Goal: Task Accomplishment & Management: Use online tool/utility

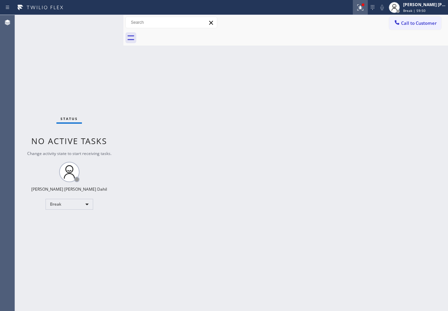
click at [364, 9] on icon at bounding box center [360, 7] width 8 height 8
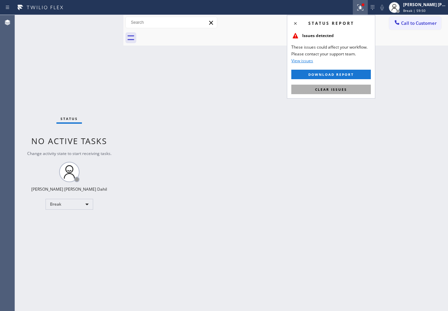
click at [347, 93] on button "Clear issues" at bounding box center [330, 90] width 79 height 10
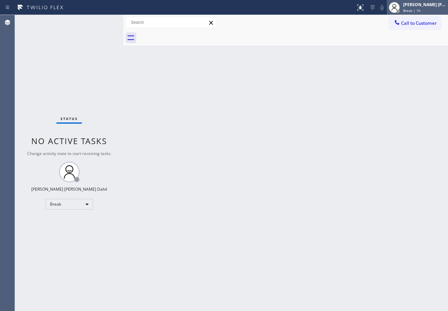
click at [413, 7] on div "[PERSON_NAME] [PERSON_NAME] Dahil Break | 1h" at bounding box center [424, 7] width 46 height 12
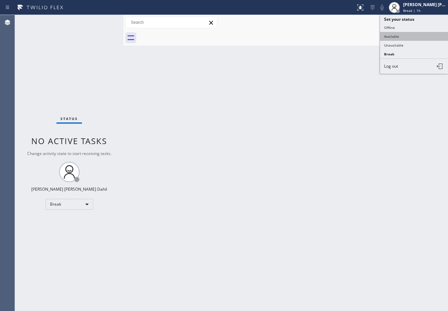
click at [406, 40] on button "Available" at bounding box center [414, 36] width 68 height 9
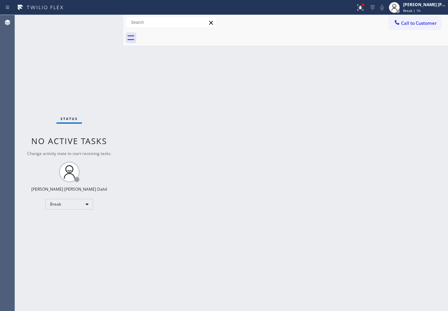
drag, startPoint x: 324, startPoint y: 50, endPoint x: 343, endPoint y: 39, distance: 21.9
click at [323, 50] on div "Back to Dashboard Change Sender ID Customers Technicians Select a contact Outbo…" at bounding box center [285, 163] width 324 height 296
click at [361, 5] on div at bounding box center [360, 7] width 15 height 8
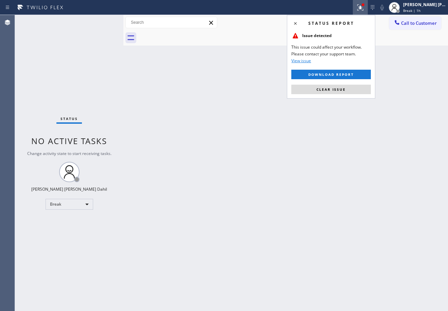
click at [333, 90] on span "Clear issue" at bounding box center [330, 89] width 29 height 5
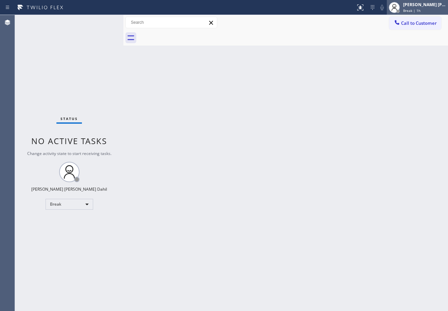
click at [423, 14] on div "[PERSON_NAME] [PERSON_NAME] Dahil Break | 1h" at bounding box center [417, 7] width 61 height 15
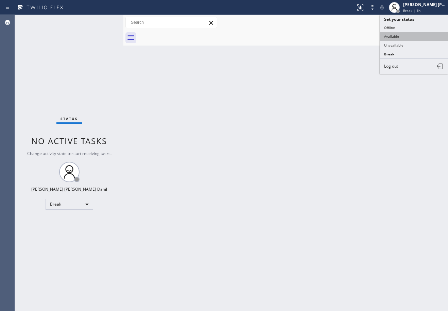
click at [408, 38] on button "Available" at bounding box center [414, 36] width 68 height 9
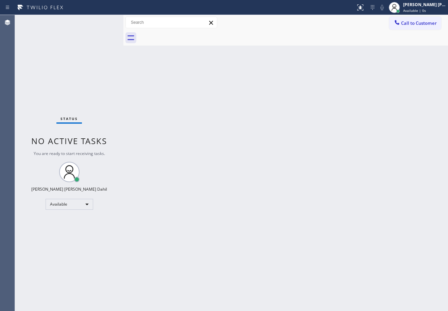
click at [356, 174] on div "Back to Dashboard Change Sender ID Customers Technicians Select a contact Outbo…" at bounding box center [285, 163] width 324 height 296
click at [340, 239] on div "Back to Dashboard Change Sender ID Customers Technicians Select a contact Outbo…" at bounding box center [285, 163] width 324 height 296
click at [205, 65] on div "Back to Dashboard Change Sender ID Customers Technicians Select a contact Outbo…" at bounding box center [285, 163] width 324 height 296
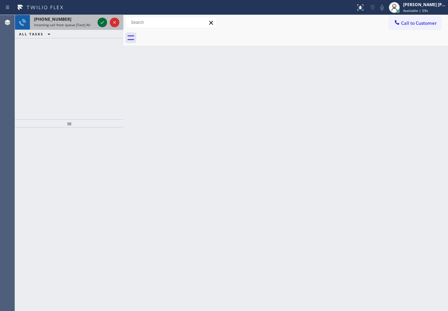
click at [103, 22] on icon at bounding box center [102, 22] width 3 height 3
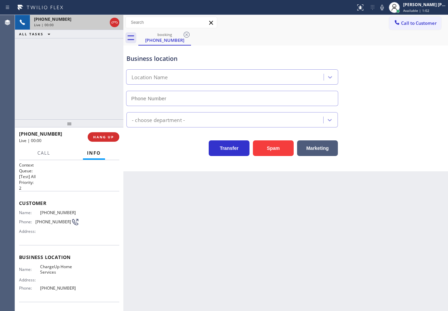
type input "[PHONE_NUMBER]"
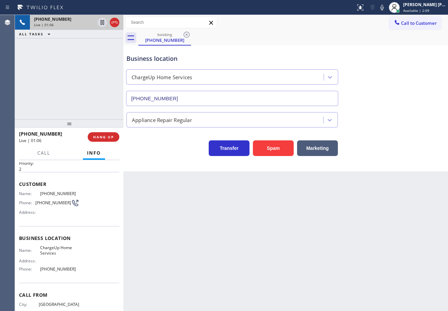
scroll to position [44, 0]
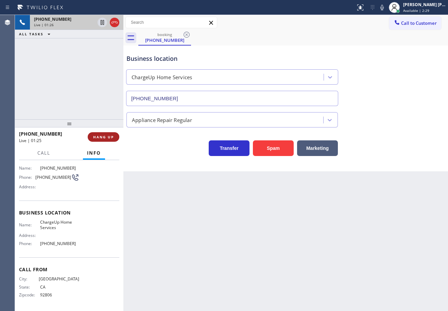
click at [92, 134] on div "[PHONE_NUMBER] Live | 01:25 HANG UP" at bounding box center [69, 137] width 100 height 18
click at [93, 135] on span "HANG UP" at bounding box center [103, 136] width 21 height 5
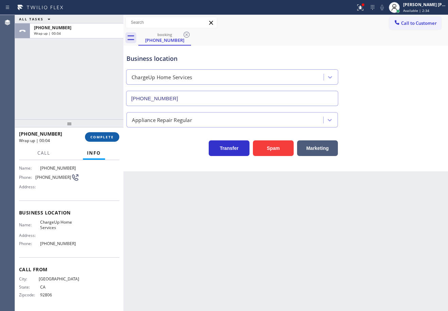
click at [108, 134] on span "COMPLETE" at bounding box center [101, 136] width 23 height 5
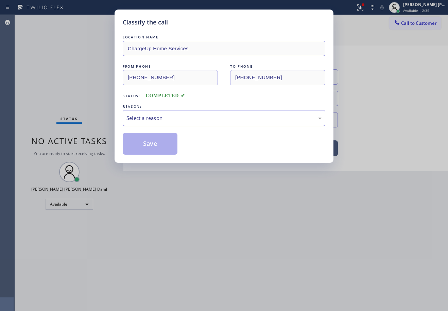
click at [164, 120] on div "Select a reason" at bounding box center [223, 118] width 195 height 8
click at [145, 143] on button "Save" at bounding box center [150, 144] width 55 height 22
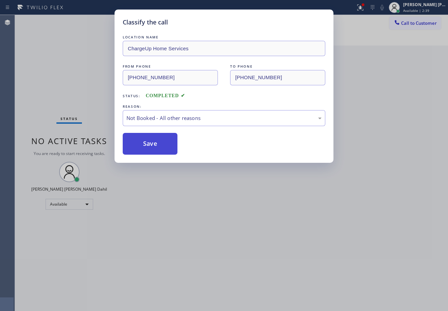
click at [145, 143] on button "Save" at bounding box center [150, 144] width 55 height 22
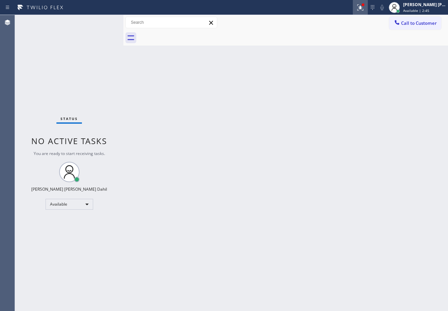
click at [364, 7] on icon at bounding box center [360, 7] width 8 height 8
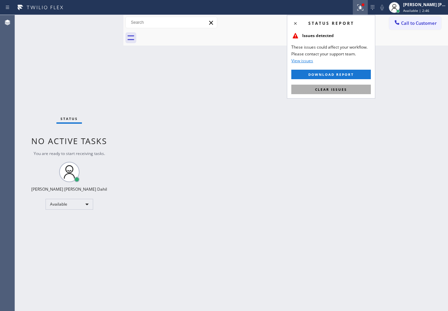
click at [346, 92] on button "Clear issues" at bounding box center [330, 90] width 79 height 10
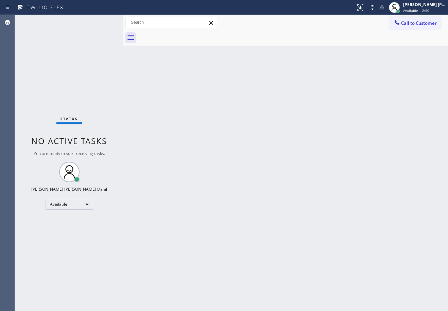
click at [214, 184] on div "Back to Dashboard Change Sender ID Customers Technicians Select a contact Outbo…" at bounding box center [285, 163] width 324 height 296
click at [248, 43] on div at bounding box center [292, 37] width 309 height 15
click at [301, 42] on div at bounding box center [292, 37] width 309 height 15
drag, startPoint x: 363, startPoint y: 220, endPoint x: 348, endPoint y: 216, distance: 16.3
click at [362, 220] on div "Back to Dashboard Change Sender ID Customers Technicians Select a contact Outbo…" at bounding box center [285, 163] width 324 height 296
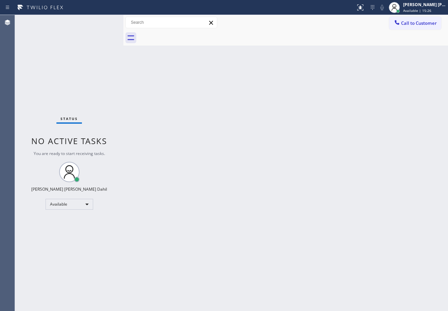
click at [78, 21] on div "Status No active tasks You are ready to start receiving tasks. [PERSON_NAME] [P…" at bounding box center [69, 163] width 108 height 296
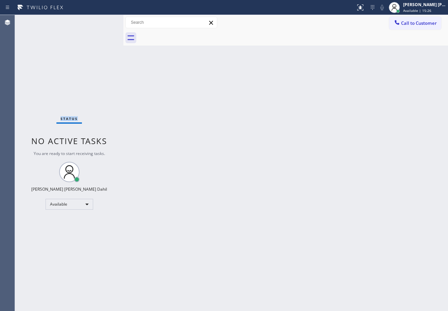
click at [78, 21] on div "Status No active tasks You are ready to start receiving tasks. [PERSON_NAME] [P…" at bounding box center [69, 163] width 108 height 296
click at [103, 22] on div "Status No active tasks You are ready to start receiving tasks. [PERSON_NAME] [P…" at bounding box center [69, 163] width 108 height 296
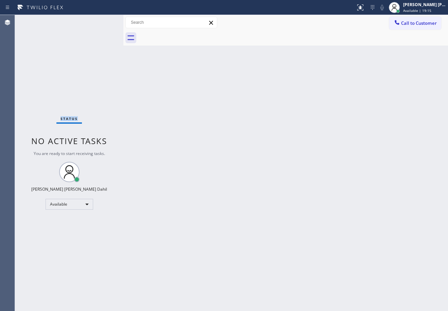
click at [103, 22] on div "Status No active tasks You are ready to start receiving tasks. [PERSON_NAME] [P…" at bounding box center [69, 163] width 108 height 296
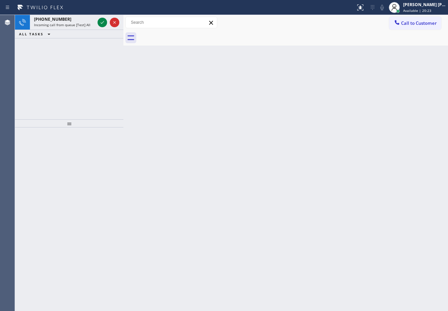
click at [83, 30] on div "[PHONE_NUMBER] Incoming call from queue [Test] All ALL TASKS ALL TASKS ACTIVE T…" at bounding box center [69, 26] width 108 height 23
click at [84, 26] on span "Incoming call from queue [Test] All" at bounding box center [62, 24] width 56 height 5
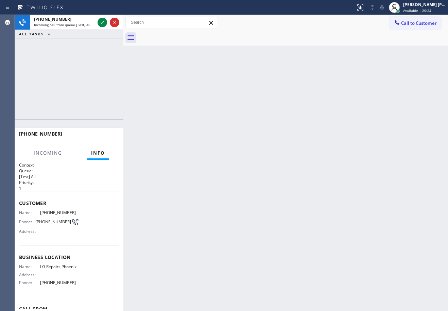
click at [84, 26] on span "Incoming call from queue [Test] All" at bounding box center [62, 24] width 56 height 5
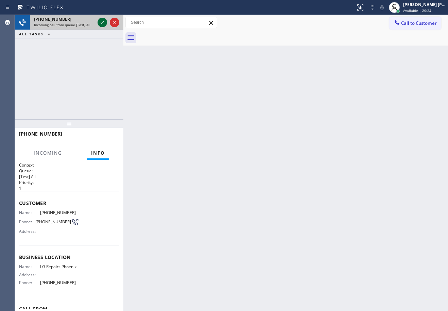
click at [103, 22] on icon at bounding box center [102, 22] width 3 height 3
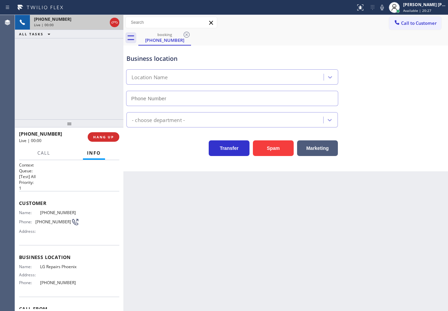
type input "[PHONE_NUMBER]"
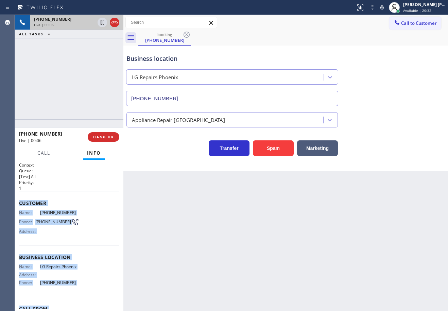
scroll to position [39, 0]
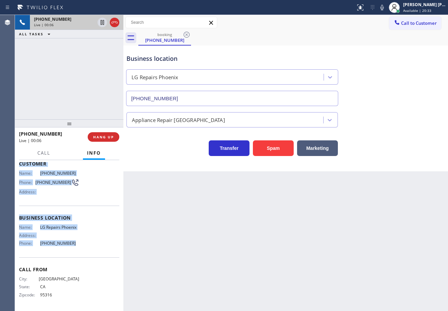
drag, startPoint x: 18, startPoint y: 201, endPoint x: 86, endPoint y: 246, distance: 81.1
click at [86, 246] on div "Context Queue: [Test] All Priority: 1 Customer Name: [PHONE_NUMBER] Phone: [PHO…" at bounding box center [69, 235] width 108 height 151
copy div "Customer Name: [PHONE_NUMBER] Phone: [PHONE_NUMBER] Address: Business location …"
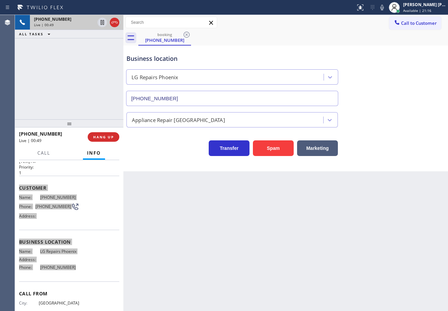
scroll to position [39, 0]
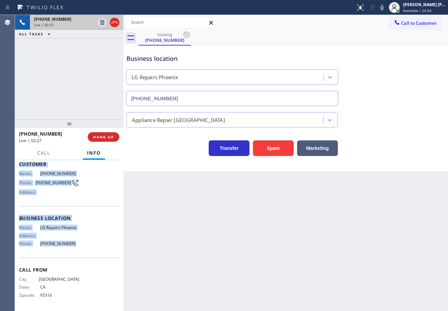
click at [102, 20] on icon at bounding box center [102, 22] width 8 height 8
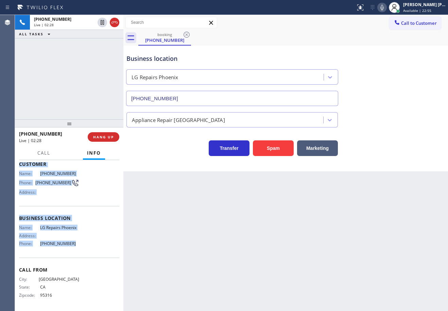
click at [386, 7] on icon at bounding box center [382, 7] width 8 height 8
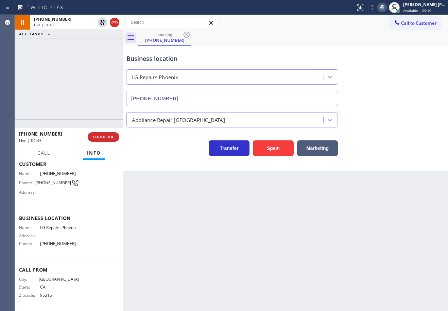
drag, startPoint x: 246, startPoint y: 32, endPoint x: 162, endPoint y: 1, distance: 89.8
click at [245, 31] on div "booking [PHONE_NUMBER]" at bounding box center [292, 37] width 309 height 15
click at [104, 19] on icon at bounding box center [102, 22] width 8 height 8
drag, startPoint x: 389, startPoint y: 8, endPoint x: 389, endPoint y: 12, distance: 3.7
click at [386, 8] on icon at bounding box center [382, 7] width 8 height 8
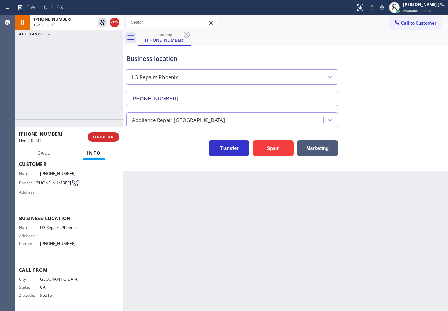
drag, startPoint x: 382, startPoint y: 83, endPoint x: 387, endPoint y: 94, distance: 11.4
click at [384, 85] on div "Business location LG Repairs [GEOGRAPHIC_DATA] [PHONE_NUMBER]" at bounding box center [285, 74] width 321 height 61
click at [345, 28] on div "Call to Customer Outbound call Location Search location Your caller id phone nu…" at bounding box center [285, 23] width 324 height 12
drag, startPoint x: 287, startPoint y: 62, endPoint x: 303, endPoint y: 92, distance: 34.2
click at [287, 63] on div "Business location" at bounding box center [231, 58] width 211 height 9
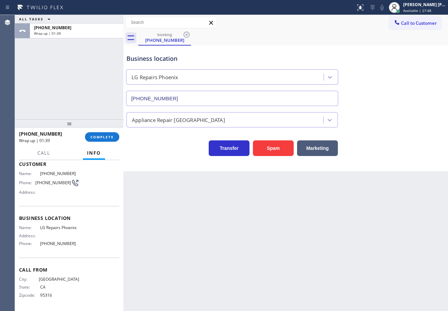
click at [98, 131] on div "[PHONE_NUMBER] Wrap up | 01:39 COMPLETE" at bounding box center [69, 137] width 100 height 18
click at [101, 137] on span "COMPLETE" at bounding box center [101, 136] width 23 height 5
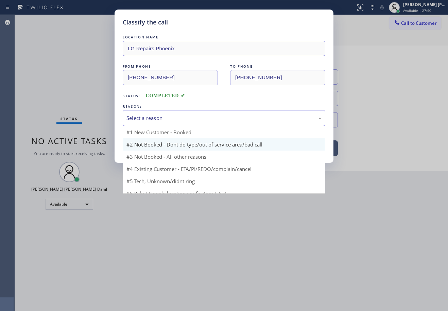
click at [185, 123] on div "Select a reason" at bounding box center [224, 118] width 202 height 16
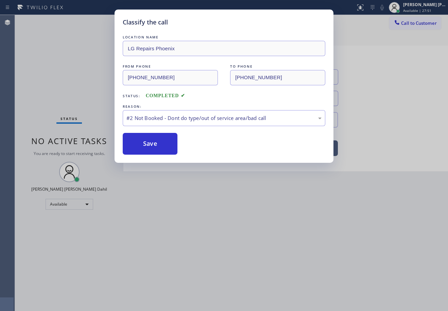
drag, startPoint x: 161, startPoint y: 145, endPoint x: 430, endPoint y: 291, distance: 305.9
click at [160, 146] on button "Save" at bounding box center [150, 144] width 55 height 22
click at [159, 146] on button "Save" at bounding box center [150, 144] width 55 height 22
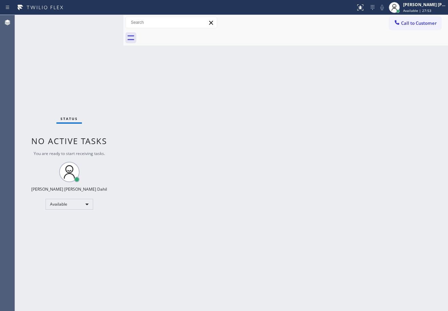
click at [285, 216] on div "Back to Dashboard Change Sender ID Customers Technicians Select a contact Outbo…" at bounding box center [285, 163] width 324 height 296
click at [303, 34] on div at bounding box center [292, 37] width 309 height 15
click at [74, 36] on div "Status No active tasks You are ready to start receiving tasks. [PERSON_NAME] [P…" at bounding box center [69, 163] width 108 height 296
click at [266, 35] on div at bounding box center [292, 37] width 309 height 15
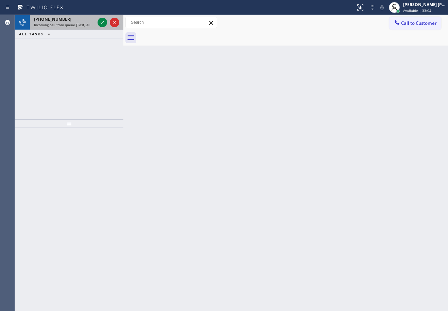
click at [91, 24] on div "Incoming call from queue [Test] All" at bounding box center [64, 24] width 61 height 5
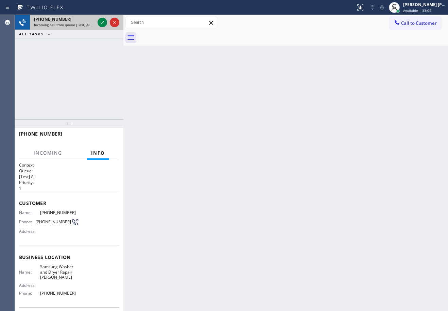
click at [91, 24] on div "Incoming call from queue [Test] All" at bounding box center [64, 24] width 61 height 5
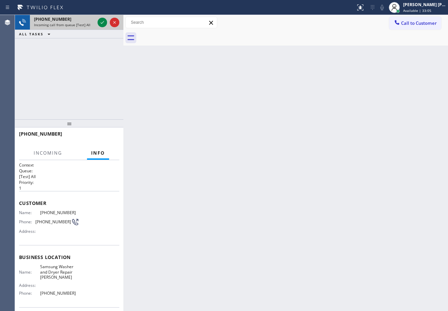
click at [91, 24] on div "Incoming call from queue [Test] All" at bounding box center [64, 24] width 61 height 5
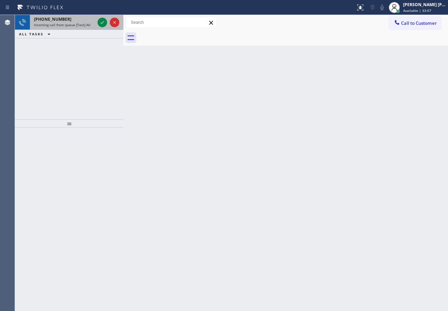
click at [90, 22] on div "[PHONE_NUMBER] Incoming call from queue [Test] All" at bounding box center [63, 22] width 66 height 15
click at [91, 22] on div "Incoming call from queue [Test] All" at bounding box center [64, 24] width 61 height 5
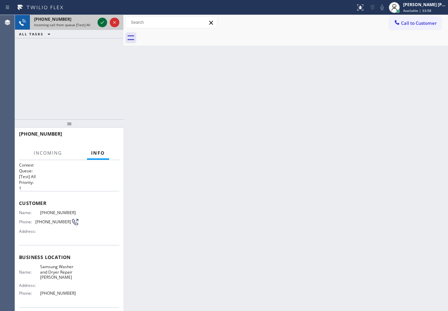
click at [99, 23] on icon at bounding box center [102, 22] width 8 height 8
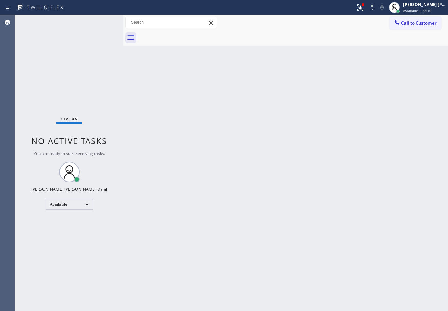
click at [245, 139] on div "Back to Dashboard Change Sender ID Customers Technicians Select a contact Outbo…" at bounding box center [285, 163] width 324 height 296
drag, startPoint x: 78, startPoint y: 22, endPoint x: 82, endPoint y: 25, distance: 4.1
click at [79, 24] on div "Status No active tasks You are ready to start receiving tasks. [PERSON_NAME] [P…" at bounding box center [69, 163] width 108 height 296
click at [82, 25] on div "Status No active tasks You are ready to start receiving tasks. [PERSON_NAME] [P…" at bounding box center [69, 163] width 108 height 296
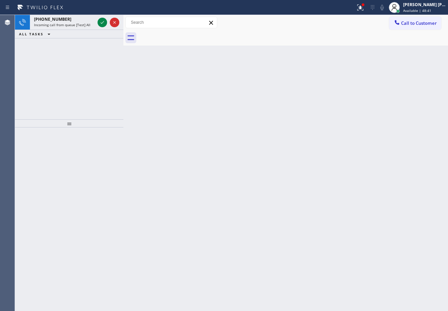
click at [81, 25] on span "Incoming call from queue [Test] All" at bounding box center [62, 24] width 56 height 5
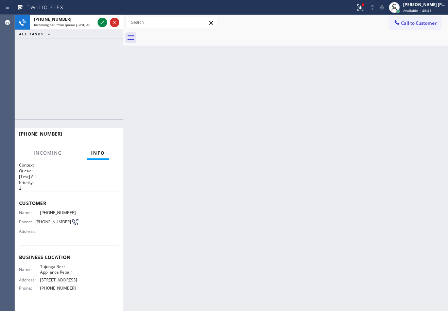
click at [81, 25] on span "Incoming call from queue [Test] All" at bounding box center [62, 24] width 56 height 5
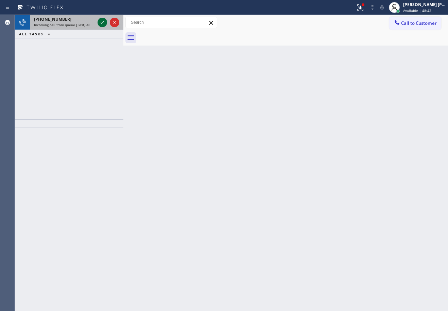
click at [103, 22] on icon at bounding box center [102, 22] width 3 height 3
click at [89, 27] on div "[PHONE_NUMBER] Incoming call from queue Everybody" at bounding box center [63, 22] width 66 height 15
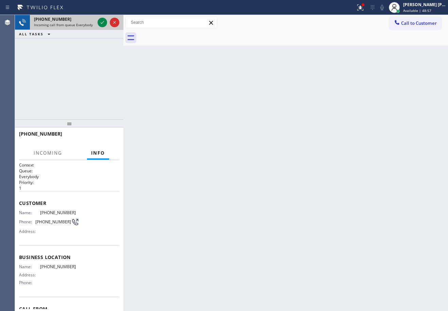
click at [89, 26] on span "Incoming call from queue Everybody" at bounding box center [63, 24] width 59 height 5
click at [101, 22] on icon at bounding box center [102, 22] width 8 height 8
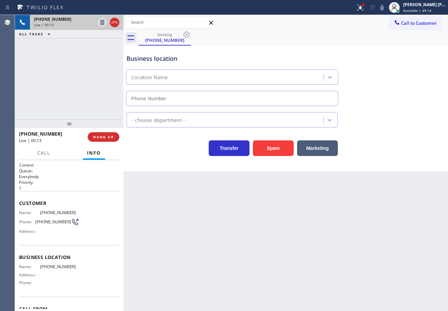
click at [84, 102] on div "[PHONE_NUMBER] Live | 00:13 ALL TASKS ALL TASKS ACTIVE TASKS TASKS IN WRAP UP" at bounding box center [69, 67] width 108 height 104
click at [82, 101] on div "[PHONE_NUMBER] Live | 00:13 ALL TASKS ALL TASKS ACTIVE TASKS TASKS IN WRAP UP" at bounding box center [69, 67] width 108 height 104
click at [81, 101] on div "[PHONE_NUMBER] Live | 00:13 ALL TASKS ALL TASKS ACTIVE TASKS TASKS IN WRAP UP" at bounding box center [69, 67] width 108 height 104
click at [80, 101] on div "[PHONE_NUMBER] Live | 00:13 ALL TASKS ALL TASKS ACTIVE TASKS TASKS IN WRAP UP" at bounding box center [69, 67] width 108 height 104
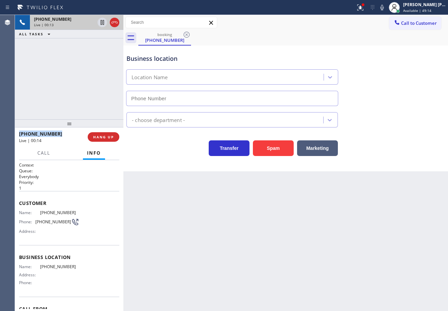
click at [80, 101] on div "[PHONE_NUMBER] Live | 00:13 ALL TASKS ALL TASKS ACTIVE TASKS TASKS IN WRAP UP" at bounding box center [69, 67] width 108 height 104
click at [80, 101] on div "[PHONE_NUMBER] Live | 00:14 ALL TASKS ALL TASKS ACTIVE TASKS TASKS IN WRAP UP" at bounding box center [69, 67] width 108 height 104
click at [92, 139] on button "HANG UP" at bounding box center [104, 137] width 32 height 10
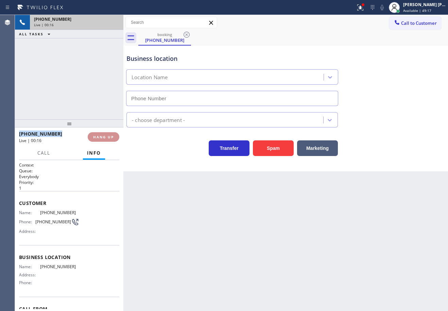
click at [93, 139] on span "HANG UP" at bounding box center [103, 136] width 21 height 5
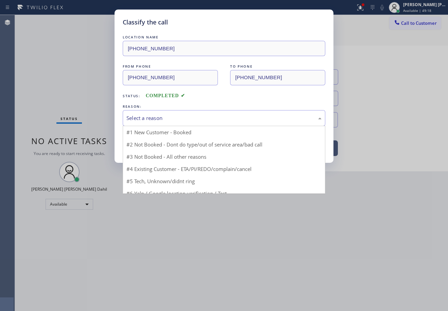
click at [130, 120] on div "Select a reason" at bounding box center [223, 118] width 195 height 8
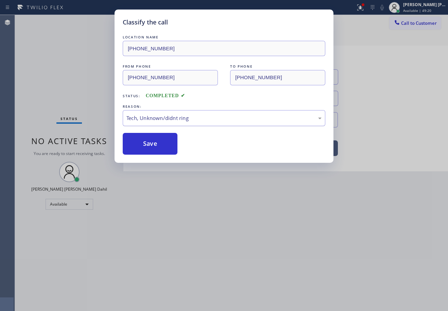
click at [169, 118] on div "Tech, Unknown/didnt ring" at bounding box center [223, 118] width 195 height 8
click at [145, 142] on button "Save" at bounding box center [150, 144] width 55 height 22
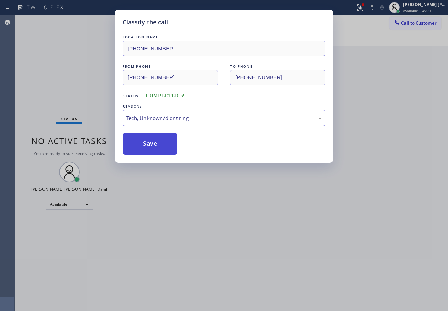
click at [146, 142] on button "Save" at bounding box center [150, 144] width 55 height 22
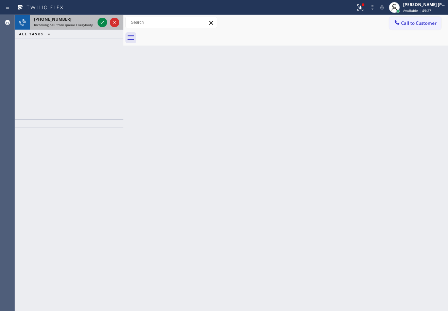
click at [91, 26] on span "Incoming call from queue Everybody" at bounding box center [63, 24] width 59 height 5
click at [90, 26] on span "Incoming call from queue Everybody" at bounding box center [63, 24] width 59 height 5
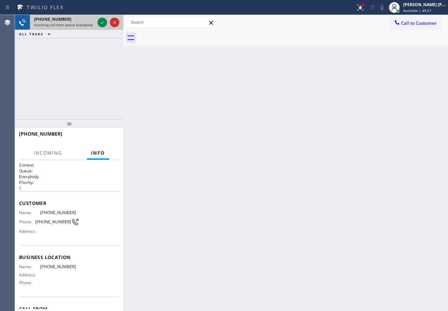
click at [90, 26] on span "Incoming call from queue Everybody" at bounding box center [63, 24] width 59 height 5
click at [97, 23] on div at bounding box center [108, 22] width 24 height 15
click at [104, 22] on icon at bounding box center [102, 22] width 8 height 8
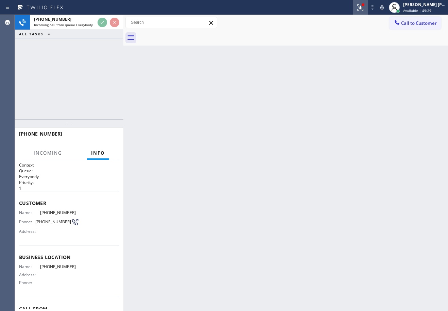
click at [363, 7] on icon at bounding box center [360, 7] width 6 height 6
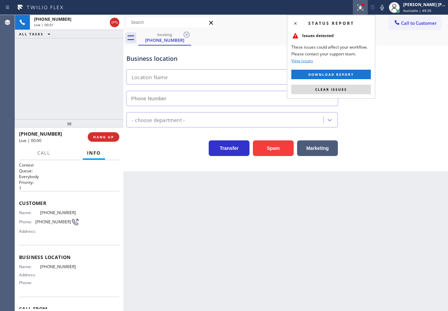
drag, startPoint x: 342, startPoint y: 89, endPoint x: 335, endPoint y: 99, distance: 12.1
click at [342, 89] on span "Clear issues" at bounding box center [331, 89] width 32 height 5
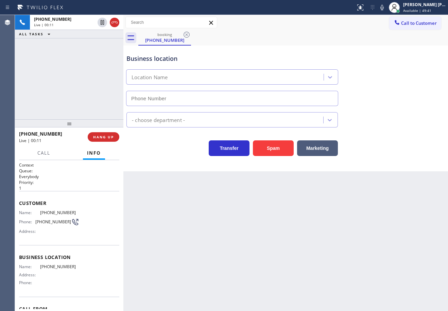
click at [252, 258] on div "Back to Dashboard Change Sender ID Customers Technicians Select a contact Outbo…" at bounding box center [285, 163] width 324 height 296
click at [93, 101] on div "[PHONE_NUMBER] Live | 00:24 ALL TASKS ALL TASKS ACTIVE TASKS TASKS IN WRAP UP" at bounding box center [69, 67] width 108 height 104
click at [113, 140] on button "HANG UP" at bounding box center [104, 137] width 32 height 10
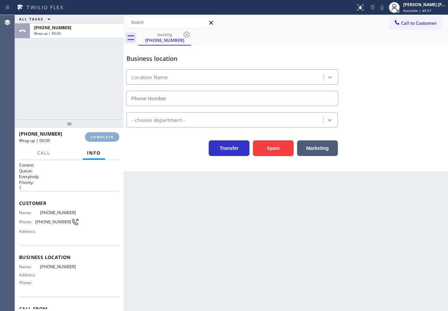
click at [112, 139] on span "COMPLETE" at bounding box center [101, 136] width 23 height 5
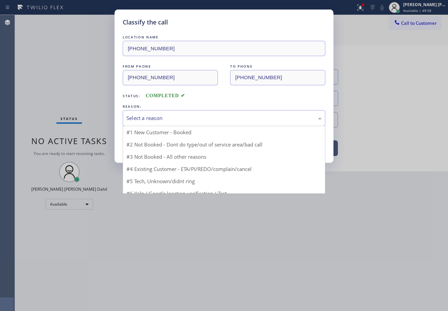
click at [164, 110] on div "Select a reason" at bounding box center [224, 118] width 202 height 16
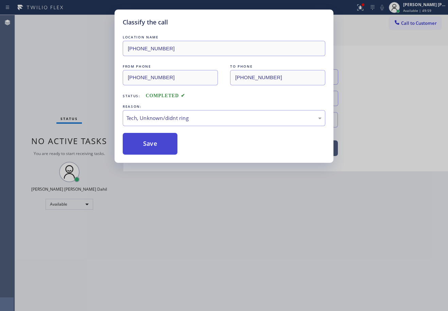
click at [142, 152] on button "Save" at bounding box center [150, 144] width 55 height 22
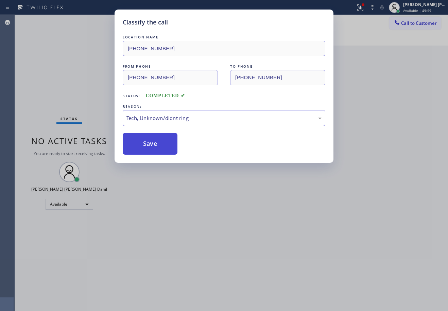
click at [142, 152] on button "Save" at bounding box center [150, 144] width 55 height 22
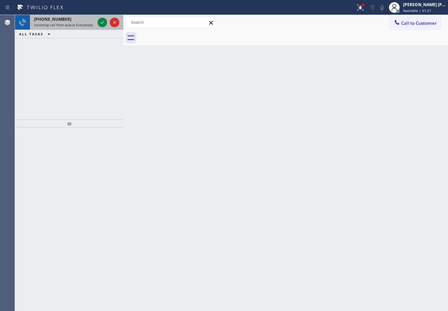
click at [86, 21] on div "[PHONE_NUMBER]" at bounding box center [64, 19] width 61 height 6
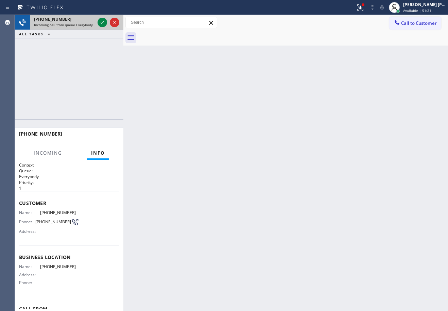
click at [86, 21] on div "[PHONE_NUMBER]" at bounding box center [64, 19] width 61 height 6
click at [99, 23] on icon at bounding box center [102, 22] width 8 height 8
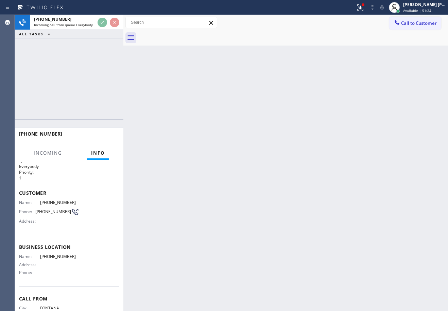
scroll to position [39, 0]
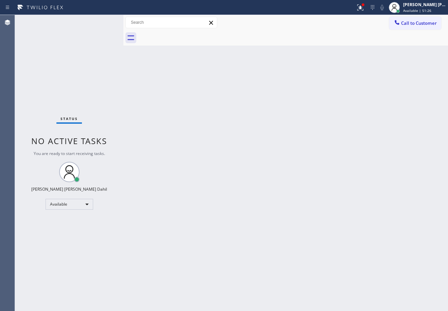
click at [99, 21] on div "Status No active tasks You are ready to start receiving tasks. [PERSON_NAME] [P…" at bounding box center [69, 163] width 108 height 296
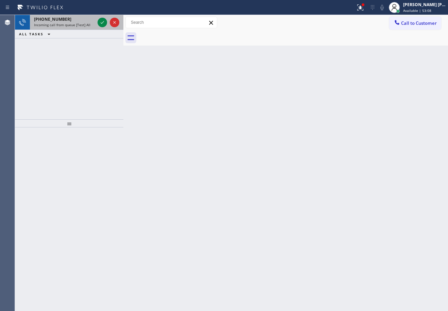
click at [86, 22] on div "[PHONE_NUMBER]" at bounding box center [64, 19] width 61 height 6
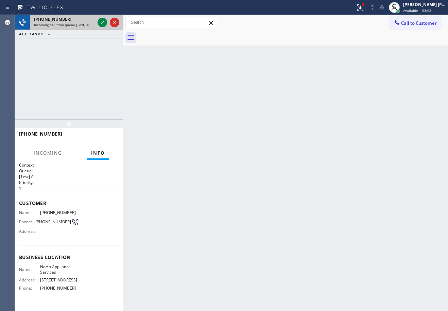
click at [86, 22] on span "Incoming call from queue [Test] All" at bounding box center [62, 24] width 56 height 5
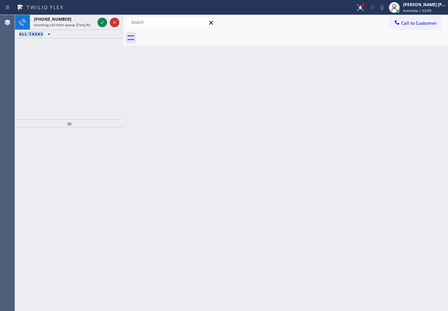
click at [87, 22] on span "Incoming call from queue [Test] All" at bounding box center [62, 24] width 56 height 5
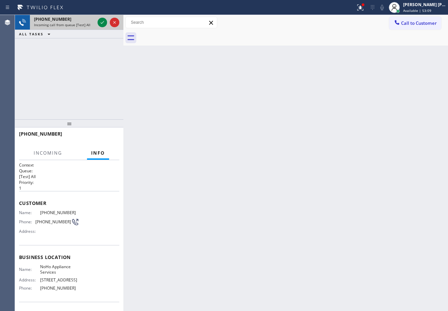
click at [89, 22] on div "Incoming call from queue [Test] All" at bounding box center [64, 24] width 61 height 5
click at [90, 22] on div "Incoming call from queue [Test] All" at bounding box center [64, 24] width 61 height 5
click at [91, 22] on div "Incoming call from queue [Test] All" at bounding box center [64, 24] width 61 height 5
click at [92, 22] on div "Incoming call from queue [Test] All" at bounding box center [64, 24] width 61 height 5
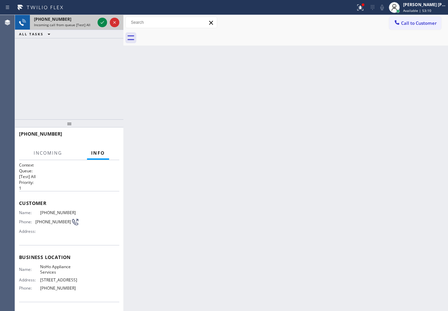
click at [92, 22] on div "Incoming call from queue [Test] All" at bounding box center [64, 24] width 61 height 5
click at [101, 22] on icon at bounding box center [102, 22] width 8 height 8
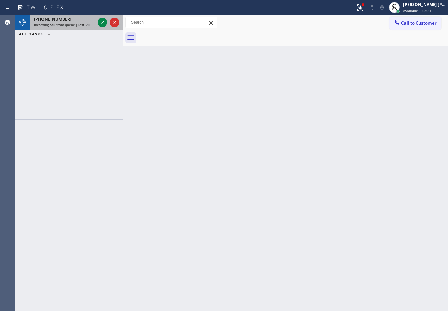
click at [94, 21] on div "[PHONE_NUMBER]" at bounding box center [64, 19] width 61 height 6
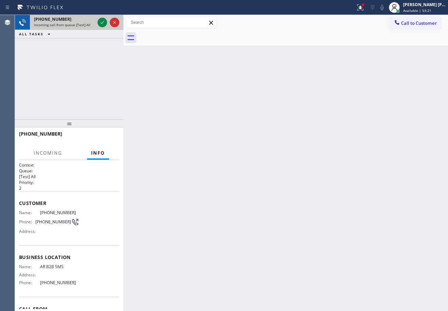
click at [94, 21] on div "[PHONE_NUMBER]" at bounding box center [64, 19] width 61 height 6
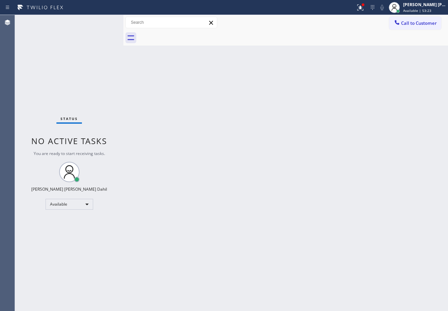
click at [95, 21] on div "Status No active tasks You are ready to start receiving tasks. [PERSON_NAME] [P…" at bounding box center [69, 163] width 108 height 296
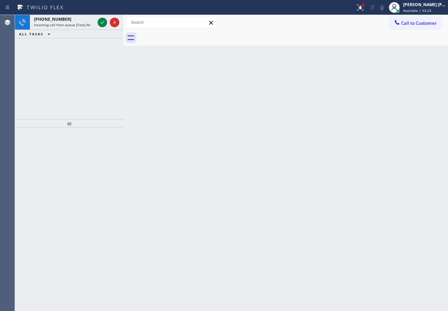
click at [95, 21] on div "[PHONE_NUMBER] Incoming call from queue [Test] All" at bounding box center [63, 22] width 66 height 15
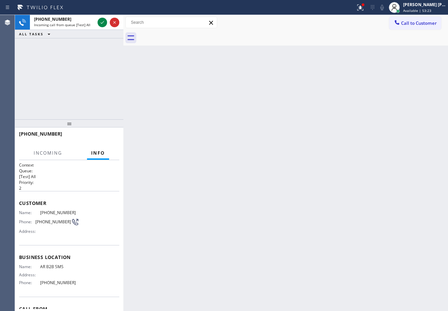
click at [95, 21] on div "[PHONE_NUMBER] Incoming call from queue [Test] All" at bounding box center [63, 22] width 66 height 15
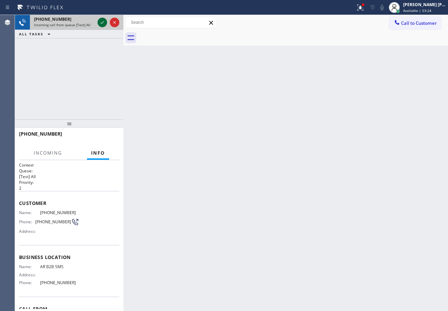
click at [102, 24] on icon at bounding box center [102, 22] width 8 height 8
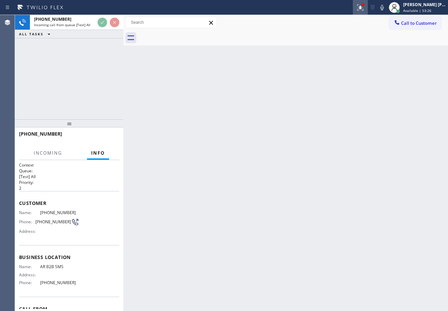
click at [364, 8] on icon at bounding box center [360, 7] width 8 height 8
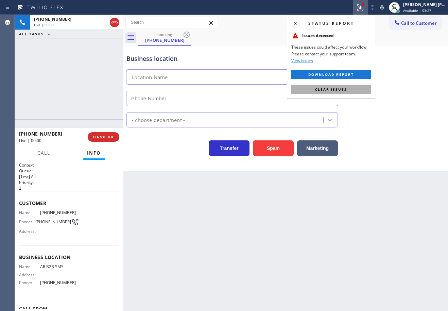
type input "[PHONE_NUMBER]"
click at [351, 92] on button "Clear issues" at bounding box center [330, 90] width 79 height 10
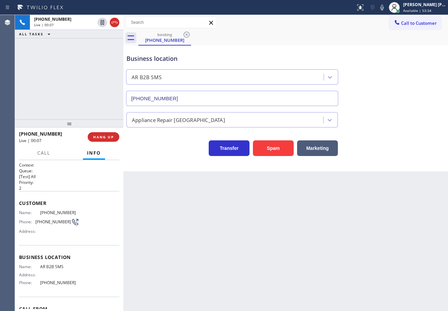
click at [132, 200] on div "Back to Dashboard Change Sender ID Customers Technicians Select a contact Outbo…" at bounding box center [285, 163] width 324 height 296
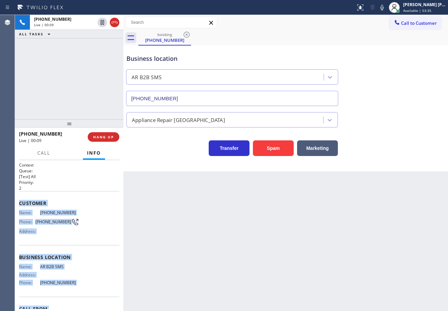
scroll to position [39, 0]
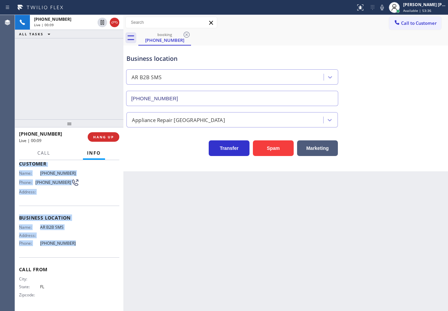
drag, startPoint x: 20, startPoint y: 205, endPoint x: 80, endPoint y: 252, distance: 75.5
click at [80, 252] on div "Context Queue: [Test] All Priority: 2 Customer Name: [PHONE_NUMBER] Phone: [PHO…" at bounding box center [69, 235] width 108 height 151
copy div "Customer Name: [PHONE_NUMBER] Phone: [PHONE_NUMBER] Address: Business location …"
click at [321, 47] on div "Business location AR B2B SMS [PHONE_NUMBER]" at bounding box center [285, 74] width 321 height 61
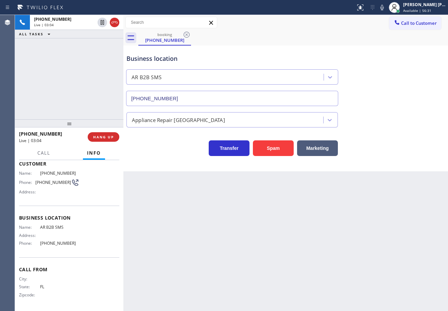
click at [397, 128] on div "Transfer Spam Marketing" at bounding box center [285, 141] width 321 height 29
click at [388, 137] on div "Transfer Spam Marketing" at bounding box center [285, 145] width 321 height 22
click at [388, 136] on div "Transfer Spam Marketing" at bounding box center [285, 145] width 321 height 22
click at [388, 135] on div "Transfer Spam Marketing" at bounding box center [285, 145] width 321 height 22
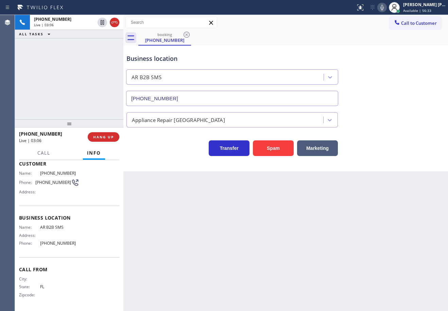
drag, startPoint x: 390, startPoint y: 8, endPoint x: 411, endPoint y: 90, distance: 84.4
click at [386, 8] on icon at bounding box center [382, 7] width 8 height 8
drag, startPoint x: 411, startPoint y: 90, endPoint x: 326, endPoint y: 73, distance: 86.2
click at [410, 88] on div "Business location AR B2B SMS [PHONE_NUMBER]" at bounding box center [285, 74] width 321 height 61
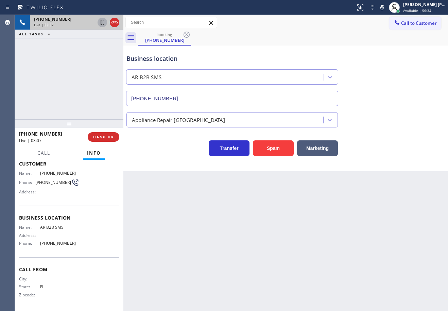
click at [102, 23] on icon at bounding box center [102, 22] width 3 height 5
click at [102, 22] on icon at bounding box center [102, 22] width 8 height 8
click at [386, 7] on icon at bounding box center [382, 7] width 8 height 8
click at [373, 31] on div "booking [PHONE_NUMBER]" at bounding box center [292, 37] width 309 height 15
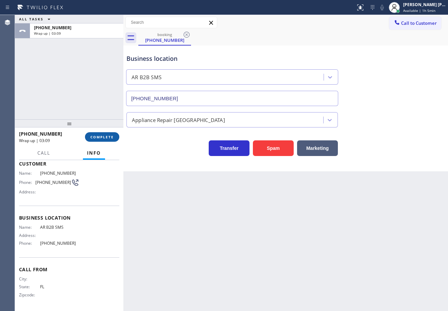
click at [101, 132] on button "COMPLETE" at bounding box center [102, 137] width 34 height 10
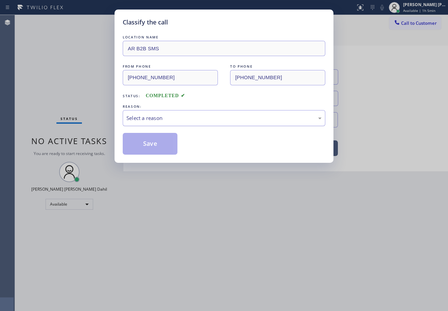
click at [158, 122] on div "Select a reason" at bounding box center [224, 118] width 202 height 16
click at [158, 143] on button "Save" at bounding box center [150, 144] width 55 height 22
click at [158, 144] on button "Save" at bounding box center [150, 144] width 55 height 22
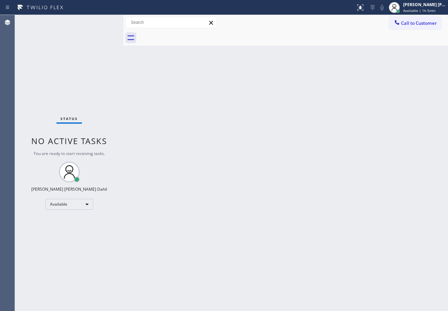
click at [215, 254] on div "Back to Dashboard Change Sender ID Customers Technicians Select a contact Outbo…" at bounding box center [285, 163] width 324 height 296
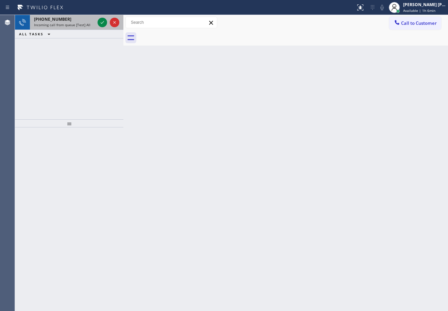
drag, startPoint x: 162, startPoint y: 209, endPoint x: 75, endPoint y: 23, distance: 204.4
click at [75, 23] on span "Incoming call from queue [Test] All" at bounding box center [62, 24] width 56 height 5
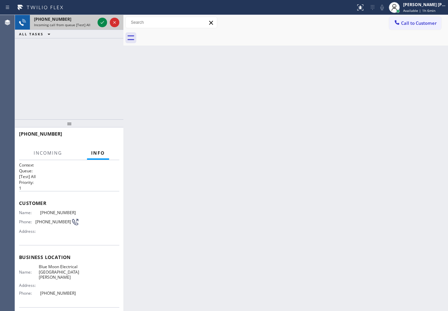
click at [75, 23] on span "Incoming call from queue [Test] All" at bounding box center [62, 24] width 56 height 5
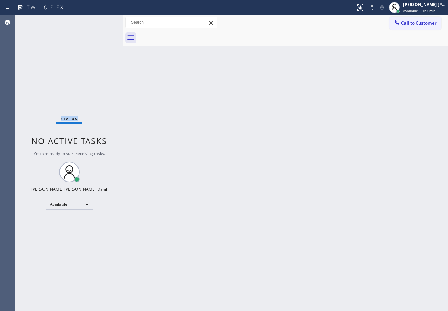
click at [75, 23] on div "Status No active tasks You are ready to start receiving tasks. [PERSON_NAME] [P…" at bounding box center [69, 163] width 108 height 296
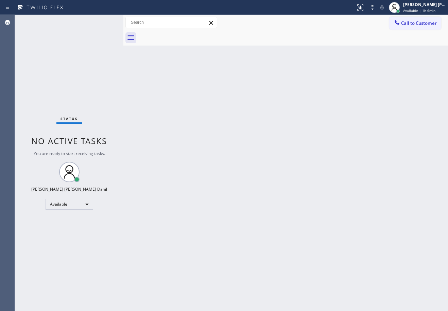
click at [202, 110] on div "Back to Dashboard Change Sender ID Customers Technicians Select a contact Outbo…" at bounding box center [285, 163] width 324 height 296
click at [103, 22] on div "Status No active tasks You are ready to start receiving tasks. [PERSON_NAME] [P…" at bounding box center [69, 163] width 108 height 296
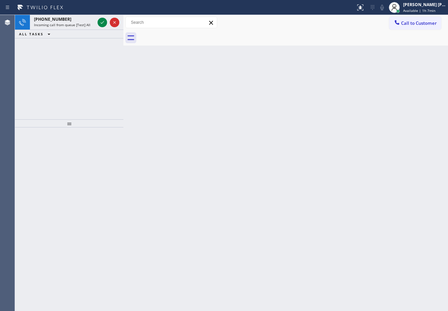
click at [103, 22] on icon at bounding box center [102, 22] width 3 height 3
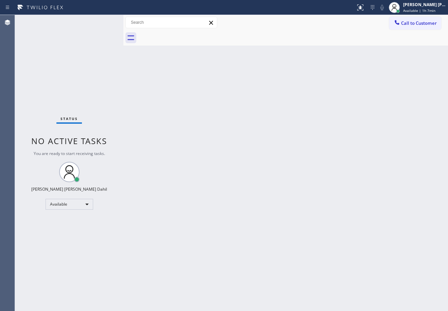
click at [103, 22] on div "Status No active tasks You are ready to start receiving tasks. [PERSON_NAME] [P…" at bounding box center [69, 163] width 108 height 296
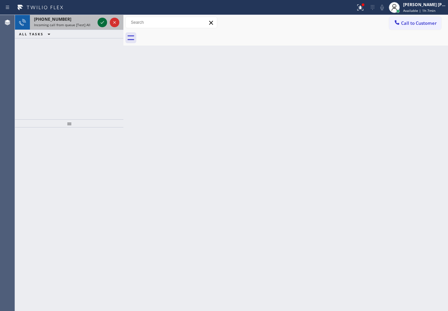
click at [103, 22] on icon at bounding box center [102, 22] width 3 height 3
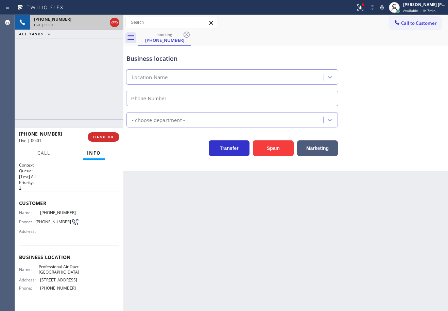
type input "[PHONE_NUMBER]"
drag, startPoint x: 244, startPoint y: 249, endPoint x: 95, endPoint y: 237, distance: 149.6
click at [231, 248] on div "Back to Dashboard Change Sender ID Customers Technicians Select a contact Outbo…" at bounding box center [285, 163] width 324 height 296
click at [78, 84] on div "[PHONE_NUMBER] Live | 00:12 ALL TASKS ALL TASKS ACTIVE TASKS TASKS IN WRAP UP" at bounding box center [69, 67] width 108 height 104
click at [78, 84] on div "[PHONE_NUMBER] Live | 00:13 ALL TASKS ALL TASKS ACTIVE TASKS TASKS IN WRAP UP" at bounding box center [69, 67] width 108 height 104
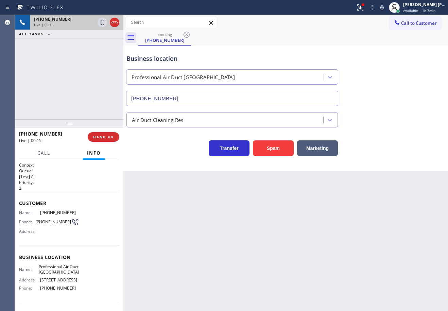
click at [75, 89] on div "[PHONE_NUMBER] Live | 00:15 ALL TASKS ALL TASKS ACTIVE TASKS TASKS IN WRAP UP" at bounding box center [69, 67] width 108 height 104
click at [108, 134] on button "HANG UP" at bounding box center [104, 137] width 32 height 10
click at [109, 132] on button "HANG UP" at bounding box center [104, 137] width 32 height 10
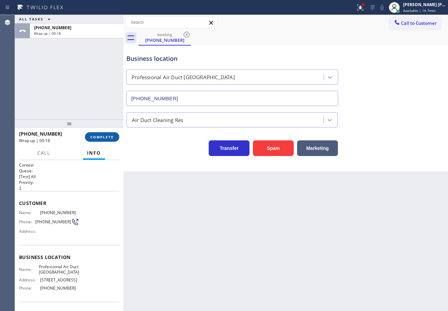
click at [110, 135] on span "COMPLETE" at bounding box center [101, 136] width 23 height 5
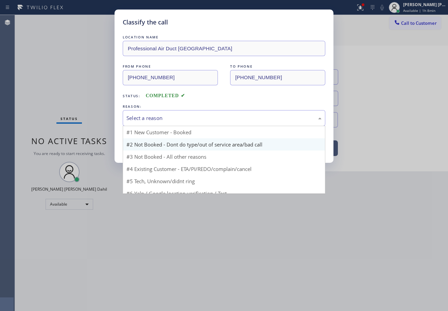
drag, startPoint x: 175, startPoint y: 114, endPoint x: 181, endPoint y: 140, distance: 26.0
click at [175, 115] on div "Select a reason" at bounding box center [223, 118] width 195 height 8
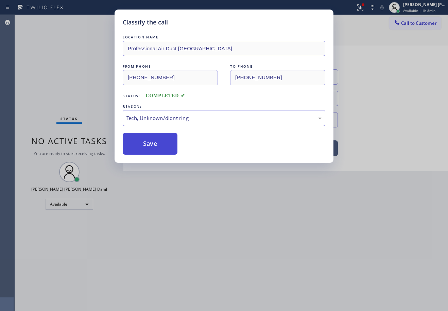
click at [168, 142] on button "Save" at bounding box center [150, 144] width 55 height 22
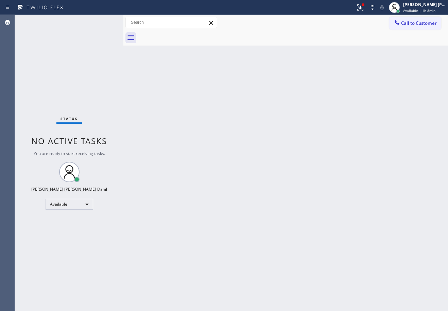
click at [364, 9] on icon at bounding box center [360, 7] width 8 height 8
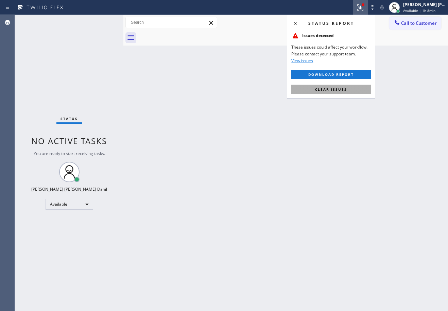
click at [351, 89] on button "Clear issues" at bounding box center [330, 90] width 79 height 10
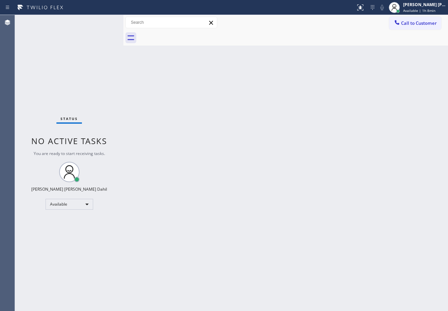
drag, startPoint x: 320, startPoint y: 245, endPoint x: 318, endPoint y: 249, distance: 5.2
click at [320, 245] on div "Back to Dashboard Change Sender ID Customers Technicians Select a contact Outbo…" at bounding box center [285, 163] width 324 height 296
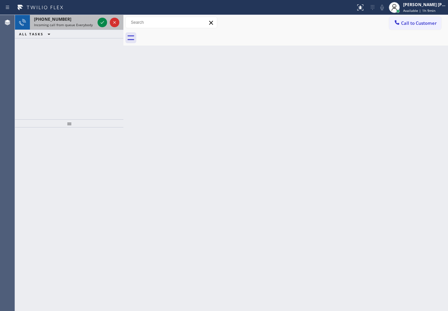
click at [87, 24] on span "Incoming call from queue Everybody" at bounding box center [63, 24] width 59 height 5
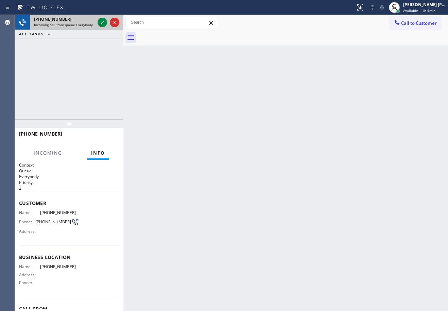
click at [87, 24] on span "Incoming call from queue Everybody" at bounding box center [63, 24] width 59 height 5
click at [101, 23] on icon at bounding box center [102, 22] width 3 height 3
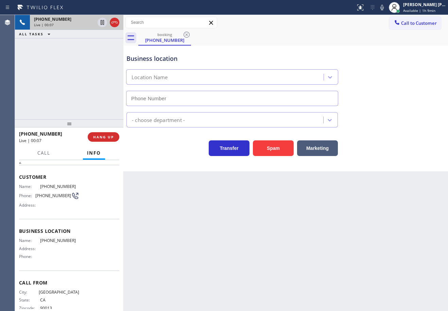
scroll to position [5, 0]
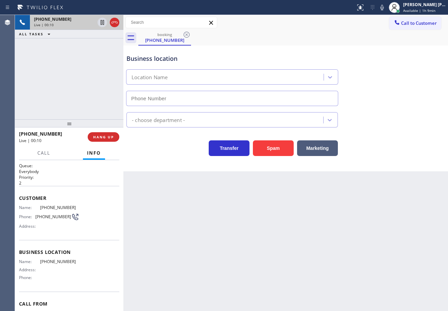
click at [267, 263] on div "Back to Dashboard Change Sender ID Customers Technicians Select a contact Outbo…" at bounding box center [285, 163] width 324 height 296
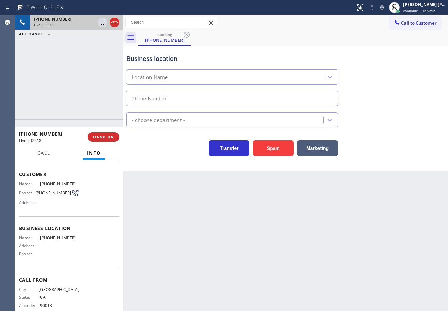
scroll to position [39, 0]
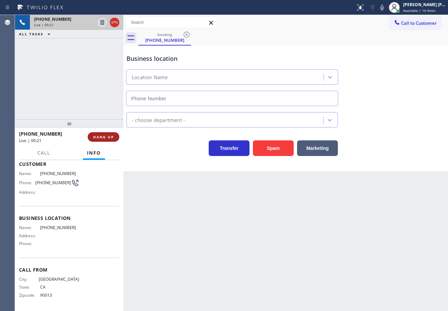
click at [103, 136] on span "HANG UP" at bounding box center [103, 136] width 21 height 5
click at [104, 136] on span "HANG UP" at bounding box center [103, 136] width 21 height 5
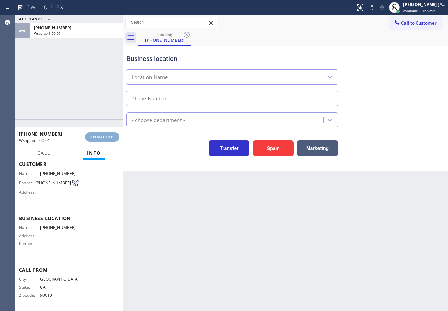
click at [104, 136] on span "COMPLETE" at bounding box center [101, 136] width 23 height 5
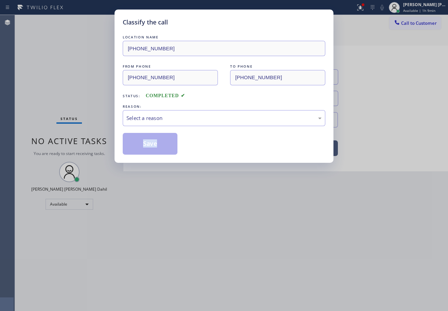
click at [104, 136] on div "Classify the call LOCATION NAME [PHONE_NUMBER] FROM PHONE [PHONE_NUMBER] TO PHO…" at bounding box center [224, 155] width 448 height 311
click at [151, 117] on div "Select a reason" at bounding box center [223, 118] width 195 height 8
drag, startPoint x: 159, startPoint y: 169, endPoint x: 156, endPoint y: 158, distance: 11.5
click at [141, 146] on button "Save" at bounding box center [150, 144] width 55 height 22
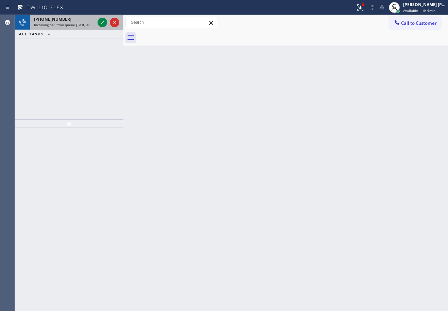
click at [84, 22] on span "Incoming call from queue [Test] All" at bounding box center [62, 24] width 56 height 5
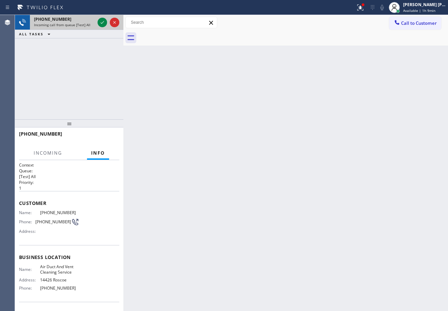
click at [84, 22] on span "Incoming call from queue [Test] All" at bounding box center [62, 24] width 56 height 5
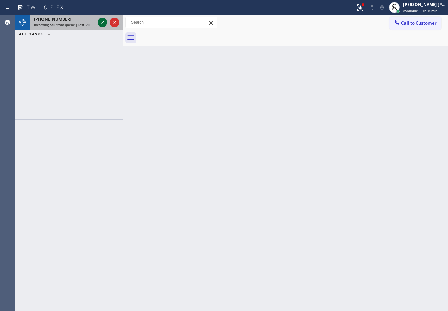
click at [102, 24] on icon at bounding box center [102, 22] width 8 height 8
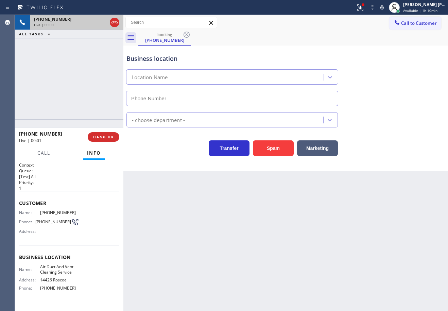
type input "[PHONE_NUMBER]"
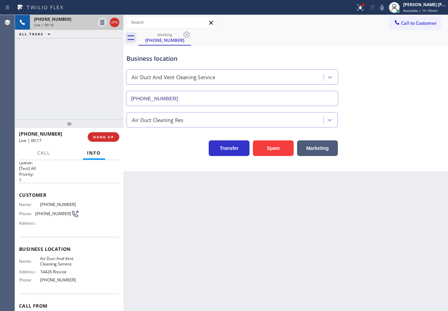
scroll to position [44, 0]
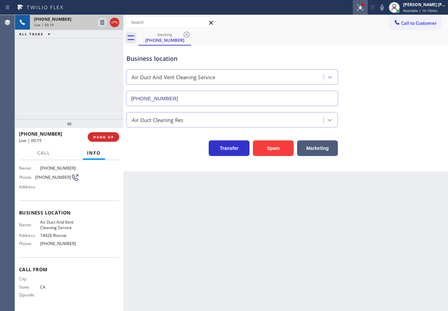
click at [364, 11] on icon at bounding box center [360, 7] width 8 height 8
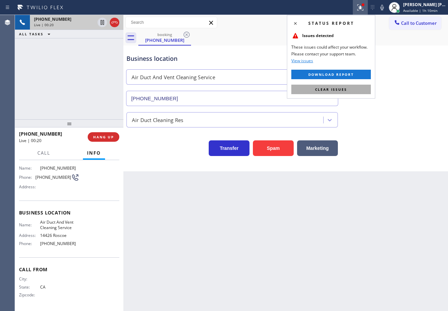
click at [352, 92] on button "Clear issues" at bounding box center [330, 90] width 79 height 10
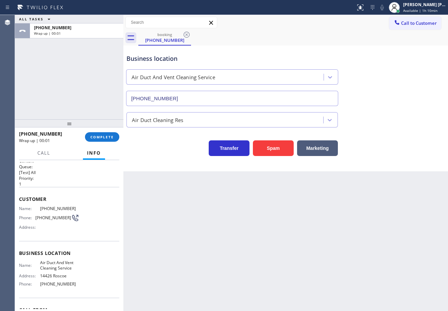
scroll to position [0, 0]
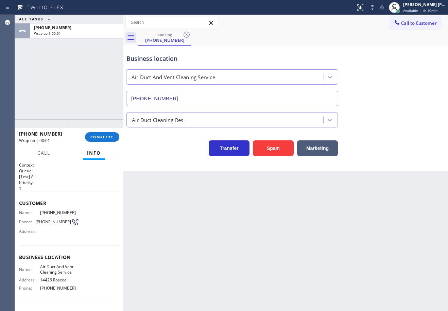
drag, startPoint x: 98, startPoint y: 128, endPoint x: 98, endPoint y: 134, distance: 5.4
click at [98, 127] on div at bounding box center [69, 123] width 108 height 8
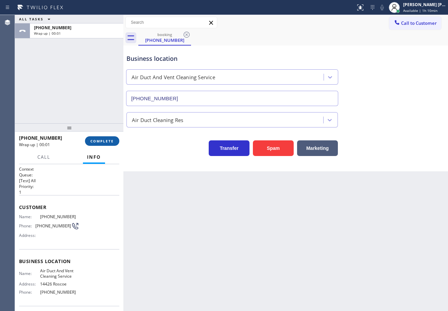
click at [103, 144] on button "COMPLETE" at bounding box center [102, 141] width 34 height 10
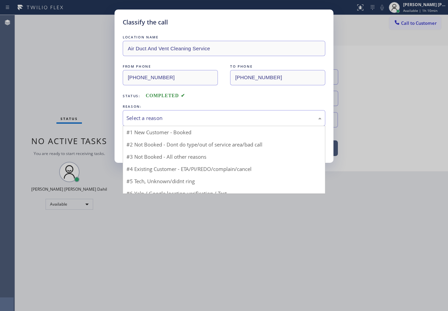
click at [174, 120] on div "Select a reason" at bounding box center [223, 118] width 195 height 8
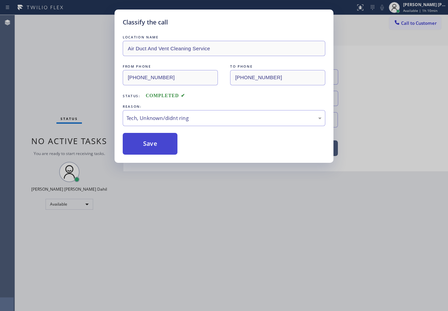
click at [150, 144] on button "Save" at bounding box center [150, 144] width 55 height 22
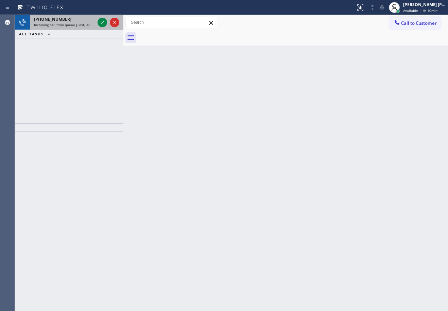
click at [74, 20] on div "[PHONE_NUMBER]" at bounding box center [64, 19] width 61 height 6
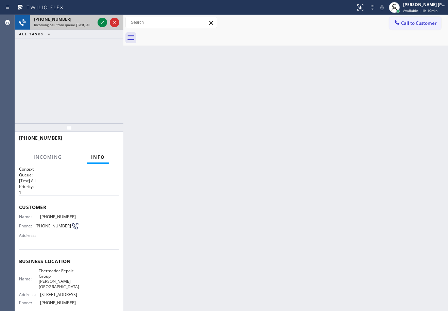
click at [74, 20] on div "[PHONE_NUMBER]" at bounding box center [64, 19] width 61 height 6
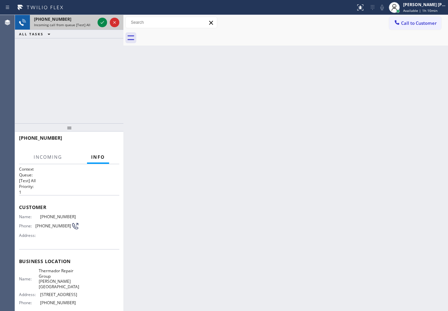
click at [74, 20] on div "[PHONE_NUMBER]" at bounding box center [64, 19] width 61 height 6
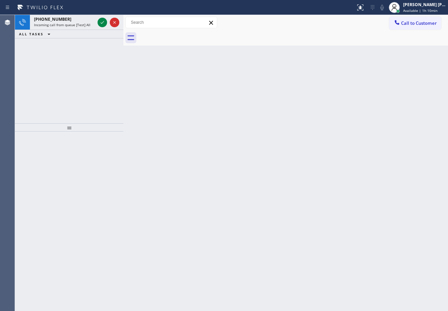
click at [103, 17] on div at bounding box center [108, 22] width 24 height 15
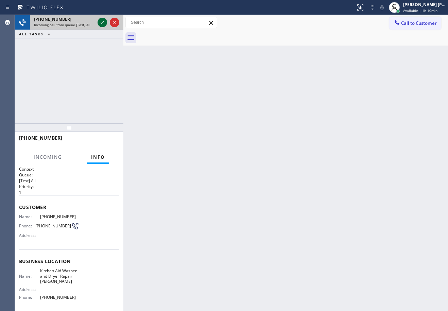
click at [103, 19] on button at bounding box center [102, 23] width 10 height 10
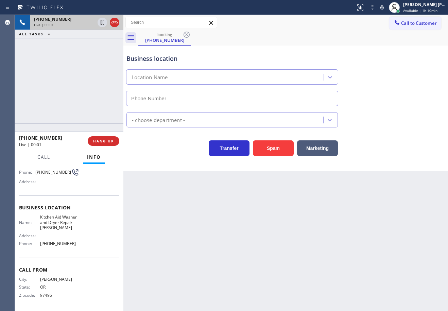
type input "[PHONE_NUMBER]"
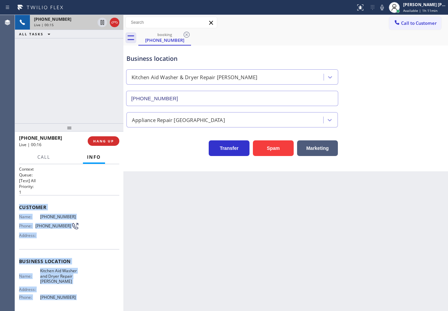
scroll to position [54, 0]
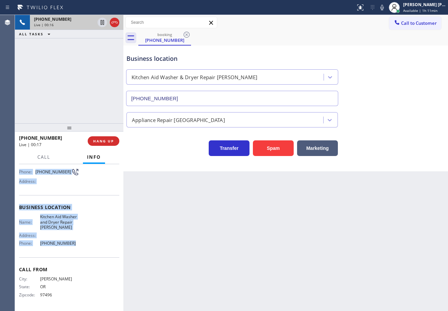
drag, startPoint x: 17, startPoint y: 205, endPoint x: 341, endPoint y: 184, distance: 324.3
click at [80, 251] on div "Context Queue: [Test] All Priority: 1 Customer Name: [PHONE_NUMBER] Phone: [PHO…" at bounding box center [69, 237] width 108 height 147
copy div "Customer Name: [PHONE_NUMBER] Phone: [PHONE_NUMBER] Address: Business location …"
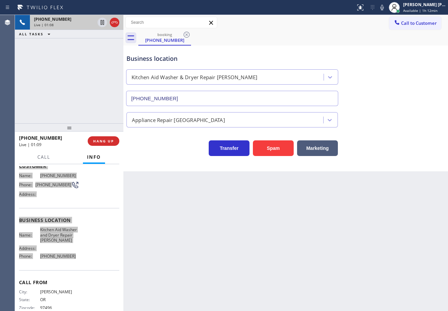
scroll to position [0, 0]
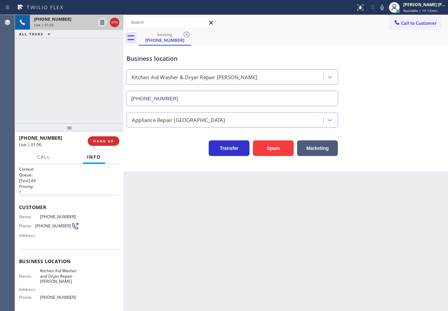
click at [393, 118] on div "Appliance Repair [GEOGRAPHIC_DATA]" at bounding box center [285, 118] width 321 height 18
click at [385, 13] on div "Status report No issues detected If you experience an issue, please download th…" at bounding box center [400, 7] width 95 height 15
drag, startPoint x: 385, startPoint y: 5, endPoint x: 385, endPoint y: 18, distance: 12.9
click at [385, 8] on icon at bounding box center [382, 7] width 8 height 8
drag, startPoint x: 391, startPoint y: 49, endPoint x: 384, endPoint y: 49, distance: 6.5
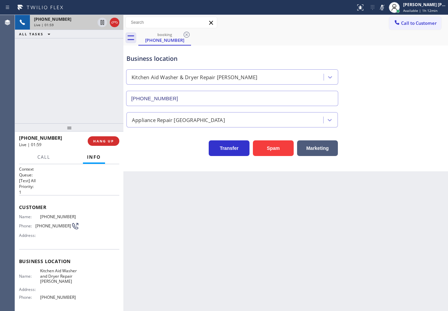
click at [391, 49] on div "Business location Kitchen Aid Washer & Dryer Repair [GEOGRAPHIC_DATA] [PHONE_NU…" at bounding box center [285, 74] width 321 height 61
drag, startPoint x: 101, startPoint y: 22, endPoint x: 96, endPoint y: 44, distance: 21.9
click at [101, 25] on icon at bounding box center [102, 22] width 8 height 8
drag, startPoint x: 96, startPoint y: 44, endPoint x: 440, endPoint y: 97, distance: 347.5
click at [96, 44] on div "[PHONE_NUMBER] Live | 02:00 ALL TASKS ALL TASKS ACTIVE TASKS TASKS IN WRAP UP" at bounding box center [69, 69] width 108 height 108
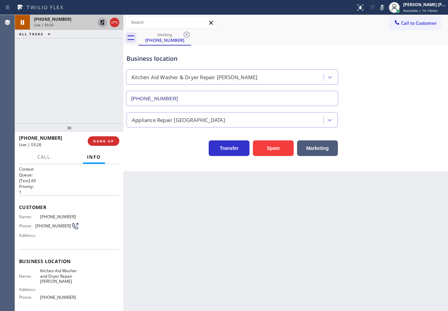
click at [104, 22] on icon at bounding box center [102, 22] width 5 height 5
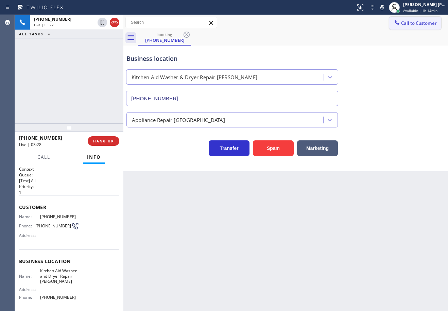
drag, startPoint x: 388, startPoint y: 6, endPoint x: 397, endPoint y: 29, distance: 24.8
click at [386, 7] on icon at bounding box center [382, 7] width 8 height 8
click at [400, 51] on div "Business location Kitchen Aid Washer & Dryer Repair [GEOGRAPHIC_DATA] [PHONE_NU…" at bounding box center [285, 74] width 321 height 61
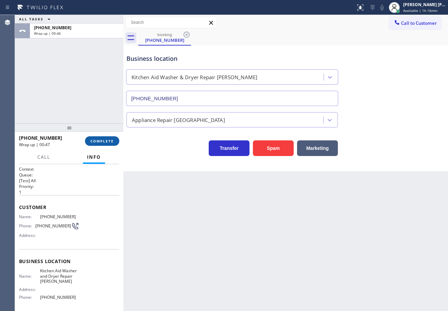
click at [99, 143] on span "COMPLETE" at bounding box center [101, 141] width 23 height 5
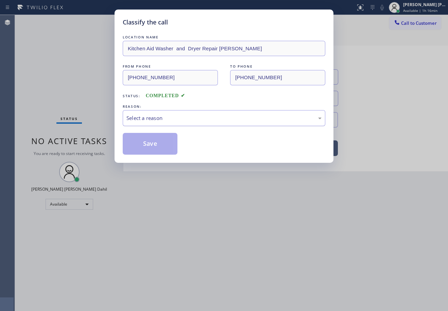
drag, startPoint x: 150, startPoint y: 118, endPoint x: 154, endPoint y: 120, distance: 4.0
click at [151, 118] on div "Select a reason" at bounding box center [223, 118] width 195 height 8
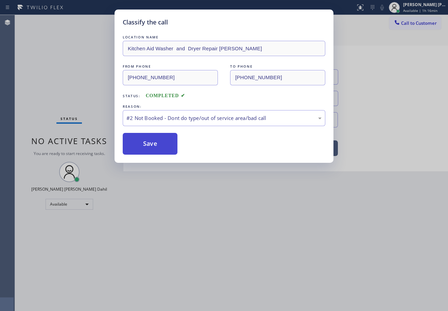
click at [153, 142] on button "Save" at bounding box center [150, 144] width 55 height 22
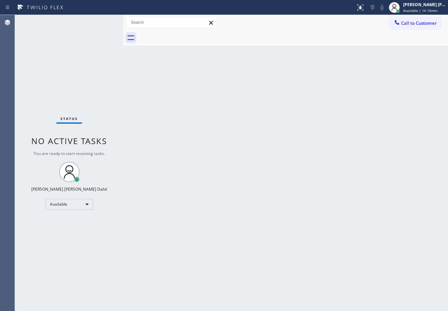
click at [332, 240] on div "Back to Dashboard Change Sender ID Customers Technicians Select a contact Outbo…" at bounding box center [285, 163] width 324 height 296
click at [198, 244] on div "Back to Dashboard Change Sender ID Customers Technicians Select a contact Outbo…" at bounding box center [285, 163] width 324 height 296
click at [337, 229] on div "Back to Dashboard Change Sender ID Customers Technicians Select a contact Outbo…" at bounding box center [285, 163] width 324 height 296
click at [89, 32] on div "Status No active tasks You are ready to start receiving tasks. [PERSON_NAME] [P…" at bounding box center [69, 163] width 108 height 296
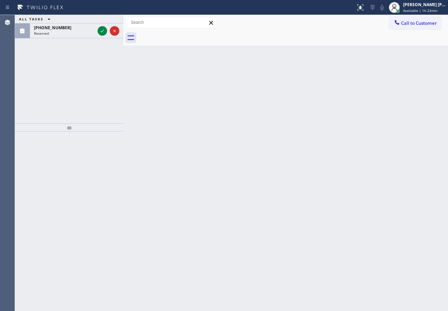
click at [286, 138] on div "Back to Dashboard Change Sender ID Customers Technicians Select a contact Outbo…" at bounding box center [285, 163] width 324 height 296
click at [101, 30] on icon at bounding box center [102, 31] width 8 height 8
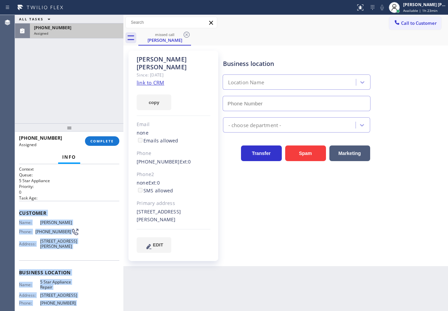
scroll to position [65, 0]
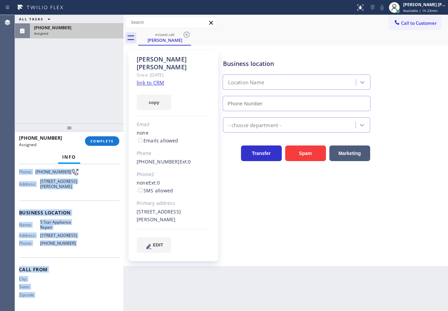
type input "[PHONE_NUMBER]"
drag, startPoint x: 16, startPoint y: 211, endPoint x: 114, endPoint y: 161, distance: 110.0
click at [78, 248] on div "Context Queue: 5 Star Appliance Priority: 0 Task Age: Customer Name: [PERSON_NA…" at bounding box center [69, 237] width 108 height 147
copy div "Customer Name: [PERSON_NAME] Phone: [PHONE_NUMBER] Address: [STREET_ADDRESS][PE…"
click at [112, 140] on span "COMPLETE" at bounding box center [101, 141] width 23 height 5
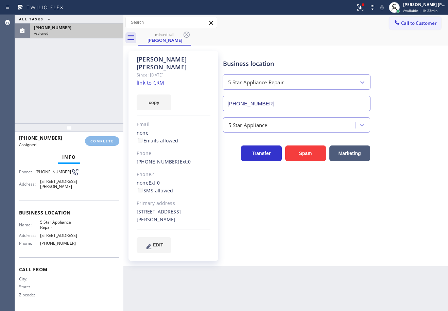
click at [71, 91] on div "ALL TASKS ALL TASKS ACTIVE TASKS TASKS IN WRAP UP [PHONE_NUMBER] Assigned" at bounding box center [69, 69] width 108 height 108
click at [100, 141] on span "COMPLETE" at bounding box center [101, 141] width 23 height 5
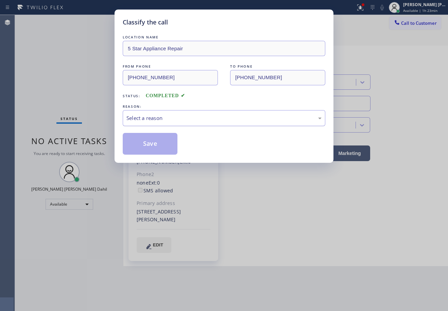
click at [129, 116] on div "Select a reason" at bounding box center [223, 118] width 195 height 8
click at [155, 149] on button "Save" at bounding box center [150, 144] width 55 height 22
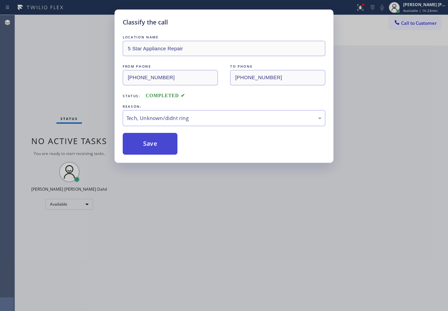
click at [155, 148] on button "Save" at bounding box center [150, 144] width 55 height 22
drag, startPoint x: 155, startPoint y: 148, endPoint x: 162, endPoint y: 147, distance: 7.1
click at [155, 147] on button "Save" at bounding box center [150, 144] width 55 height 22
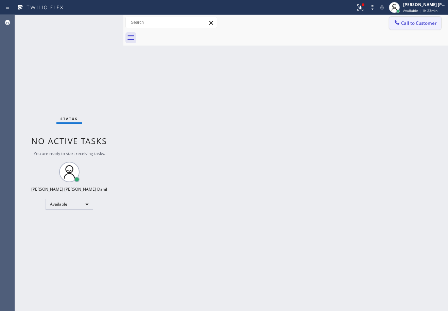
click at [401, 26] on span "Call to Customer" at bounding box center [419, 23] width 36 height 6
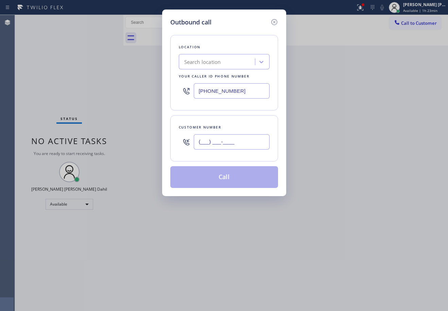
click at [256, 137] on input "(___) ___-____" at bounding box center [232, 141] width 76 height 15
paste input "310) 995-0424"
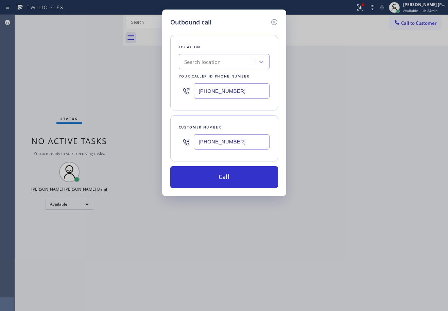
type input "[PHONE_NUMBER]"
click at [238, 97] on input "[PHONE_NUMBER]" at bounding box center [232, 90] width 76 height 15
paste input "55) 731-4952"
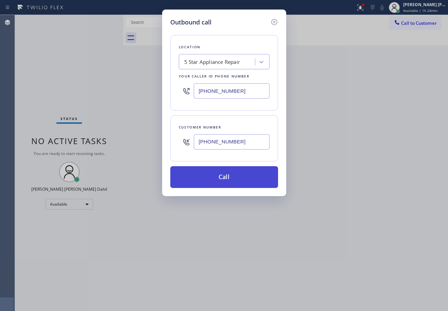
type input "[PHONE_NUMBER]"
click at [217, 174] on button "Call" at bounding box center [224, 177] width 108 height 22
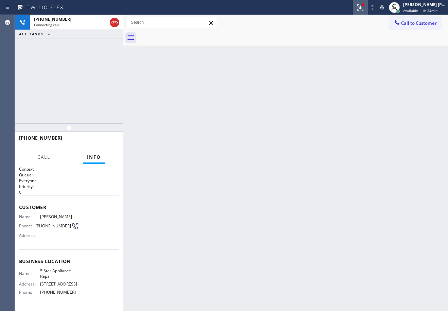
click at [364, 10] on icon at bounding box center [360, 7] width 8 height 8
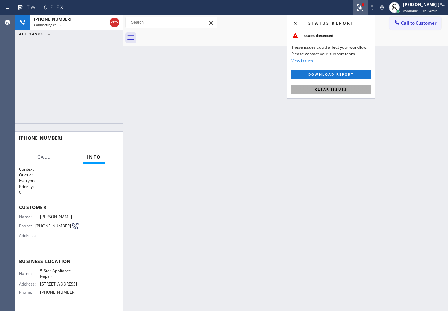
click at [348, 90] on button "Clear issues" at bounding box center [330, 90] width 79 height 10
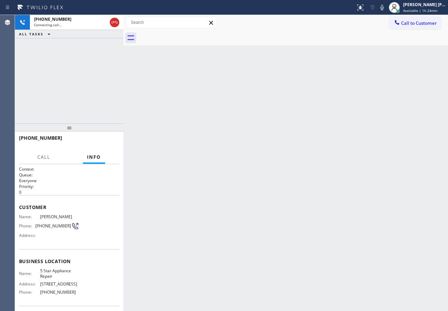
click at [290, 46] on div "Back to Dashboard Change Sender ID Customers Technicians Select a contact Outbo…" at bounding box center [285, 163] width 324 height 296
click at [386, 7] on icon at bounding box center [382, 7] width 8 height 8
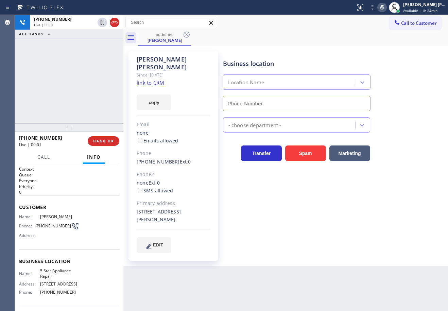
type input "[PHONE_NUMBER]"
click at [386, 6] on icon at bounding box center [382, 7] width 8 height 8
click at [69, 97] on div "[PHONE_NUMBER] Live | 00:21 ALL TASKS ALL TASKS ACTIVE TASKS TASKS IN WRAP UP" at bounding box center [69, 69] width 108 height 108
drag, startPoint x: 64, startPoint y: 98, endPoint x: 20, endPoint y: 118, distance: 48.4
click at [25, 114] on div "[PHONE_NUMBER] Live | 00:21 ALL TASKS ALL TASKS ACTIVE TASKS TASKS IN WRAP UP" at bounding box center [69, 69] width 108 height 108
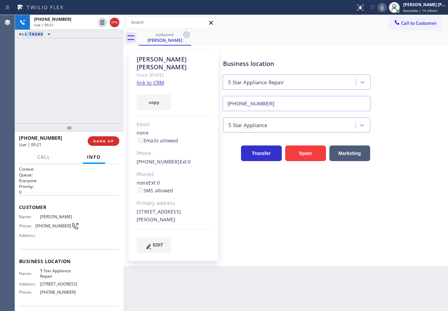
click at [26, 125] on div at bounding box center [69, 127] width 108 height 8
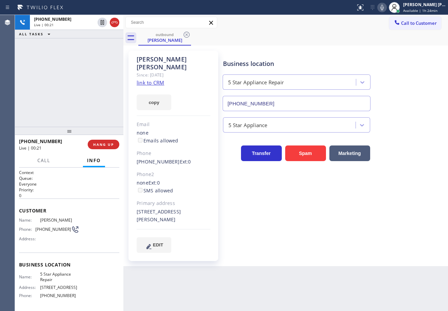
click at [67, 111] on div "[PHONE_NUMBER] Live | 00:21 ALL TASKS ALL TASKS ACTIVE TASKS TASKS IN WRAP UP" at bounding box center [69, 71] width 108 height 112
click at [112, 145] on span "HANG UP" at bounding box center [103, 144] width 21 height 5
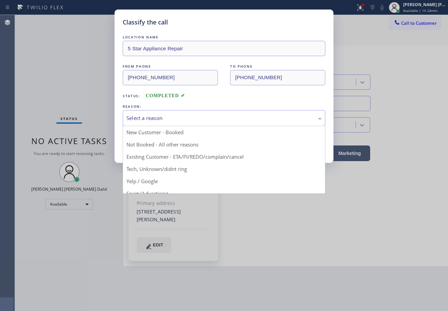
click at [151, 119] on div "Select a reason" at bounding box center [223, 118] width 195 height 8
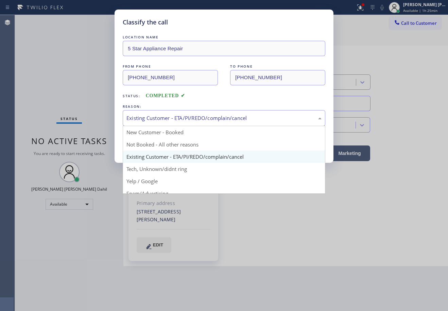
click at [165, 121] on div "Existing Customer - ETA/PI/REDO/complain/cancel" at bounding box center [223, 118] width 195 height 8
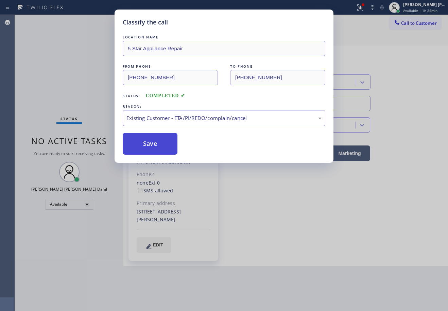
click at [142, 145] on button "Save" at bounding box center [150, 144] width 55 height 22
click at [143, 145] on button "Save" at bounding box center [150, 144] width 55 height 22
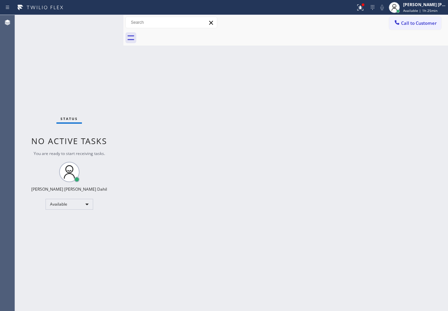
click at [323, 38] on div at bounding box center [292, 37] width 309 height 15
drag, startPoint x: 363, startPoint y: 10, endPoint x: 369, endPoint y: 59, distance: 49.2
click at [364, 10] on icon at bounding box center [360, 7] width 8 height 8
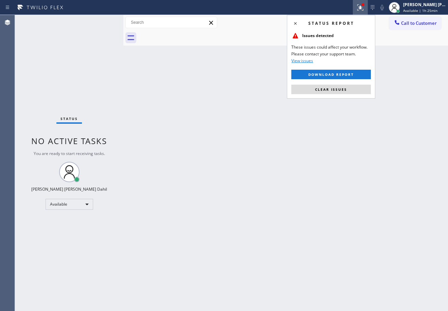
click at [348, 85] on button "Clear issues" at bounding box center [330, 90] width 79 height 10
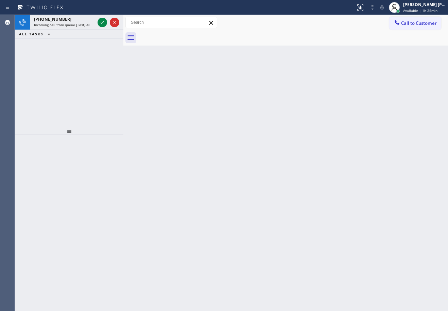
drag, startPoint x: 195, startPoint y: 218, endPoint x: 210, endPoint y: 221, distance: 14.9
click at [210, 221] on div "Back to Dashboard Change Sender ID Customers Technicians Select a contact Outbo…" at bounding box center [285, 163] width 324 height 296
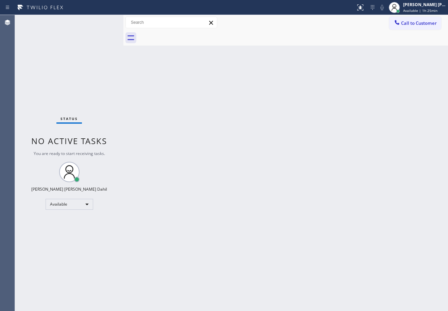
drag, startPoint x: 81, startPoint y: 29, endPoint x: 78, endPoint y: 67, distance: 38.1
click at [81, 29] on div "Status No active tasks You are ready to start receiving tasks. [PERSON_NAME] [P…" at bounding box center [69, 163] width 108 height 296
click at [268, 96] on div "Back to Dashboard Change Sender ID Customers Technicians Select a contact Outbo…" at bounding box center [285, 163] width 324 height 296
click at [238, 42] on div at bounding box center [292, 37] width 309 height 15
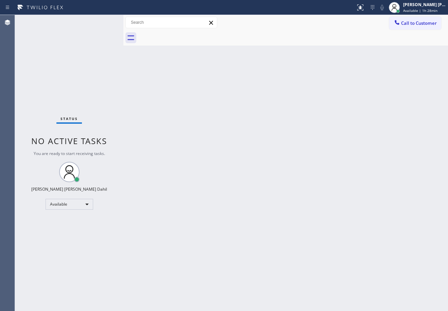
click at [141, 80] on div "Back to Dashboard Change Sender ID Customers Technicians Select a contact Outbo…" at bounding box center [285, 163] width 324 height 296
click at [327, 52] on div "Back to Dashboard Change Sender ID Customers Technicians Select a contact Outbo…" at bounding box center [285, 163] width 324 height 296
click at [293, 57] on div "Back to Dashboard Change Sender ID Customers Technicians Select a contact Outbo…" at bounding box center [285, 163] width 324 height 296
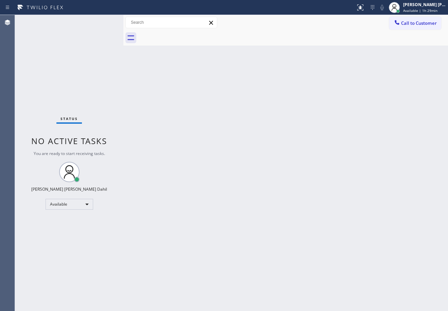
click at [208, 146] on div "Back to Dashboard Change Sender ID Customers Technicians Select a contact Outbo…" at bounding box center [285, 163] width 324 height 296
click at [284, 50] on div "Back to Dashboard Change Sender ID Customers Technicians Select a contact Outbo…" at bounding box center [285, 163] width 324 height 296
click at [328, 40] on div at bounding box center [292, 37] width 309 height 15
click at [327, 235] on div "Back to Dashboard Change Sender ID Customers Technicians Select a contact Outbo…" at bounding box center [285, 163] width 324 height 296
click at [202, 55] on div "Back to Dashboard Change Sender ID Customers Technicians Select a contact Outbo…" at bounding box center [285, 163] width 324 height 296
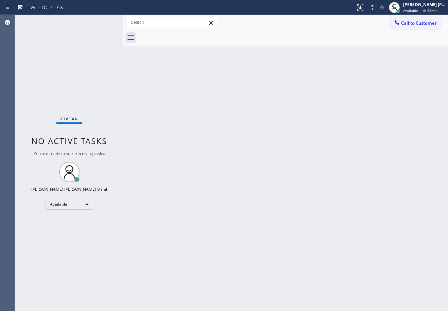
click at [192, 44] on div at bounding box center [292, 37] width 309 height 15
click at [329, 213] on div "Back to Dashboard Change Sender ID Customers Technicians Select a contact Outbo…" at bounding box center [285, 163] width 324 height 296
click at [99, 22] on div "Status No active tasks You are ready to start receiving tasks. [PERSON_NAME] [P…" at bounding box center [69, 163] width 108 height 296
click at [289, 221] on div "Back to Dashboard Change Sender ID Customers Technicians Select a contact Outbo…" at bounding box center [285, 163] width 324 height 296
drag, startPoint x: 398, startPoint y: 266, endPoint x: 412, endPoint y: 281, distance: 20.2
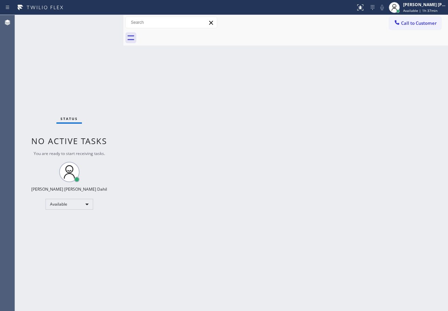
click at [398, 266] on div "Back to Dashboard Change Sender ID Customers Technicians Select a contact Outbo…" at bounding box center [285, 163] width 324 height 296
click at [136, 65] on div "Back to Dashboard Change Sender ID Customers Technicians Select a contact Outbo…" at bounding box center [285, 163] width 324 height 296
click at [137, 62] on div "Back to Dashboard Change Sender ID Customers Technicians Select a contact Outbo…" at bounding box center [285, 163] width 324 height 296
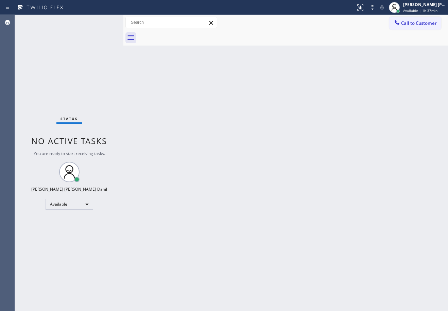
click at [137, 62] on div "Back to Dashboard Change Sender ID Customers Technicians Select a contact Outbo…" at bounding box center [285, 163] width 324 height 296
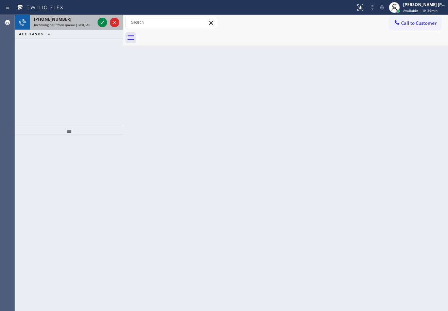
click at [79, 22] on div "[PHONE_NUMBER] Incoming call from queue [Test] All" at bounding box center [63, 22] width 66 height 15
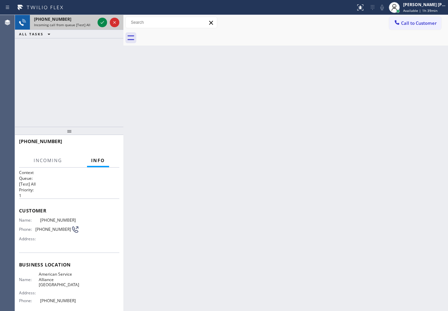
click at [79, 22] on div "[PHONE_NUMBER] Incoming call from queue [Test] All" at bounding box center [63, 22] width 66 height 15
click at [80, 22] on div "[PHONE_NUMBER] Incoming call from queue [Test] All" at bounding box center [63, 22] width 66 height 15
click at [80, 23] on span "Incoming call from queue [Test] All" at bounding box center [62, 24] width 56 height 5
click at [81, 23] on span "Incoming call from queue [Test] All" at bounding box center [62, 24] width 56 height 5
click at [101, 22] on icon at bounding box center [102, 22] width 8 height 8
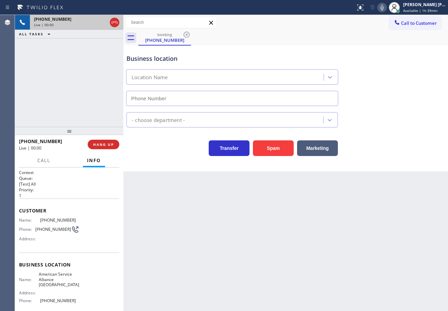
type input "[PHONE_NUMBER]"
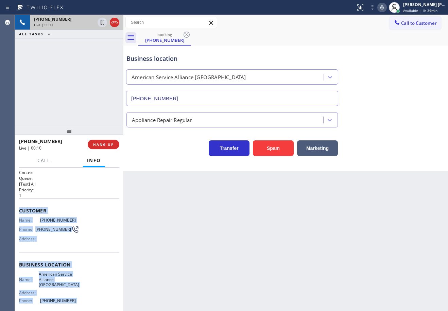
scroll to position [57, 0]
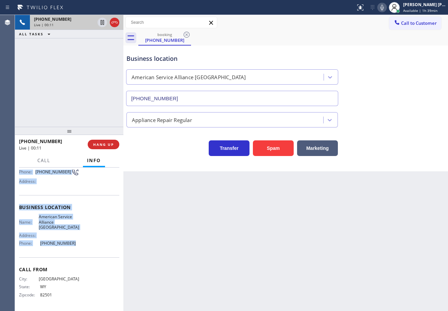
drag, startPoint x: 18, startPoint y: 209, endPoint x: 79, endPoint y: 245, distance: 71.1
click at [76, 246] on div "Context Queue: [Test] All Priority: 1 Customer Name: [PHONE_NUMBER] Phone: [PHO…" at bounding box center [69, 238] width 108 height 143
copy div "Customer Name: [PHONE_NUMBER] Phone: [PHONE_NUMBER] Address: Business location …"
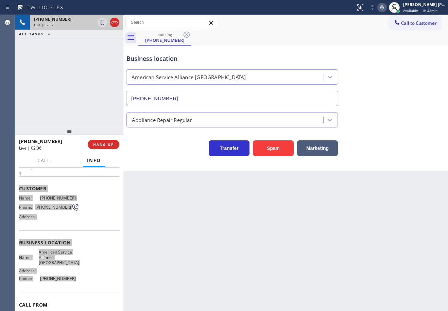
scroll to position [0, 0]
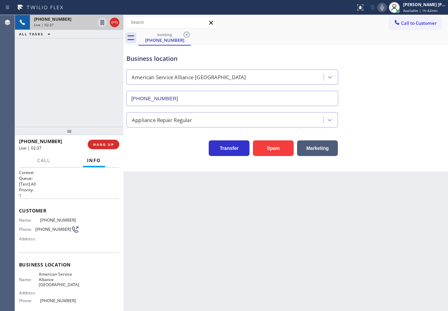
click at [275, 219] on div "Back to Dashboard Change Sender ID Customers Technicians Select a contact Outbo…" at bounding box center [285, 163] width 324 height 296
click at [400, 124] on div "Appliance Repair Regular" at bounding box center [285, 118] width 321 height 18
drag, startPoint x: 384, startPoint y: 83, endPoint x: 392, endPoint y: 48, distance: 36.6
click at [387, 80] on div "Business location American Service Alliance [GEOGRAPHIC_DATA] [PHONE_NUMBER]" at bounding box center [285, 74] width 321 height 61
click at [386, 8] on icon at bounding box center [382, 7] width 8 height 8
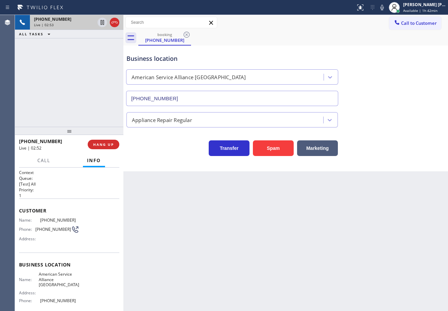
click at [411, 49] on div "Business location American Service Alliance [GEOGRAPHIC_DATA] [PHONE_NUMBER]" at bounding box center [285, 74] width 321 height 61
click at [102, 24] on icon at bounding box center [102, 22] width 3 height 5
click at [92, 51] on div "[PHONE_NUMBER] Live | 02:56 ALL TASKS ALL TASKS ACTIVE TASKS TASKS IN WRAP UP" at bounding box center [69, 71] width 108 height 112
click at [106, 22] on div at bounding box center [102, 22] width 10 height 8
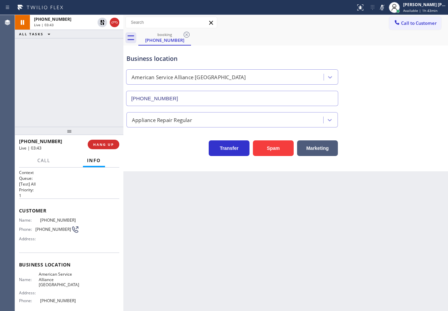
drag, startPoint x: 389, startPoint y: 7, endPoint x: 367, endPoint y: 21, distance: 25.5
click at [383, 7] on icon at bounding box center [381, 7] width 3 height 5
click at [364, 24] on div "Call to Customer Outbound call Location 5 Star Appliance Repair Your caller id …" at bounding box center [285, 23] width 324 height 12
click at [391, 252] on div "Back to Dashboard Change Sender ID Customers Technicians Select a contact Outbo…" at bounding box center [285, 163] width 324 height 296
click at [93, 84] on div "[PHONE_NUMBER] Live | 11:26 ALL TASKS ALL TASKS ACTIVE TASKS TASKS IN WRAP UP" at bounding box center [69, 71] width 108 height 112
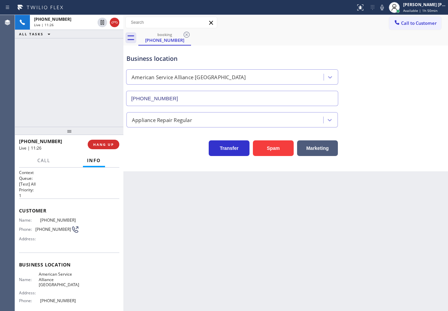
drag, startPoint x: 220, startPoint y: 236, endPoint x: 263, endPoint y: 238, distance: 42.5
click at [221, 236] on div "Back to Dashboard Change Sender ID Customers Technicians Select a contact Outbo…" at bounding box center [285, 163] width 324 height 296
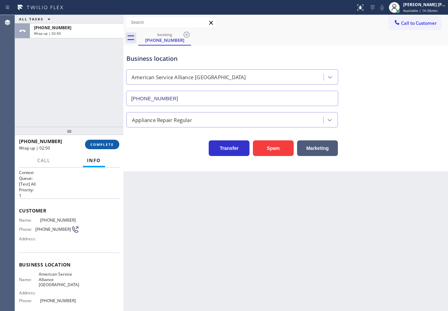
click at [106, 147] on button "COMPLETE" at bounding box center [102, 145] width 34 height 10
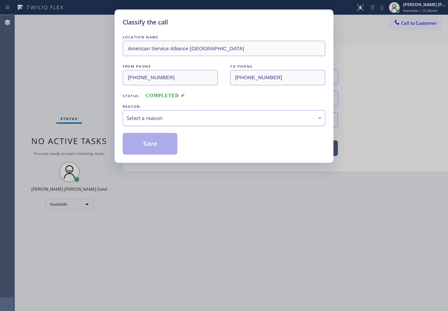
click at [147, 124] on div "Select a reason" at bounding box center [224, 118] width 202 height 16
click at [150, 141] on button "Save" at bounding box center [150, 144] width 55 height 22
click at [149, 142] on button "Save" at bounding box center [150, 144] width 55 height 22
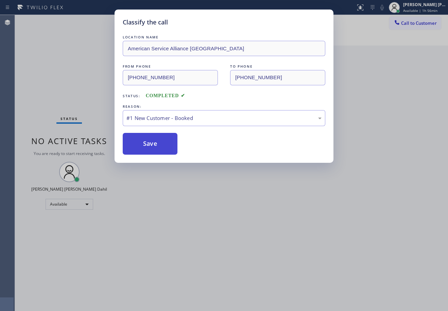
click at [149, 142] on button "Save" at bounding box center [150, 144] width 55 height 22
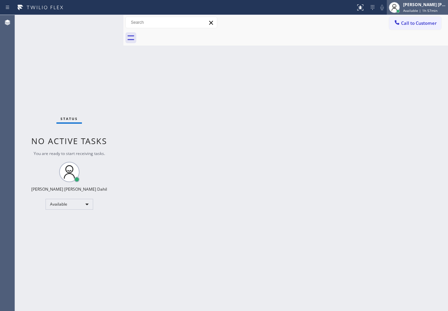
drag, startPoint x: 417, startPoint y: 13, endPoint x: 412, endPoint y: 18, distance: 7.0
click at [416, 13] on div "[PERSON_NAME] [PERSON_NAME] Dahil Available | 1h 57min" at bounding box center [417, 7] width 61 height 15
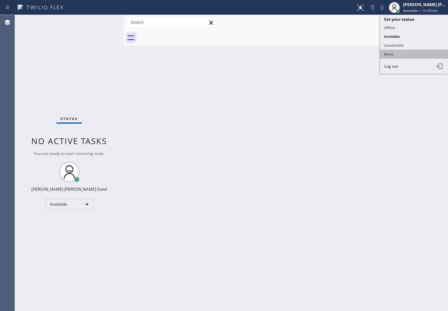
click at [404, 53] on button "Break" at bounding box center [414, 54] width 68 height 9
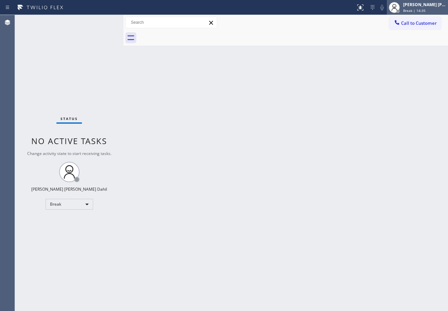
click at [401, 10] on div at bounding box center [394, 7] width 15 height 15
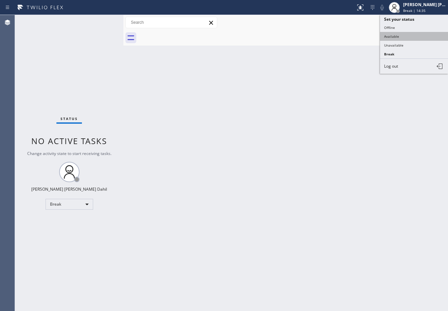
click at [408, 37] on button "Available" at bounding box center [414, 36] width 68 height 9
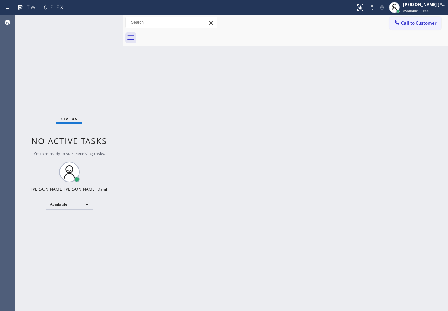
click at [318, 30] on div at bounding box center [292, 37] width 309 height 15
click at [146, 70] on div "Back to Dashboard Change Sender ID Customers Technicians Select a contact Outbo…" at bounding box center [285, 163] width 324 height 296
click at [346, 237] on div "Back to Dashboard Change Sender ID Customers Technicians Select a contact Outbo…" at bounding box center [285, 163] width 324 height 296
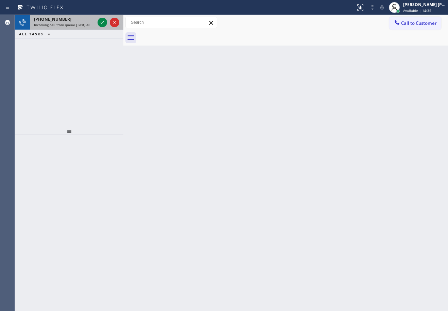
click at [74, 23] on div "[PHONE_NUMBER] Incoming call from queue [Test] All" at bounding box center [63, 22] width 66 height 15
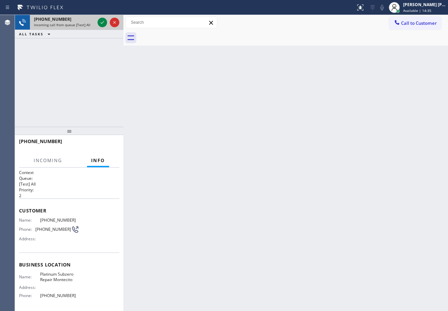
click at [76, 24] on span "Incoming call from queue [Test] All" at bounding box center [62, 24] width 56 height 5
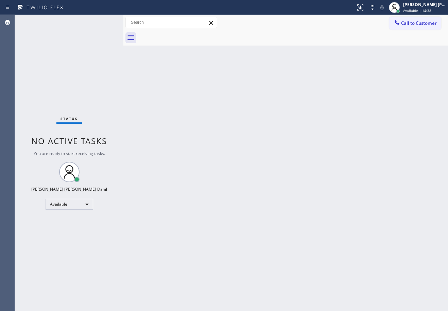
click at [99, 23] on div "Status No active tasks You are ready to start receiving tasks. [PERSON_NAME] [P…" at bounding box center [69, 163] width 108 height 296
click at [336, 192] on div "Back to Dashboard Change Sender ID Customers Technicians Select a contact Outbo…" at bounding box center [285, 163] width 324 height 296
click at [181, 94] on div "Back to Dashboard Change Sender ID Customers Technicians Select a contact Outbo…" at bounding box center [285, 163] width 324 height 296
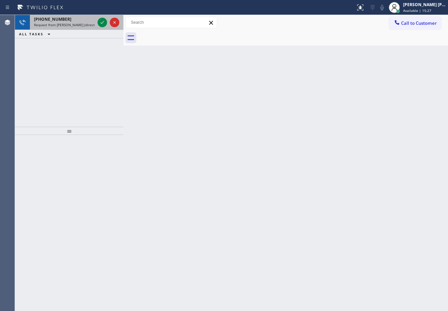
click at [64, 11] on icon at bounding box center [40, 7] width 51 height 11
click at [70, 26] on span "Request from [PERSON_NAME] (direct)" at bounding box center [65, 24] width 62 height 5
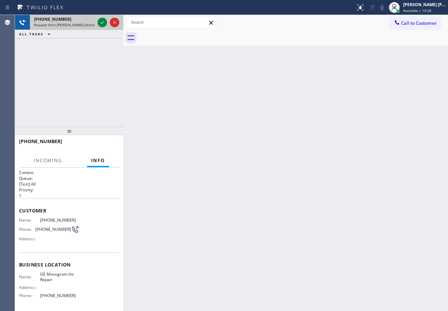
click at [70, 26] on span "Request from [PERSON_NAME] (direct)" at bounding box center [65, 24] width 62 height 5
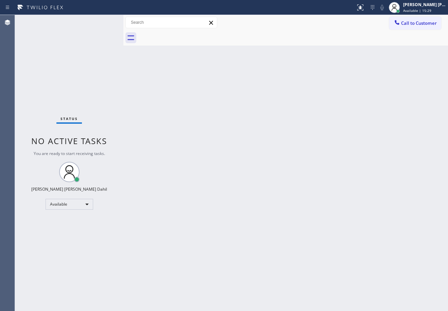
click at [98, 22] on div "Status No active tasks You are ready to start receiving tasks. [PERSON_NAME] [P…" at bounding box center [69, 163] width 108 height 296
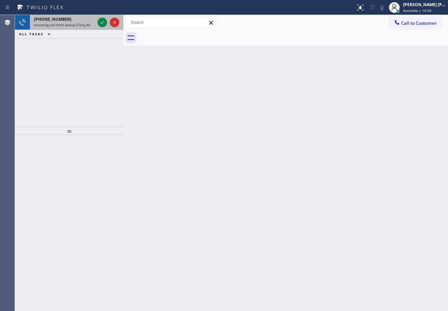
click at [89, 22] on div "Incoming call from queue [Test] All" at bounding box center [64, 24] width 61 height 5
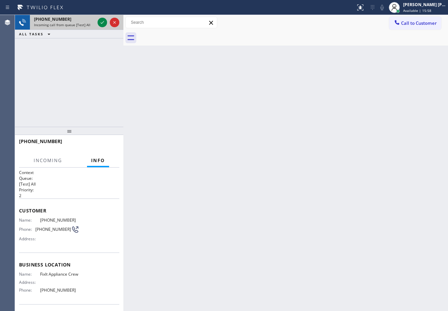
click at [89, 22] on div "Incoming call from queue [Test] All" at bounding box center [64, 24] width 61 height 5
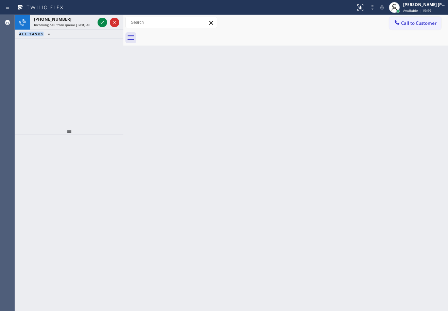
click at [93, 22] on div "[PHONE_NUMBER] Incoming call from queue [Test] All" at bounding box center [63, 22] width 66 height 15
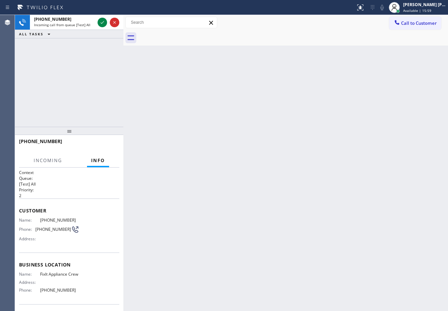
click at [93, 22] on div "[PHONE_NUMBER] Incoming call from queue [Test] All" at bounding box center [63, 22] width 66 height 15
click at [103, 23] on icon at bounding box center [102, 22] width 8 height 8
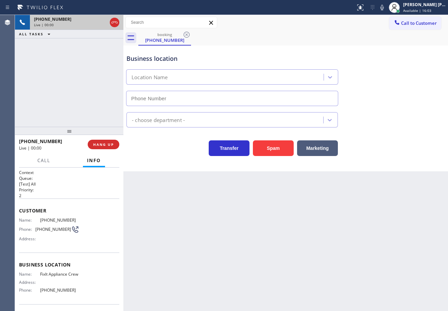
type input "[PHONE_NUMBER]"
drag, startPoint x: 200, startPoint y: 235, endPoint x: 62, endPoint y: 222, distance: 138.5
click at [190, 233] on div "Back to Dashboard Change Sender ID Customers Technicians Select a contact Outbo…" at bounding box center [285, 163] width 324 height 296
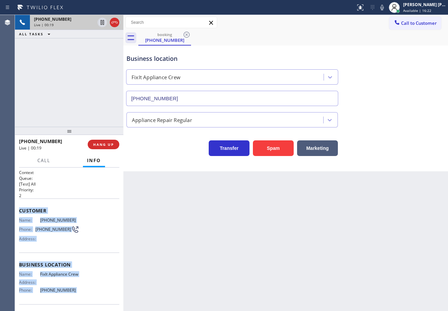
scroll to position [52, 0]
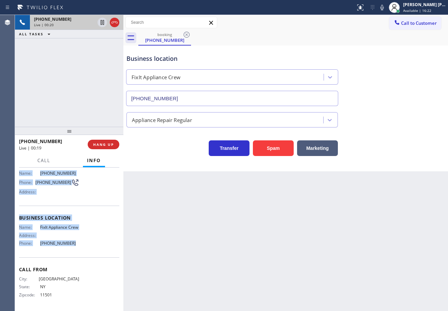
drag, startPoint x: 17, startPoint y: 209, endPoint x: 80, endPoint y: 247, distance: 74.2
click at [80, 247] on div "Context Queue: [Test] All Priority: 2 Customer Name: [PHONE_NUMBER] Phone: [PHO…" at bounding box center [69, 238] width 108 height 143
copy div "Customer Name: [PHONE_NUMBER] Phone: [PHONE_NUMBER] Address: Business location …"
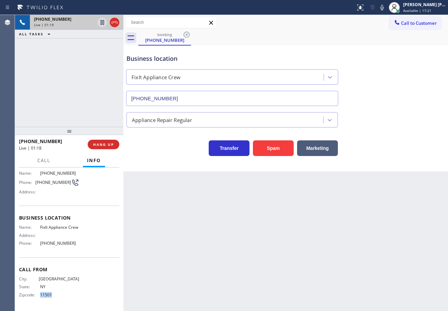
drag, startPoint x: 50, startPoint y: 298, endPoint x: 37, endPoint y: 298, distance: 13.6
click at [37, 298] on div "City: [GEOGRAPHIC_DATA]: [US_STATE] Zipcode: 11501" at bounding box center [49, 288] width 60 height 24
copy div "11501"
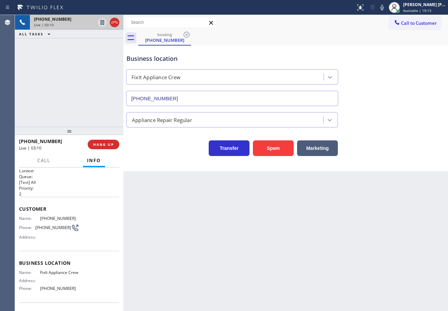
scroll to position [0, 0]
click at [76, 54] on div "[PHONE_NUMBER] Live | 03:21 ALL TASKS ALL TASKS ACTIVE TASKS TASKS IN WRAP UP" at bounding box center [69, 71] width 108 height 112
click at [376, 108] on div "Appliance Repair Regular" at bounding box center [285, 116] width 321 height 21
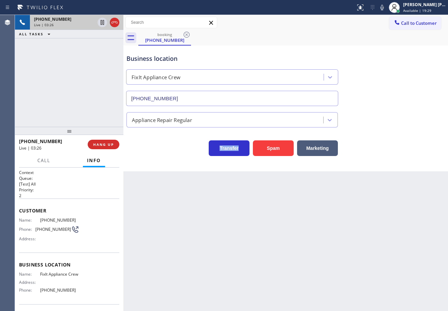
click at [376, 108] on div "Appliance Repair Regular" at bounding box center [285, 116] width 321 height 21
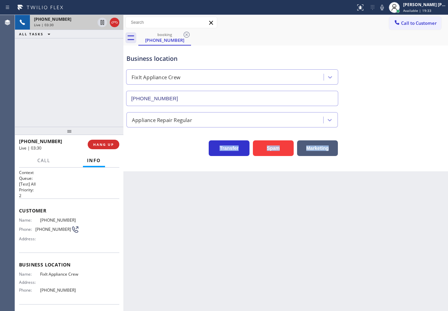
drag, startPoint x: 389, startPoint y: 10, endPoint x: 430, endPoint y: 120, distance: 118.0
click at [387, 12] on button at bounding box center [382, 8] width 10 height 10
drag, startPoint x: 430, startPoint y: 120, endPoint x: 349, endPoint y: 101, distance: 83.4
click at [430, 119] on div "Appliance Repair Regular" at bounding box center [285, 118] width 321 height 18
click at [101, 22] on icon at bounding box center [102, 22] width 3 height 5
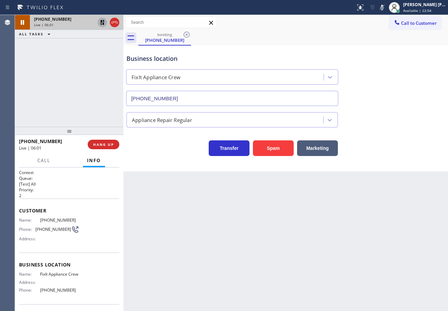
click at [102, 21] on icon at bounding box center [102, 22] width 8 height 8
drag, startPoint x: 102, startPoint y: 34, endPoint x: 177, endPoint y: 36, distance: 75.1
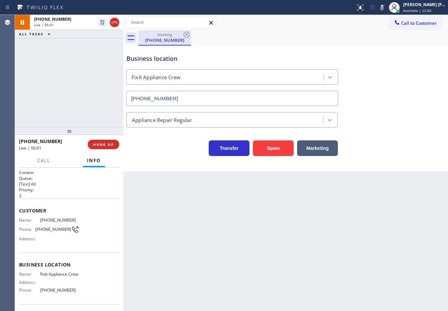
click at [103, 35] on div "ALL TASKS ALL TASKS ACTIVE TASKS TASKS IN WRAP UP" at bounding box center [69, 34] width 108 height 8
click at [383, 9] on icon at bounding box center [381, 7] width 3 height 5
drag, startPoint x: 379, startPoint y: 79, endPoint x: 362, endPoint y: 119, distance: 43.2
click at [379, 82] on div "Business location FixIt Appliance Crew [PHONE_NUMBER]" at bounding box center [285, 74] width 321 height 61
click at [88, 47] on div "[PHONE_NUMBER] Live | 06:23 ALL TASKS ALL TASKS ACTIVE TASKS TASKS IN WRAP UP" at bounding box center [69, 71] width 108 height 112
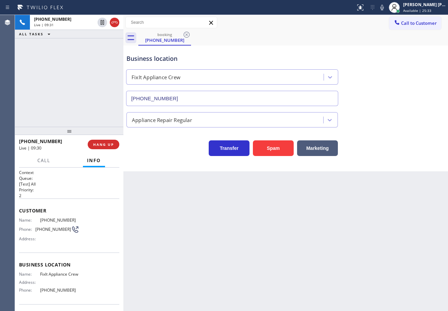
click at [363, 49] on div "Business location FixIt Appliance Crew [PHONE_NUMBER]" at bounding box center [285, 74] width 321 height 61
drag, startPoint x: 85, startPoint y: 50, endPoint x: 87, endPoint y: 47, distance: 3.6
click at [85, 50] on div "Reserved" at bounding box center [64, 48] width 61 height 5
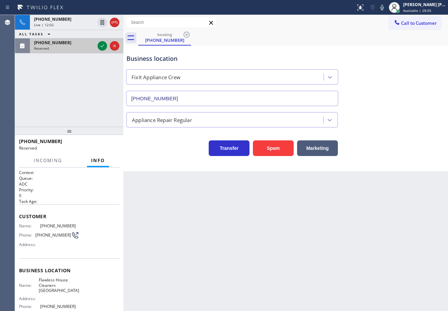
click at [90, 46] on div "[PHONE_NUMBER] Reserved" at bounding box center [63, 45] width 66 height 15
click at [102, 44] on icon at bounding box center [102, 46] width 8 height 8
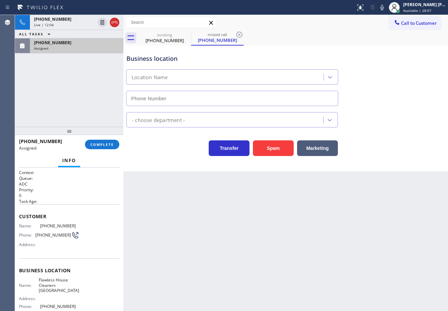
type input "[PHONE_NUMBER]"
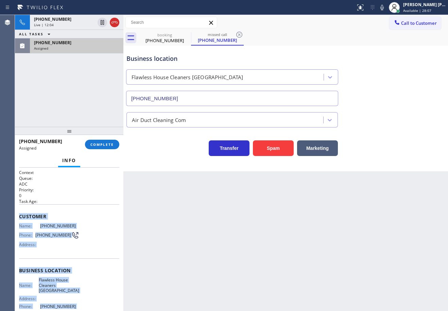
scroll to position [63, 0]
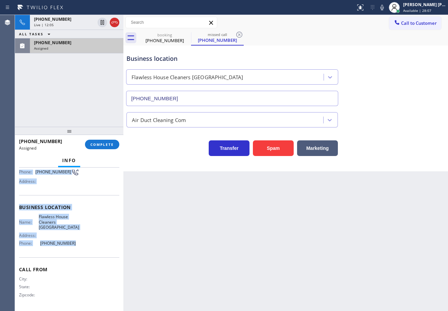
drag, startPoint x: 16, startPoint y: 215, endPoint x: 82, endPoint y: 217, distance: 65.9
click at [77, 245] on div "Context Queue: ADC Priority: 0 Task Age: Customer Name: [PHONE_NUMBER] Phone: […" at bounding box center [69, 238] width 108 height 143
copy div "Customer Name: [PHONE_NUMBER] Phone: [PHONE_NUMBER] Address: Business location …"
click at [106, 144] on span "COMPLETE" at bounding box center [101, 144] width 23 height 5
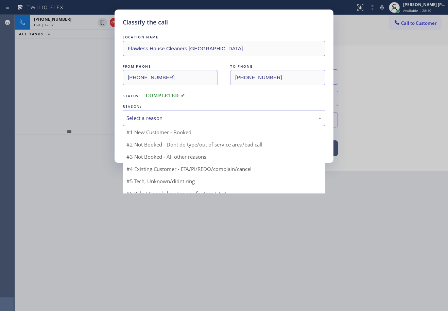
click at [156, 114] on div "Select a reason" at bounding box center [223, 118] width 195 height 8
drag, startPoint x: 163, startPoint y: 170, endPoint x: 163, endPoint y: 163, distance: 7.5
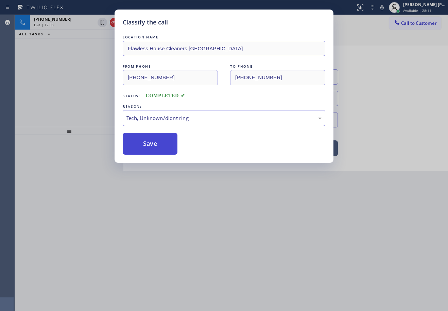
click at [157, 137] on button "Save" at bounding box center [150, 144] width 55 height 22
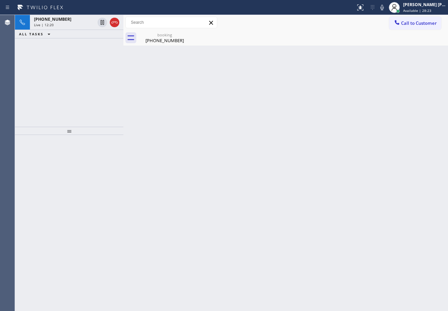
click at [379, 39] on div "booking [PHONE_NUMBER]" at bounding box center [292, 37] width 309 height 15
click at [145, 37] on div "[PHONE_NUMBER]" at bounding box center [164, 40] width 51 height 6
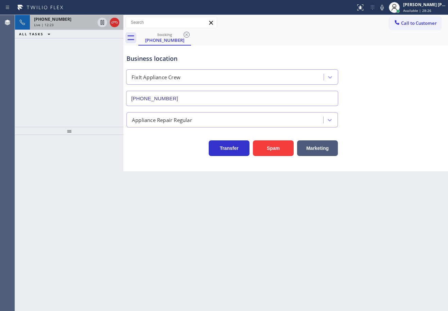
click at [71, 19] on div "[PHONE_NUMBER]" at bounding box center [64, 19] width 61 height 6
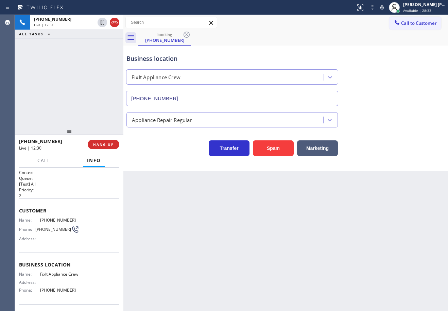
click at [402, 50] on div "Business location FixIt Appliance Crew [PHONE_NUMBER]" at bounding box center [285, 74] width 321 height 61
click at [395, 66] on div "Business location FixIt Appliance Crew [PHONE_NUMBER]" at bounding box center [285, 74] width 321 height 61
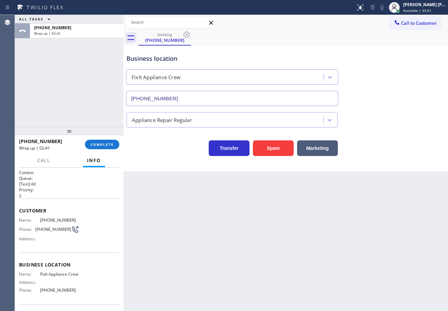
click at [92, 138] on div "[PHONE_NUMBER] Wrap up | 02:41 COMPLETE" at bounding box center [69, 145] width 100 height 18
click at [94, 144] on span "COMPLETE" at bounding box center [101, 144] width 23 height 5
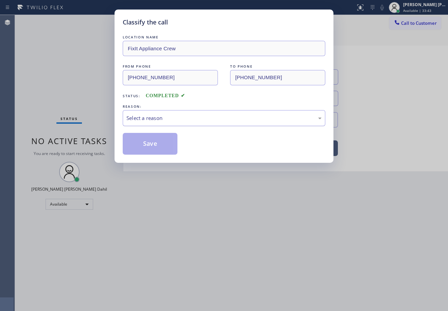
click at [154, 122] on div "Select a reason" at bounding box center [223, 118] width 195 height 8
drag, startPoint x: 148, startPoint y: 150, endPoint x: 211, endPoint y: 178, distance: 69.4
click at [147, 150] on button "Save" at bounding box center [150, 144] width 55 height 22
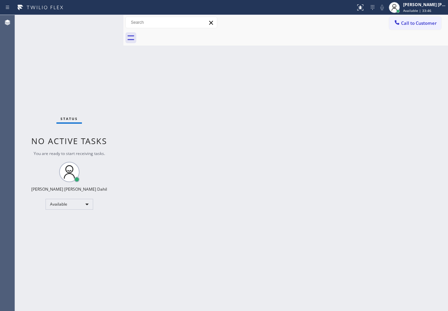
click at [325, 234] on div "Back to Dashboard Change Sender ID Customers Technicians Select a contact Outbo…" at bounding box center [285, 163] width 324 height 296
click at [147, 85] on div "Back to Dashboard Change Sender ID Customers Technicians Select a contact Outbo…" at bounding box center [285, 163] width 324 height 296
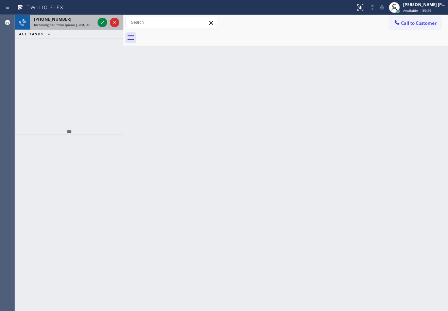
click at [93, 19] on div "[PHONE_NUMBER]" at bounding box center [64, 19] width 61 height 6
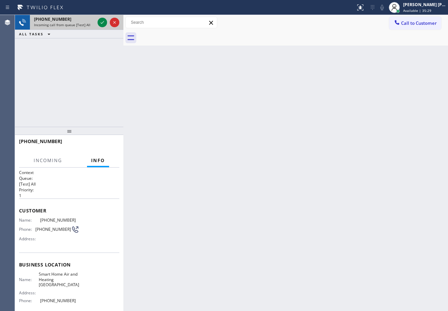
click at [93, 19] on div "[PHONE_NUMBER]" at bounding box center [64, 19] width 61 height 6
click at [92, 19] on div "[PHONE_NUMBER]" at bounding box center [64, 19] width 61 height 6
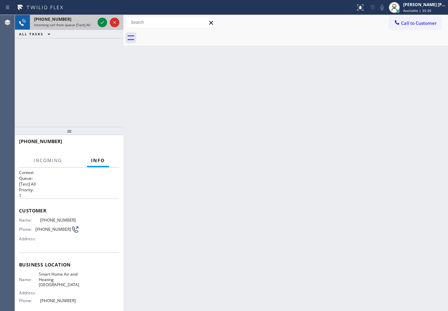
click at [92, 19] on div "[PHONE_NUMBER]" at bounding box center [64, 19] width 61 height 6
drag, startPoint x: 92, startPoint y: 19, endPoint x: 99, endPoint y: 21, distance: 6.8
click at [94, 20] on div "[PHONE_NUMBER]" at bounding box center [64, 19] width 61 height 6
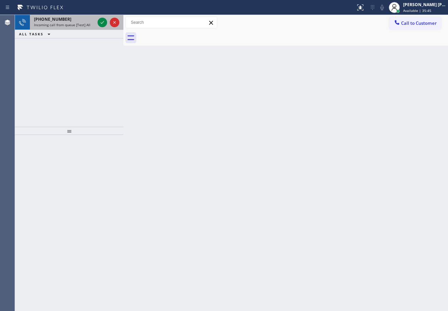
click at [83, 21] on div "[PHONE_NUMBER]" at bounding box center [64, 19] width 61 height 6
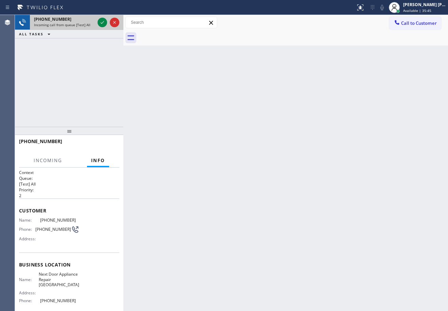
click at [83, 21] on div "[PHONE_NUMBER]" at bounding box center [64, 19] width 61 height 6
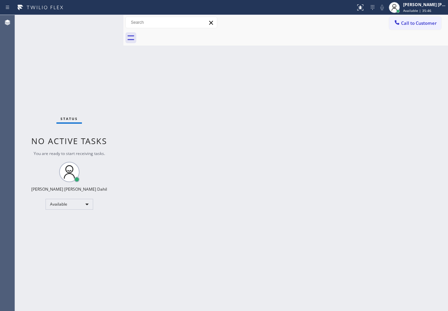
click at [98, 23] on div "Status No active tasks You are ready to start receiving tasks. [PERSON_NAME] [P…" at bounding box center [69, 163] width 108 height 296
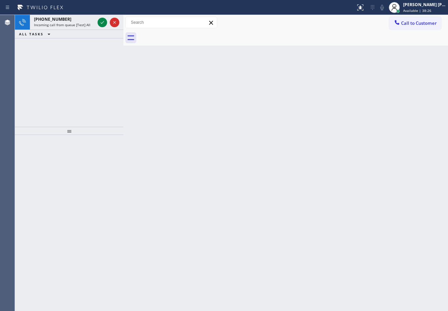
click at [98, 23] on icon at bounding box center [102, 22] width 8 height 8
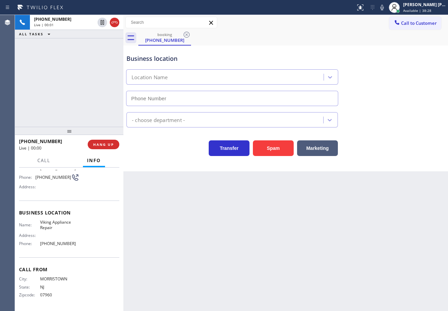
type input "[PHONE_NUMBER]"
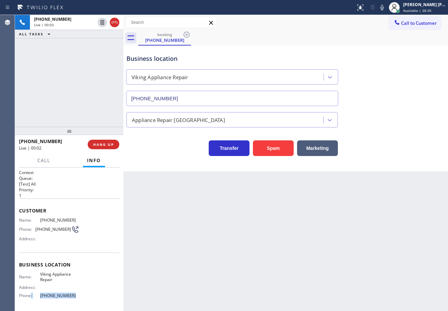
drag, startPoint x: 85, startPoint y: 294, endPoint x: 34, endPoint y: 294, distance: 50.6
click at [32, 295] on div "Name: Viking Appliance Repair Address: Phone: [PHONE_NUMBER]" at bounding box center [69, 285] width 100 height 29
click at [82, 293] on div "Name: Viking Appliance Repair Address: Phone: [PHONE_NUMBER]" at bounding box center [69, 285] width 100 height 29
click at [76, 293] on div "Name: Viking Appliance Repair Address: Phone: [PHONE_NUMBER]" at bounding box center [69, 285] width 100 height 29
click at [242, 284] on div "Back to Dashboard Change Sender ID Customers Technicians Select a contact Outbo…" at bounding box center [285, 163] width 324 height 296
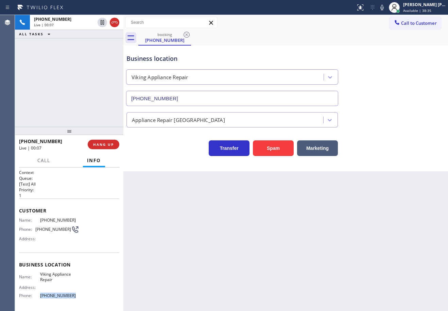
drag, startPoint x: 74, startPoint y: 297, endPoint x: 38, endPoint y: 297, distance: 35.7
click at [38, 297] on div "Name: Viking Appliance Repair Address: Phone: [PHONE_NUMBER]" at bounding box center [69, 285] width 100 height 29
copy div "[PHONE_NUMBER]"
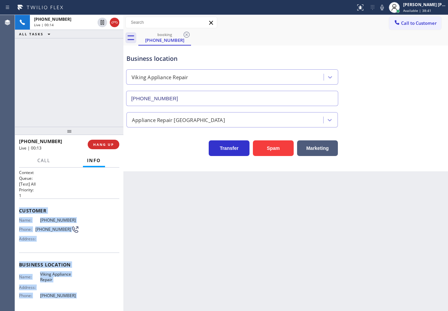
scroll to position [52, 0]
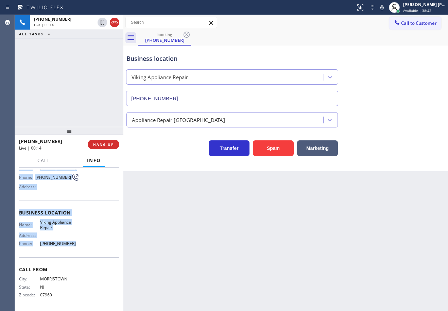
drag, startPoint x: 18, startPoint y: 209, endPoint x: 73, endPoint y: 248, distance: 66.9
click at [73, 248] on div "Context Queue: [Test] All Priority: 1 Customer Name: [PHONE_NUMBER] Phone: [PHO…" at bounding box center [69, 238] width 108 height 143
copy div "Customer Name: [PHONE_NUMBER] Phone: [PHONE_NUMBER] Address: Business location …"
click at [386, 6] on icon at bounding box center [382, 7] width 8 height 8
click at [383, 6] on icon at bounding box center [381, 7] width 3 height 5
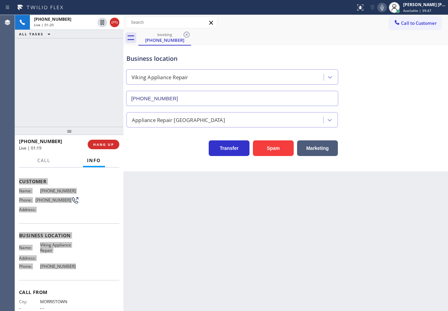
scroll to position [0, 0]
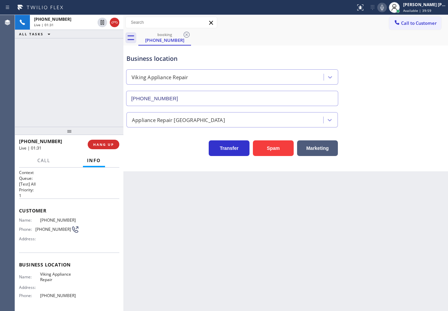
click at [185, 192] on div "Back to Dashboard Change Sender ID Customers Technicians Select a contact Outbo…" at bounding box center [285, 163] width 324 height 296
drag, startPoint x: 376, startPoint y: 99, endPoint x: 434, endPoint y: 103, distance: 57.9
click at [377, 99] on div "Business location Viking Appliance Repair [PHONE_NUMBER]" at bounding box center [285, 74] width 321 height 61
click at [386, 7] on icon at bounding box center [382, 7] width 8 height 8
click at [401, 51] on div "Business location Viking Appliance Repair [PHONE_NUMBER]" at bounding box center [285, 74] width 321 height 61
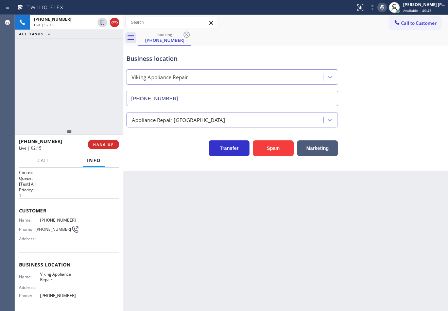
click at [386, 10] on icon at bounding box center [382, 7] width 8 height 8
click at [400, 113] on div "Appliance Repair [GEOGRAPHIC_DATA]" at bounding box center [285, 118] width 321 height 18
click at [404, 122] on div "Appliance Repair [GEOGRAPHIC_DATA]" at bounding box center [285, 118] width 321 height 18
click at [403, 123] on div "Appliance Repair [GEOGRAPHIC_DATA]" at bounding box center [285, 118] width 321 height 18
click at [386, 8] on icon at bounding box center [382, 7] width 8 height 8
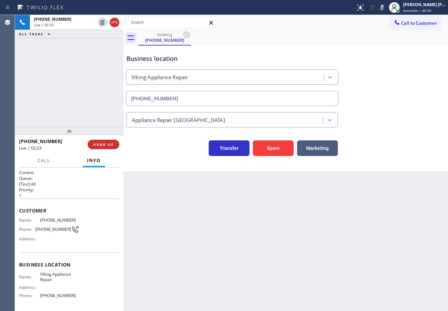
click at [410, 63] on div "Business location Viking Appliance Repair [PHONE_NUMBER]" at bounding box center [285, 74] width 321 height 61
drag, startPoint x: 91, startPoint y: 70, endPoint x: 94, endPoint y: 50, distance: 20.7
click at [93, 66] on div "[PHONE_NUMBER] Live | 02:23 ALL TASKS ALL TASKS ACTIVE TASKS TASKS IN WRAP UP" at bounding box center [69, 71] width 108 height 112
click at [101, 21] on icon at bounding box center [102, 22] width 8 height 8
drag, startPoint x: 92, startPoint y: 52, endPoint x: 163, endPoint y: 59, distance: 71.0
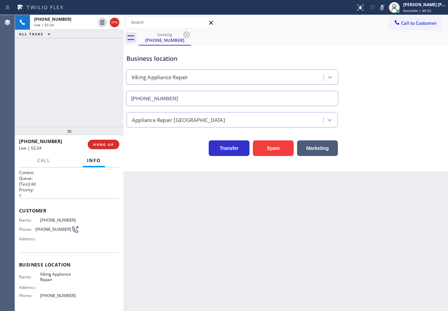
click at [93, 52] on div "[PHONE_NUMBER] Live | 02:24 ALL TASKS ALL TASKS ACTIVE TASKS TASKS IN WRAP UP" at bounding box center [69, 71] width 108 height 112
click at [74, 41] on div "[PHONE_NUMBER] Live | 04:23 ALL TASKS ALL TASKS ACTIVE TASKS TASKS IN WRAP UP" at bounding box center [69, 71] width 108 height 112
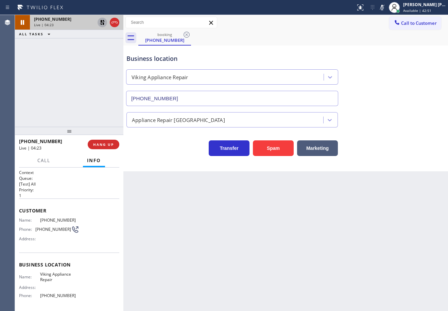
click at [101, 24] on icon at bounding box center [102, 22] width 8 height 8
click at [386, 10] on icon at bounding box center [382, 7] width 8 height 8
drag, startPoint x: 397, startPoint y: 63, endPoint x: 398, endPoint y: 74, distance: 11.3
click at [397, 63] on div "Business location Viking Appliance Repair [PHONE_NUMBER]" at bounding box center [285, 74] width 321 height 61
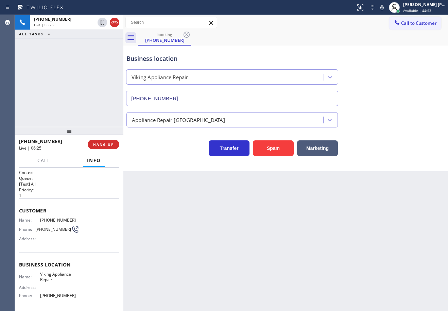
click at [82, 73] on div "[PHONE_NUMBER] Live | 06:25 ALL TASKS ALL TASKS ACTIVE TASKS TASKS IN WRAP UP" at bounding box center [69, 71] width 108 height 112
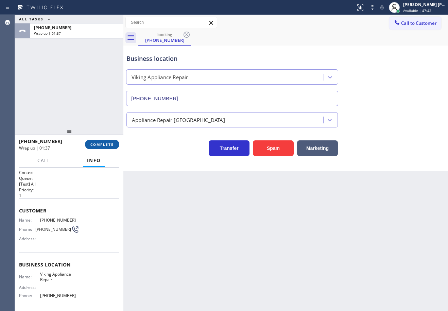
click at [104, 145] on span "COMPLETE" at bounding box center [101, 144] width 23 height 5
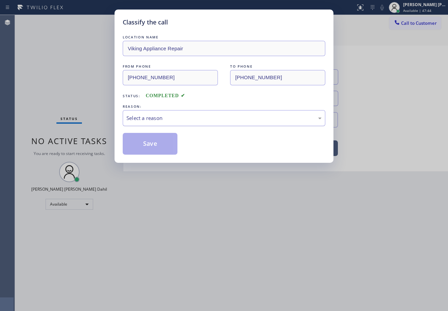
click at [155, 118] on div "Select a reason" at bounding box center [223, 118] width 195 height 8
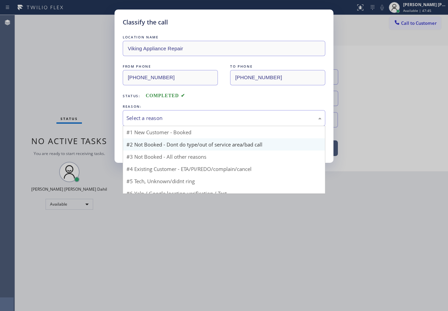
click at [161, 144] on button "Save" at bounding box center [150, 144] width 55 height 22
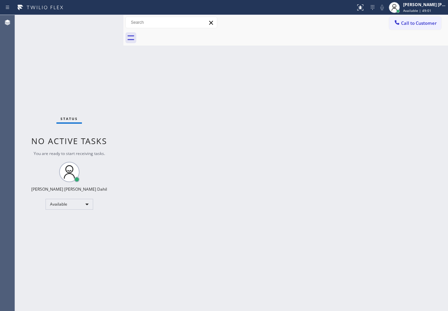
click at [277, 156] on div "Back to Dashboard Change Sender ID Customers Technicians Select a contact Outbo…" at bounding box center [285, 163] width 324 height 296
click at [405, 259] on div "Back to Dashboard Change Sender ID Customers Technicians Select a contact Outbo…" at bounding box center [285, 163] width 324 height 296
click at [385, 237] on div "Back to Dashboard Change Sender ID Customers Technicians Select a contact Outbo…" at bounding box center [285, 163] width 324 height 296
click at [273, 39] on div at bounding box center [292, 37] width 309 height 15
click at [74, 22] on div "Status No active tasks You are ready to start receiving tasks. [PERSON_NAME] [P…" at bounding box center [69, 163] width 108 height 296
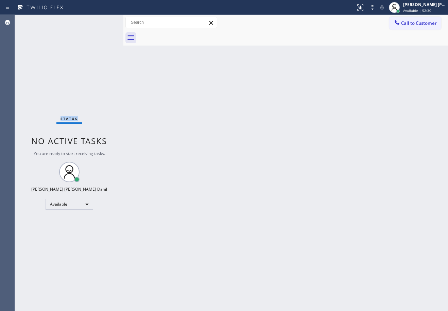
click at [74, 22] on div "Status No active tasks You are ready to start receiving tasks. [PERSON_NAME] [P…" at bounding box center [69, 163] width 108 height 296
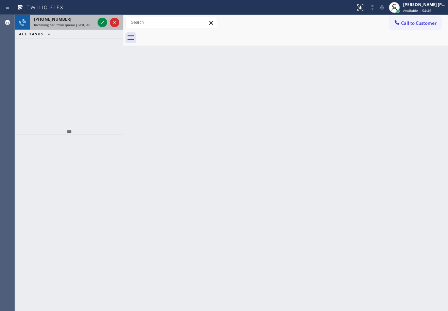
click at [86, 24] on span "Incoming call from queue [Test] All" at bounding box center [62, 24] width 56 height 5
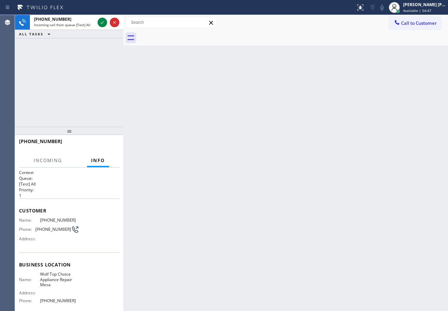
click at [86, 24] on span "Incoming call from queue [Test] All" at bounding box center [62, 24] width 56 height 5
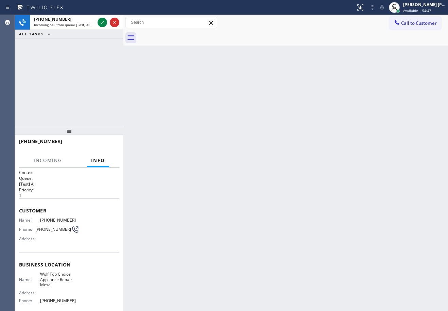
click at [86, 24] on span "Incoming call from queue [Test] All" at bounding box center [62, 24] width 56 height 5
click at [102, 19] on icon at bounding box center [102, 22] width 8 height 8
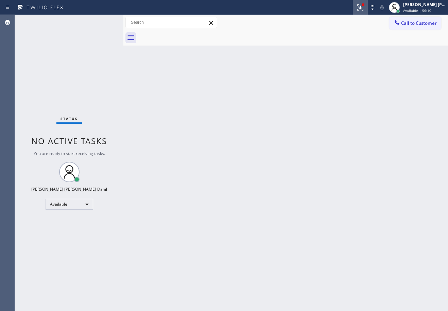
click at [364, 8] on icon at bounding box center [360, 7] width 8 height 8
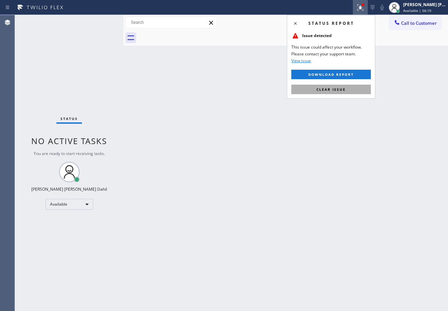
click at [324, 90] on span "Clear issue" at bounding box center [330, 89] width 29 height 5
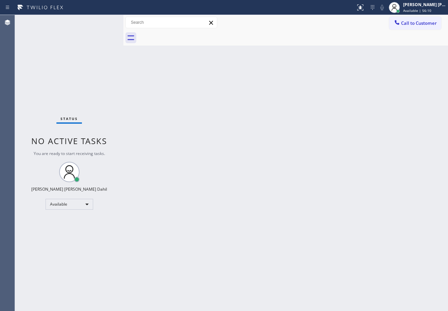
drag, startPoint x: 327, startPoint y: 111, endPoint x: 329, endPoint y: 115, distance: 4.4
click at [328, 114] on div "Back to Dashboard Change Sender ID Customers Technicians Select a contact Outbo…" at bounding box center [285, 163] width 324 height 296
click at [190, 119] on div "Back to Dashboard Change Sender ID Customers Technicians Select a contact Outbo…" at bounding box center [285, 163] width 324 height 296
click at [283, 213] on div "Back to Dashboard Change Sender ID Customers Technicians Select a contact Outbo…" at bounding box center [285, 163] width 324 height 296
click at [87, 32] on div "Status No active tasks You are ready to start receiving tasks. [PERSON_NAME] [P…" at bounding box center [69, 163] width 108 height 296
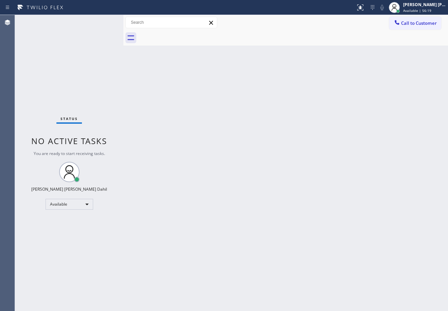
click at [115, 57] on div "Status No active tasks You are ready to start receiving tasks. [PERSON_NAME] [P…" at bounding box center [69, 163] width 108 height 296
click at [103, 22] on div "Status No active tasks You are ready to start receiving tasks. [PERSON_NAME] [P…" at bounding box center [69, 163] width 108 height 296
click at [350, 168] on div "Back to Dashboard Change Sender ID Customers Technicians Select a contact Outbo…" at bounding box center [285, 163] width 324 height 296
click at [223, 255] on div "Back to Dashboard Change Sender ID Customers Technicians Select a contact Outbo…" at bounding box center [285, 163] width 324 height 296
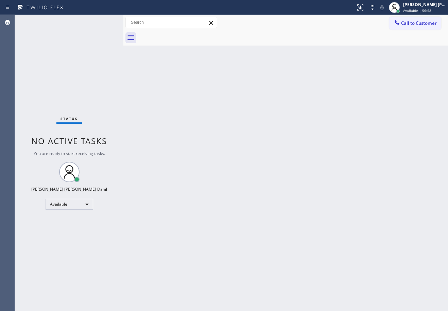
click at [223, 255] on div "Back to Dashboard Change Sender ID Customers Technicians Select a contact Outbo…" at bounding box center [285, 163] width 324 height 296
click at [306, 242] on div "Back to Dashboard Change Sender ID Customers Technicians Select a contact Outbo…" at bounding box center [285, 163] width 324 height 296
click at [89, 31] on div "Status No active tasks You are ready to start receiving tasks. [PERSON_NAME] [P…" at bounding box center [69, 163] width 108 height 296
drag, startPoint x: 160, startPoint y: 105, endPoint x: 201, endPoint y: 128, distance: 47.3
click at [172, 108] on div "Back to Dashboard Change Sender ID Customers Technicians Select a contact Outbo…" at bounding box center [285, 163] width 324 height 296
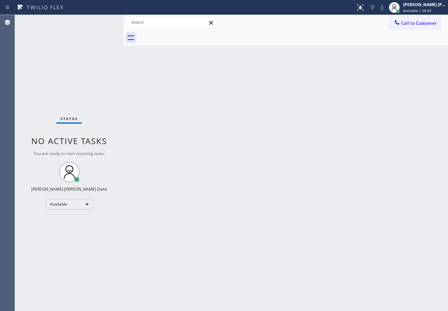
click at [391, 236] on div "Back to Dashboard Change Sender ID Customers Technicians Select a contact Outbo…" at bounding box center [285, 163] width 324 height 296
click at [291, 47] on div "Back to Dashboard Change Sender ID Customers Technicians Select a contact Outbo…" at bounding box center [285, 163] width 324 height 296
click at [103, 22] on div "Status No active tasks You are ready to start receiving tasks. [PERSON_NAME] [P…" at bounding box center [69, 163] width 108 height 296
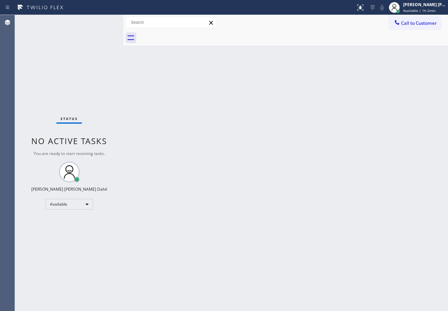
drag, startPoint x: 192, startPoint y: 187, endPoint x: 193, endPoint y: 181, distance: 5.9
click at [193, 187] on div "Back to Dashboard Change Sender ID Customers Technicians Select a contact Outbo…" at bounding box center [285, 163] width 324 height 296
click at [393, 223] on div "Back to Dashboard Change Sender ID Customers Technicians Select a contact Outbo…" at bounding box center [285, 163] width 324 height 296
click at [81, 45] on div "Status No active tasks You are ready to start receiving tasks. [PERSON_NAME] [P…" at bounding box center [69, 163] width 108 height 296
click at [385, 160] on div "Back to Dashboard Change Sender ID Customers Technicians Select a contact Outbo…" at bounding box center [285, 163] width 324 height 296
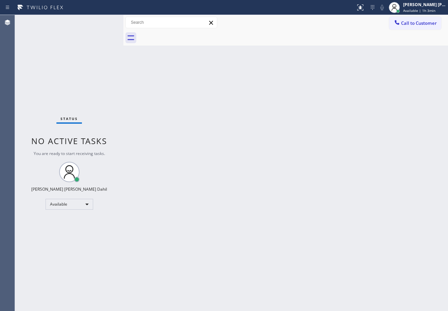
click at [357, 48] on div "Back to Dashboard Change Sender ID Customers Technicians Select a contact Outbo…" at bounding box center [285, 163] width 324 height 296
click at [380, 233] on div "Back to Dashboard Change Sender ID Customers Technicians Select a contact Outbo…" at bounding box center [285, 163] width 324 height 296
click at [215, 138] on div "Back to Dashboard Change Sender ID Customers Technicians Select a contact Outbo…" at bounding box center [285, 163] width 324 height 296
click at [348, 51] on div "Back to Dashboard Change Sender ID Customers Technicians Select a contact Outbo…" at bounding box center [285, 163] width 324 height 296
drag, startPoint x: 394, startPoint y: 237, endPoint x: 385, endPoint y: 237, distance: 9.2
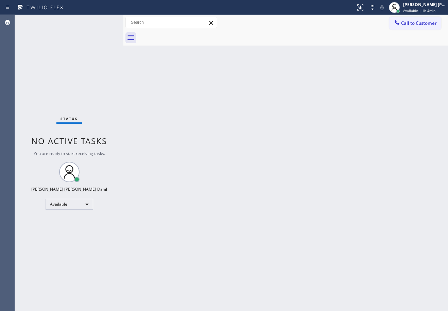
click at [390, 237] on div "Back to Dashboard Change Sender ID Customers Technicians Select a contact Outbo…" at bounding box center [285, 163] width 324 height 296
drag, startPoint x: 190, startPoint y: 166, endPoint x: 193, endPoint y: 166, distance: 3.7
click at [190, 166] on div "Back to Dashboard Change Sender ID Customers Technicians Select a contact Outbo…" at bounding box center [285, 163] width 324 height 296
drag, startPoint x: 285, startPoint y: 244, endPoint x: 362, endPoint y: 279, distance: 84.7
click at [293, 243] on div "Back to Dashboard Change Sender ID Customers Technicians Select a contact Outbo…" at bounding box center [285, 163] width 324 height 296
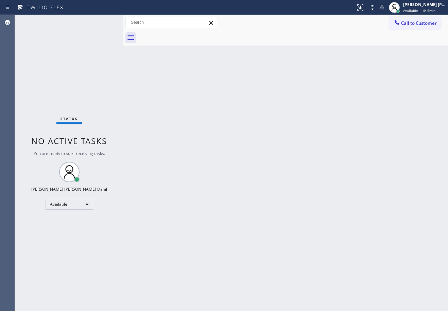
click at [203, 54] on div "Back to Dashboard Change Sender ID Customers Technicians Select a contact Outbo…" at bounding box center [285, 163] width 324 height 296
click at [179, 91] on div "Back to Dashboard Change Sender ID Customers Technicians Select a contact Outbo…" at bounding box center [285, 163] width 324 height 296
click at [181, 176] on div "Back to Dashboard Change Sender ID Customers Technicians Select a contact Outbo…" at bounding box center [285, 163] width 324 height 296
click at [260, 163] on div "Back to Dashboard Change Sender ID Customers Technicians Select a contact Outbo…" at bounding box center [285, 163] width 324 height 296
click at [261, 163] on div "Back to Dashboard Change Sender ID Customers Technicians Select a contact Outbo…" at bounding box center [285, 163] width 324 height 296
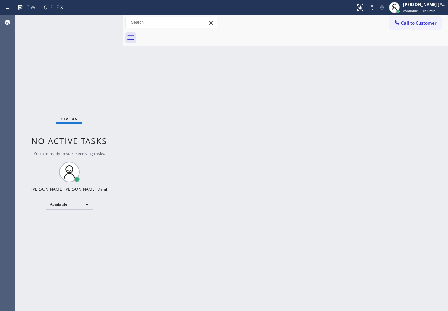
click at [274, 44] on div at bounding box center [292, 37] width 309 height 15
click at [299, 176] on div "Back to Dashboard Change Sender ID Customers Technicians Select a contact Outbo…" at bounding box center [285, 163] width 324 height 296
click at [177, 113] on div "Back to Dashboard Change Sender ID Customers Technicians Select a contact Outbo…" at bounding box center [285, 163] width 324 height 296
click at [261, 175] on div "Back to Dashboard Change Sender ID Customers Technicians Select a contact Outbo…" at bounding box center [285, 163] width 324 height 296
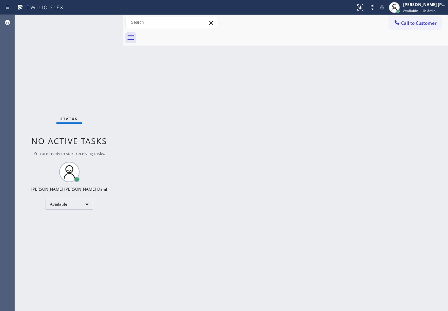
click at [284, 40] on div at bounding box center [292, 37] width 309 height 15
click at [242, 39] on div at bounding box center [292, 37] width 309 height 15
click at [247, 122] on div "Back to Dashboard Change Sender ID Customers Technicians Select a contact Outbo…" at bounding box center [285, 163] width 324 height 296
click at [279, 168] on div "Back to Dashboard Change Sender ID Customers Technicians Select a contact Outbo…" at bounding box center [285, 163] width 324 height 296
click at [265, 47] on div "Back to Dashboard Change Sender ID Customers Technicians Select a contact Outbo…" at bounding box center [285, 163] width 324 height 296
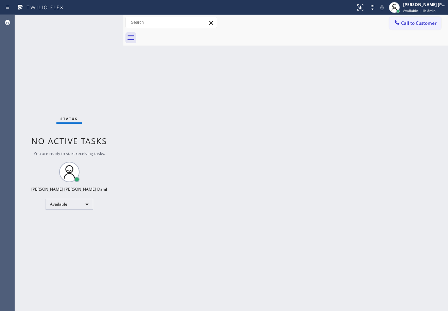
click at [194, 124] on div "Back to Dashboard Change Sender ID Customers Technicians Select a contact Outbo…" at bounding box center [285, 163] width 324 height 296
click at [189, 148] on div "Back to Dashboard Change Sender ID Customers Technicians Select a contact Outbo…" at bounding box center [285, 163] width 324 height 296
click at [283, 208] on div "Back to Dashboard Change Sender ID Customers Technicians Select a contact Outbo…" at bounding box center [285, 163] width 324 height 296
click at [189, 73] on div "Back to Dashboard Change Sender ID Customers Technicians Select a contact Outbo…" at bounding box center [285, 163] width 324 height 296
drag, startPoint x: 195, startPoint y: 101, endPoint x: 186, endPoint y: 98, distance: 8.5
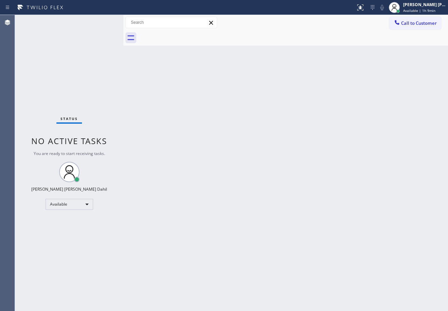
click at [194, 101] on div "Back to Dashboard Change Sender ID Customers Technicians Select a contact Outbo…" at bounding box center [285, 163] width 324 height 296
click at [212, 118] on div "Back to Dashboard Change Sender ID Customers Technicians Select a contact Outbo…" at bounding box center [285, 163] width 324 height 296
click at [181, 93] on div "Back to Dashboard Change Sender ID Customers Technicians Select a contact Outbo…" at bounding box center [285, 163] width 324 height 296
click at [254, 51] on div "Back to Dashboard Change Sender ID Customers Technicians Select a contact Outbo…" at bounding box center [285, 163] width 324 height 296
click at [202, 97] on div "Back to Dashboard Change Sender ID Customers Technicians Select a contact Outbo…" at bounding box center [285, 163] width 324 height 296
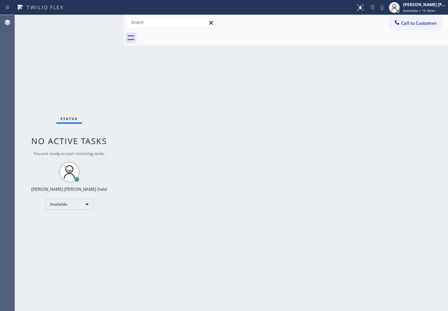
click at [262, 48] on div "Back to Dashboard Change Sender ID Customers Technicians Select a contact Outbo…" at bounding box center [285, 163] width 324 height 296
drag, startPoint x: 145, startPoint y: 153, endPoint x: 147, endPoint y: 160, distance: 6.9
click at [146, 157] on div "Back to Dashboard Change Sender ID Customers Technicians Select a contact Outbo…" at bounding box center [285, 163] width 324 height 296
click at [380, 41] on div at bounding box center [292, 37] width 309 height 15
click at [228, 59] on div "Back to Dashboard Change Sender ID Customers Technicians Select a contact Outbo…" at bounding box center [285, 163] width 324 height 296
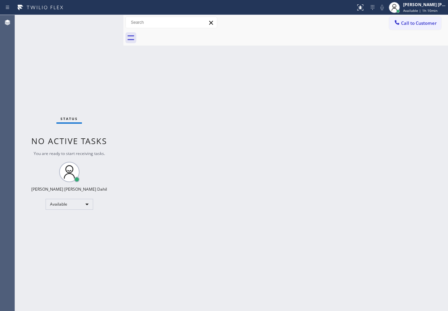
drag, startPoint x: 336, startPoint y: 152, endPoint x: 444, endPoint y: 282, distance: 168.8
click at [337, 153] on div "Back to Dashboard Change Sender ID Customers Technicians Select a contact Outbo…" at bounding box center [285, 163] width 324 height 296
click at [272, 41] on div at bounding box center [292, 37] width 309 height 15
click at [297, 228] on div "Back to Dashboard Change Sender ID Customers Technicians Select a contact Outbo…" at bounding box center [285, 163] width 324 height 296
click at [181, 76] on div "Back to Dashboard Change Sender ID Customers Technicians Select a contact Outbo…" at bounding box center [285, 163] width 324 height 296
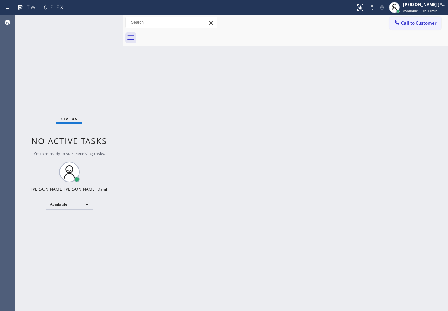
click at [253, 131] on div "Back to Dashboard Change Sender ID Customers Technicians Select a contact Outbo…" at bounding box center [285, 163] width 324 height 296
click at [315, 184] on div "Back to Dashboard Change Sender ID Customers Technicians Select a contact Outbo…" at bounding box center [285, 163] width 324 height 296
click at [303, 178] on div "Back to Dashboard Change Sender ID Customers Technicians Select a contact Outbo…" at bounding box center [285, 163] width 324 height 296
click at [185, 48] on div "Back to Dashboard Change Sender ID Customers Technicians Select a contact Outbo…" at bounding box center [285, 163] width 324 height 296
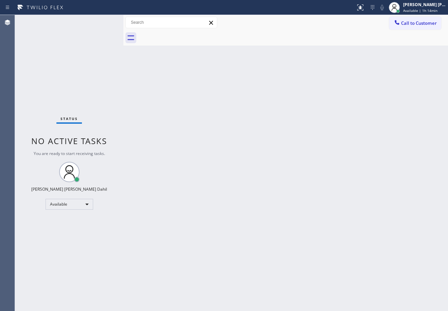
click at [216, 219] on div "Back to Dashboard Change Sender ID Customers Technicians Select a contact Outbo…" at bounding box center [285, 163] width 324 height 296
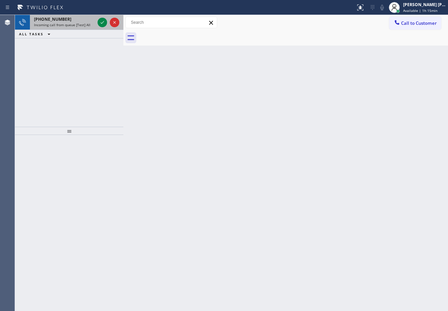
click at [86, 19] on div "[PHONE_NUMBER]" at bounding box center [64, 19] width 61 height 6
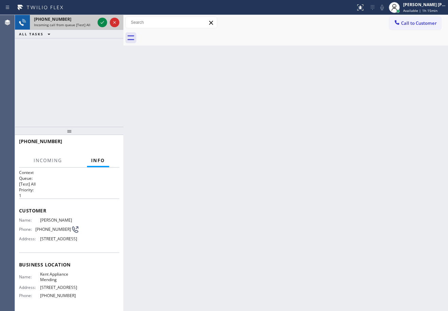
click at [86, 19] on div "[PHONE_NUMBER]" at bounding box center [64, 19] width 61 height 6
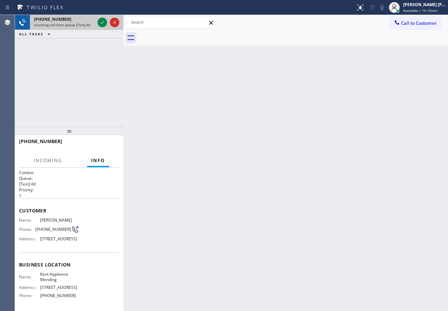
click at [86, 19] on div "[PHONE_NUMBER]" at bounding box center [64, 19] width 61 height 6
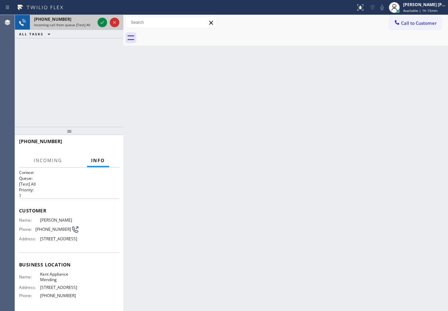
click at [89, 19] on div "[PHONE_NUMBER]" at bounding box center [64, 19] width 61 height 6
drag, startPoint x: 90, startPoint y: 21, endPoint x: 92, endPoint y: 25, distance: 3.8
click at [91, 23] on div "[PHONE_NUMBER] Incoming call from queue [Test] All" at bounding box center [63, 22] width 66 height 15
click at [92, 25] on div "Incoming call from queue [Test] All" at bounding box center [64, 24] width 61 height 5
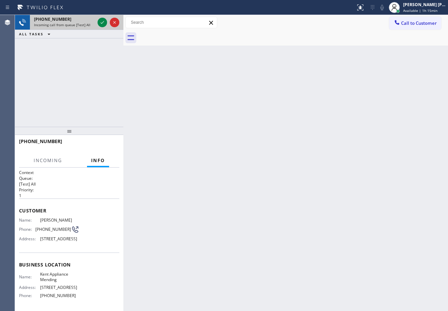
click at [93, 25] on div "Incoming call from queue [Test] All" at bounding box center [64, 24] width 61 height 5
click at [94, 25] on div "Incoming call from queue [Test] All" at bounding box center [64, 24] width 61 height 5
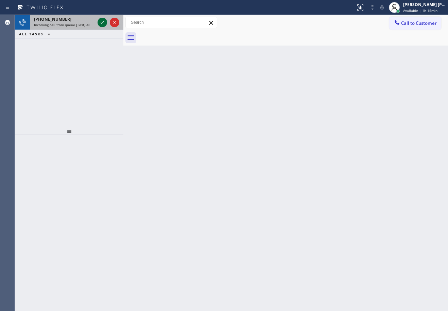
drag, startPoint x: 94, startPoint y: 25, endPoint x: 97, endPoint y: 22, distance: 4.3
click at [96, 25] on div "[PHONE_NUMBER] Incoming call from queue [Test] All" at bounding box center [69, 22] width 108 height 15
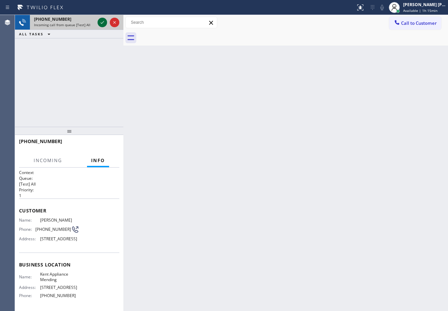
click at [100, 21] on icon at bounding box center [102, 22] width 8 height 8
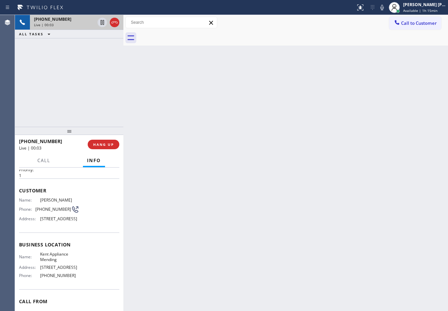
scroll to position [68, 0]
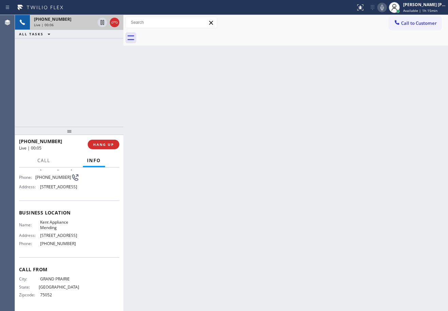
click at [386, 5] on icon at bounding box center [382, 7] width 8 height 8
click at [388, 101] on div "Back to Dashboard Change Sender ID Customers Technicians Select a contact Outbo…" at bounding box center [285, 163] width 324 height 296
click at [383, 9] on icon at bounding box center [381, 7] width 3 height 5
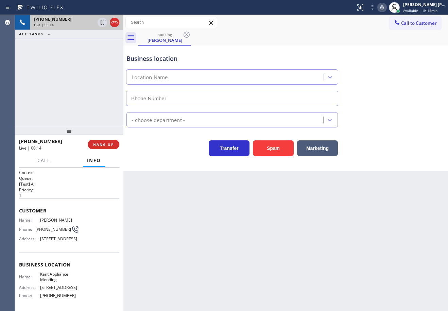
type input "[PHONE_NUMBER]"
click at [52, 87] on div "[PHONE_NUMBER] Live | 00:16 ALL TASKS ALL TASKS ACTIVE TASKS TASKS IN WRAP UP" at bounding box center [69, 71] width 108 height 112
drag, startPoint x: 35, startPoint y: 233, endPoint x: 64, endPoint y: 236, distance: 29.7
click at [64, 233] on div "Phone: [PHONE_NUMBER]" at bounding box center [49, 229] width 60 height 8
click at [386, 11] on icon at bounding box center [382, 7] width 8 height 8
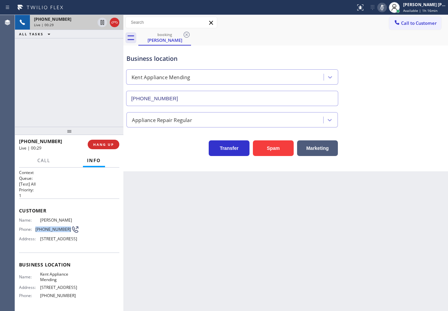
click at [383, 6] on icon at bounding box center [381, 7] width 3 height 5
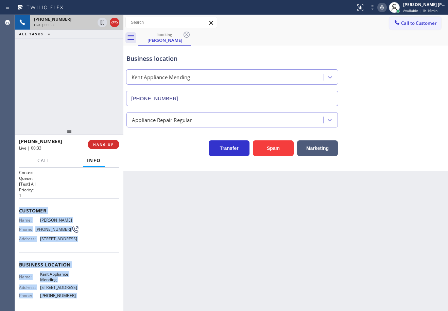
scroll to position [68, 0]
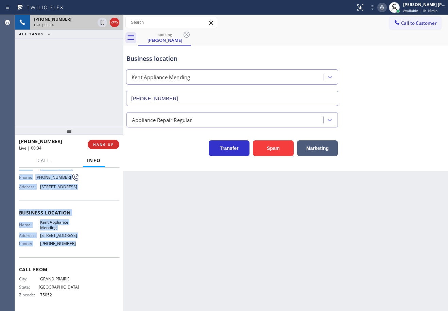
drag, startPoint x: 16, startPoint y: 208, endPoint x: 75, endPoint y: 248, distance: 71.9
click at [75, 248] on div "Context Queue: [Test] All Priority: 1 Customer Name: [PERSON_NAME] Phone: [PHON…" at bounding box center [69, 238] width 108 height 143
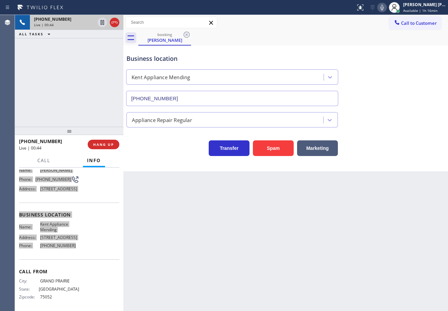
scroll to position [68, 0]
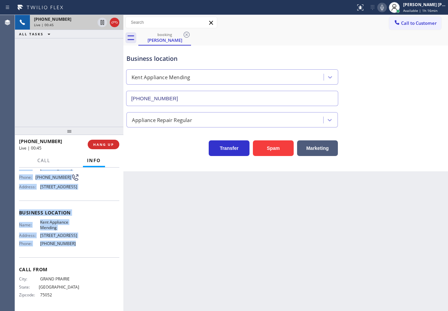
click at [386, 7] on icon at bounding box center [382, 7] width 8 height 8
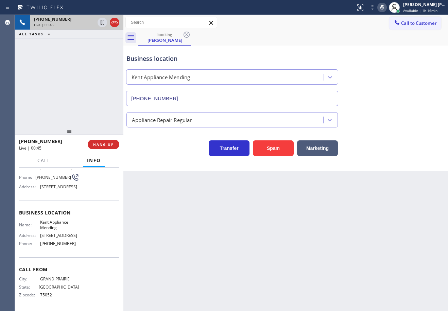
click at [390, 53] on div "Business location [GEOGRAPHIC_DATA] Appliance Mending [PHONE_NUMBER]" at bounding box center [285, 74] width 321 height 61
click at [385, 8] on icon at bounding box center [382, 7] width 8 height 8
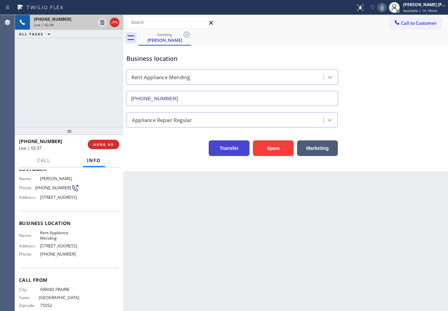
scroll to position [0, 0]
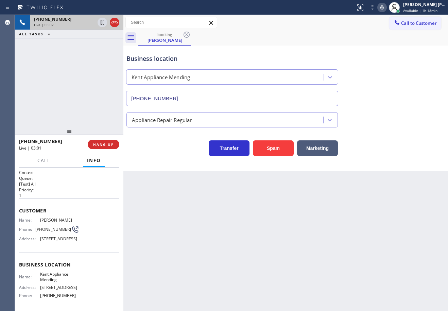
click at [394, 103] on div "Business location [GEOGRAPHIC_DATA] Appliance Mending [PHONE_NUMBER]" at bounding box center [285, 74] width 321 height 61
click at [386, 8] on icon at bounding box center [382, 7] width 8 height 8
click at [394, 57] on div "Business location [GEOGRAPHIC_DATA] Appliance Mending [PHONE_NUMBER]" at bounding box center [285, 74] width 321 height 61
click at [103, 24] on icon at bounding box center [102, 22] width 3 height 5
click at [103, 22] on icon at bounding box center [102, 22] width 5 height 5
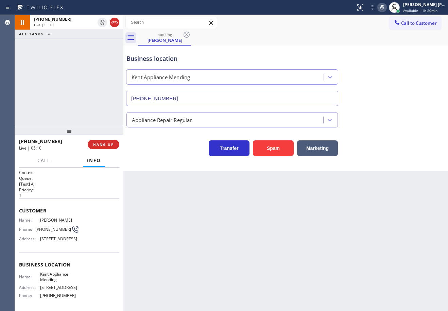
click at [386, 8] on icon at bounding box center [382, 7] width 8 height 8
click at [417, 66] on div "Business location [GEOGRAPHIC_DATA] Appliance Mending [PHONE_NUMBER]" at bounding box center [285, 74] width 321 height 61
click at [359, 42] on div "booking [PERSON_NAME]" at bounding box center [292, 37] width 309 height 15
click at [399, 116] on div "Appliance Repair Regular" at bounding box center [285, 118] width 321 height 18
drag, startPoint x: 401, startPoint y: 123, endPoint x: 401, endPoint y: 128, distance: 5.1
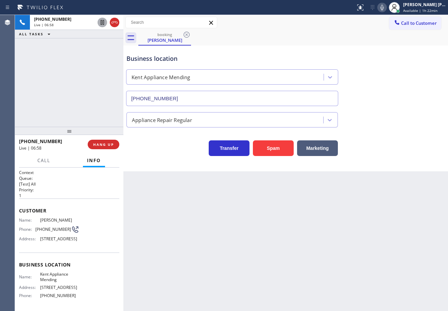
click at [401, 124] on div "Appliance Repair Regular" at bounding box center [285, 118] width 321 height 18
drag, startPoint x: 401, startPoint y: 137, endPoint x: 402, endPoint y: 150, distance: 13.3
click at [402, 140] on div "Transfer Spam Marketing" at bounding box center [285, 141] width 321 height 29
drag, startPoint x: 402, startPoint y: 150, endPoint x: 403, endPoint y: 157, distance: 7.2
click at [402, 151] on div "Transfer Spam Marketing" at bounding box center [285, 145] width 321 height 22
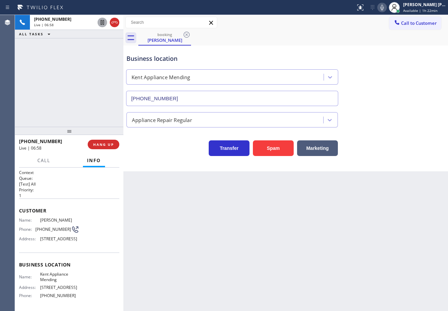
click at [403, 158] on div "Business location [GEOGRAPHIC_DATA] Appliance Mending [PHONE_NUMBER] Appliance …" at bounding box center [285, 109] width 324 height 126
click at [402, 161] on div "Business location [GEOGRAPHIC_DATA] Appliance Mending [PHONE_NUMBER] Appliance …" at bounding box center [285, 109] width 324 height 126
click at [401, 163] on div "Business location [GEOGRAPHIC_DATA] Appliance Mending [PHONE_NUMBER] Appliance …" at bounding box center [285, 109] width 324 height 126
click at [401, 164] on div "Business location [GEOGRAPHIC_DATA] Appliance Mending [PHONE_NUMBER] Appliance …" at bounding box center [285, 109] width 324 height 126
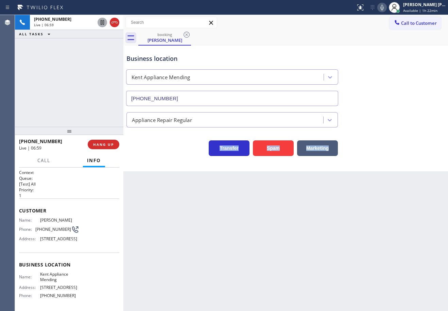
drag, startPoint x: 401, startPoint y: 164, endPoint x: 400, endPoint y: 177, distance: 13.6
click at [400, 166] on div "Business location [GEOGRAPHIC_DATA] Appliance Mending [PHONE_NUMBER] Appliance …" at bounding box center [285, 109] width 324 height 126
click at [383, 51] on div "Business location [GEOGRAPHIC_DATA] Appliance Mending [PHONE_NUMBER]" at bounding box center [285, 74] width 321 height 61
click at [400, 63] on div "Business location [GEOGRAPHIC_DATA] Appliance Mending [PHONE_NUMBER]" at bounding box center [285, 74] width 321 height 61
drag, startPoint x: 358, startPoint y: 49, endPoint x: 355, endPoint y: 80, distance: 31.1
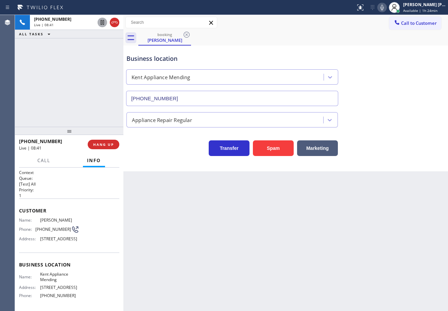
click at [358, 49] on div "Business location [GEOGRAPHIC_DATA] Appliance Mending [PHONE_NUMBER]" at bounding box center [285, 74] width 321 height 61
click at [392, 122] on div "Appliance Repair Regular" at bounding box center [285, 118] width 321 height 18
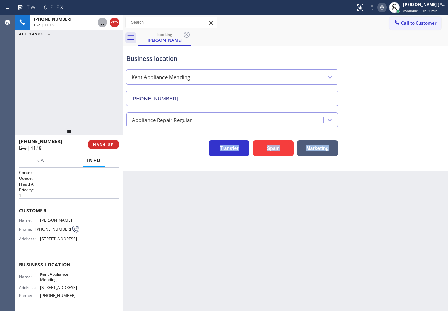
click at [392, 122] on div "Appliance Repair Regular" at bounding box center [285, 118] width 321 height 18
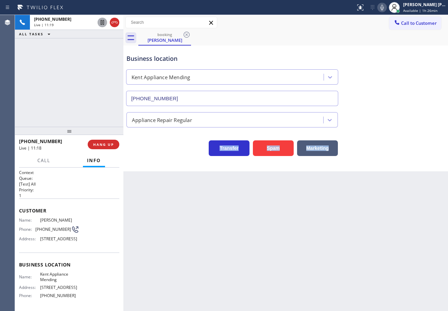
click at [392, 122] on div "Appliance Repair Regular" at bounding box center [285, 118] width 321 height 18
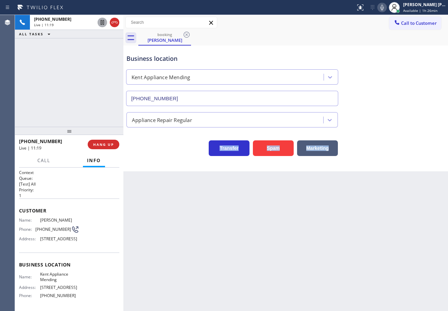
click at [392, 122] on div "Appliance Repair Regular" at bounding box center [285, 118] width 321 height 18
click at [396, 122] on div "Appliance Repair Regular" at bounding box center [285, 118] width 321 height 18
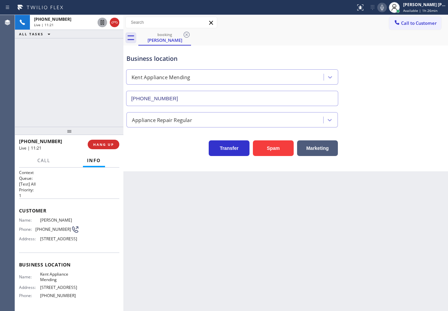
click at [386, 9] on icon at bounding box center [382, 7] width 8 height 8
click at [394, 52] on div "Business location [GEOGRAPHIC_DATA] Appliance Mending [PHONE_NUMBER]" at bounding box center [285, 74] width 321 height 61
click at [103, 24] on icon at bounding box center [102, 22] width 3 height 5
click at [99, 24] on icon at bounding box center [102, 22] width 8 height 8
click at [383, 6] on icon at bounding box center [381, 7] width 3 height 5
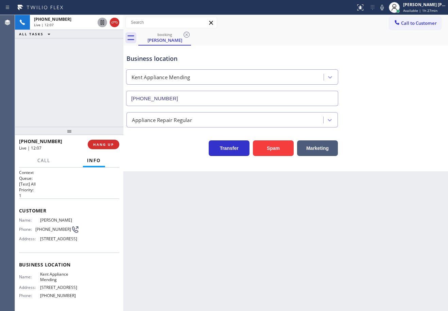
click at [405, 105] on div "Business location [GEOGRAPHIC_DATA] Appliance Mending [PHONE_NUMBER]" at bounding box center [285, 74] width 321 height 61
click at [360, 49] on div "Business location [GEOGRAPHIC_DATA] Appliance Mending [PHONE_NUMBER]" at bounding box center [285, 74] width 321 height 61
click at [83, 92] on div "[PHONE_NUMBER] Live | 12:57 ALL TASKS ALL TASKS ACTIVE TASKS TASKS IN WRAP UP" at bounding box center [69, 71] width 108 height 112
click at [395, 127] on div "Transfer Spam Marketing" at bounding box center [285, 141] width 321 height 29
click at [396, 132] on div "Transfer Spam Marketing" at bounding box center [285, 141] width 321 height 29
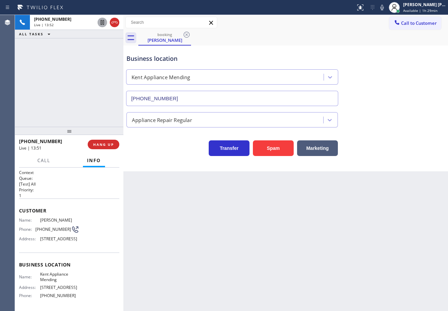
drag, startPoint x: 400, startPoint y: 145, endPoint x: 401, endPoint y: 150, distance: 5.3
click at [401, 146] on div "Transfer Spam Marketing" at bounding box center [285, 145] width 321 height 22
drag, startPoint x: 402, startPoint y: 156, endPoint x: 404, endPoint y: 172, distance: 16.1
click at [402, 158] on div "Business location [GEOGRAPHIC_DATA] Appliance Mending [PHONE_NUMBER] Appliance …" at bounding box center [285, 109] width 324 height 126
drag, startPoint x: 404, startPoint y: 172, endPoint x: 400, endPoint y: 195, distance: 23.7
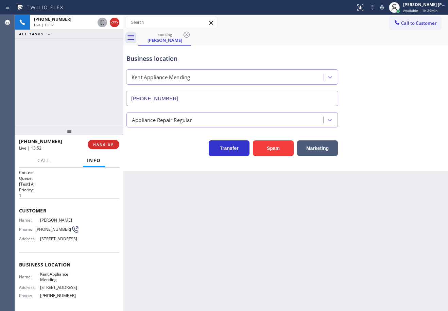
click at [404, 177] on div "Back to Dashboard Change Sender ID Customers Technicians Select a contact Outbo…" at bounding box center [285, 163] width 324 height 296
drag, startPoint x: 400, startPoint y: 195, endPoint x: 396, endPoint y: 205, distance: 10.3
click at [397, 204] on div "Back to Dashboard Change Sender ID Customers Technicians Select a contact Outbo…" at bounding box center [285, 163] width 324 height 296
click at [395, 211] on div "Back to Dashboard Change Sender ID Customers Technicians Select a contact Outbo…" at bounding box center [285, 163] width 324 height 296
click at [394, 213] on div "Back to Dashboard Change Sender ID Customers Technicians Select a contact Outbo…" at bounding box center [285, 163] width 324 height 296
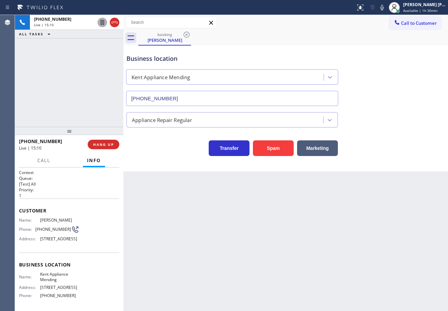
click at [98, 53] on div "[PHONE_NUMBER] Live | 15:10 ALL TASKS ALL TASKS ACTIVE TASKS TASKS IN WRAP UP" at bounding box center [69, 71] width 108 height 112
drag, startPoint x: 101, startPoint y: 23, endPoint x: 96, endPoint y: 37, distance: 14.3
click at [101, 23] on icon at bounding box center [102, 22] width 3 height 5
click at [93, 53] on div "[PHONE_NUMBER] Live | 15:12 ALL TASKS ALL TASKS ACTIVE TASKS TASKS IN WRAP UP" at bounding box center [69, 71] width 108 height 112
click at [386, 9] on icon at bounding box center [382, 7] width 8 height 8
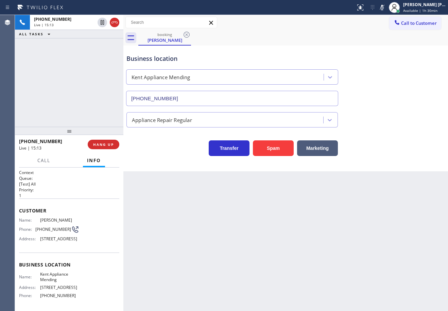
drag, startPoint x: 369, startPoint y: 29, endPoint x: 364, endPoint y: 29, distance: 4.8
click at [367, 29] on div "Call to Customer Outbound call Location 5 Star Appliance Repair Your caller id …" at bounding box center [285, 22] width 324 height 15
click at [95, 44] on div "[PHONE_NUMBER] Live | 18:22 ALL TASKS ALL TASKS ACTIVE TASKS TASKS IN WRAP UP" at bounding box center [69, 71] width 108 height 112
click at [400, 215] on div "Back to Dashboard Change Sender ID Customers Technicians Select a contact Outbo…" at bounding box center [285, 163] width 324 height 296
click at [383, 23] on div "Call to Customer Outbound call Location 5 Star Appliance Repair Your caller id …" at bounding box center [285, 23] width 324 height 12
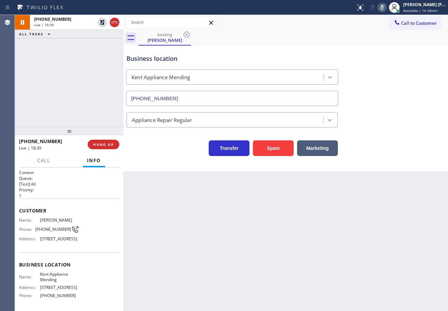
click at [386, 8] on icon at bounding box center [382, 7] width 8 height 8
drag, startPoint x: 380, startPoint y: 45, endPoint x: 345, endPoint y: 40, distance: 35.3
click at [380, 42] on div "booking [PERSON_NAME] Call to Customer Outbound call Location 5 Star Appliance …" at bounding box center [285, 93] width 324 height 156
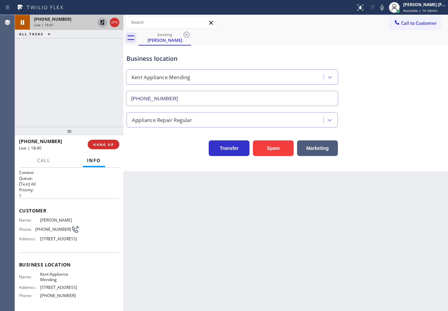
click at [100, 21] on icon at bounding box center [102, 22] width 8 height 8
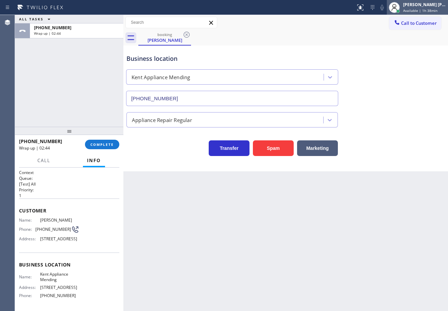
click at [421, 7] on div "[PERSON_NAME] [PERSON_NAME] Dahil Available | 1h 38min" at bounding box center [424, 7] width 46 height 12
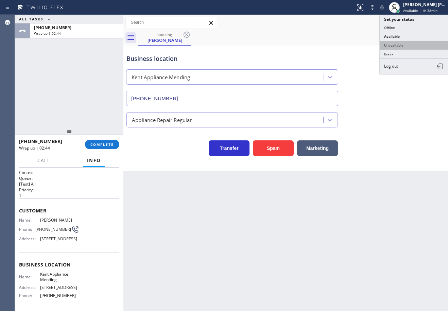
click at [409, 45] on button "Unavailable" at bounding box center [414, 45] width 68 height 9
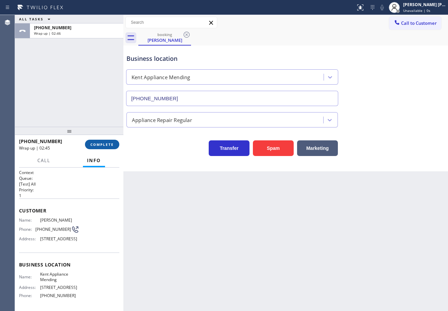
click at [101, 145] on span "COMPLETE" at bounding box center [101, 144] width 23 height 5
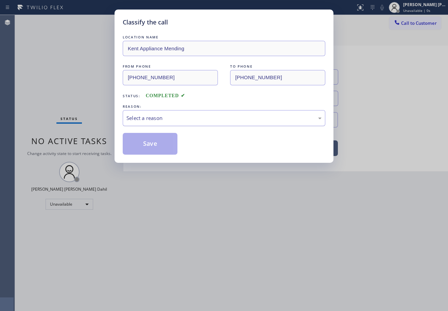
click at [161, 116] on div "Select a reason" at bounding box center [223, 118] width 195 height 8
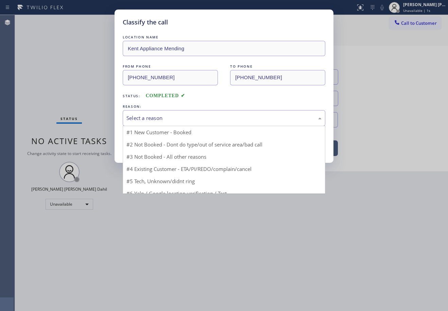
drag, startPoint x: 165, startPoint y: 131, endPoint x: 164, endPoint y: 142, distance: 11.3
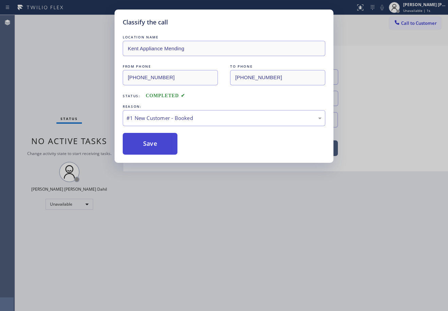
click at [164, 142] on button "Save" at bounding box center [150, 144] width 55 height 22
click at [165, 142] on button "Save" at bounding box center [150, 144] width 55 height 22
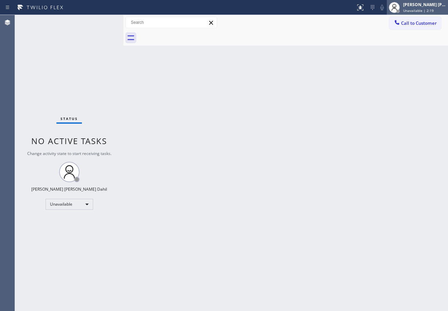
click at [421, 12] on span "Unavailable | 2:19" at bounding box center [418, 10] width 31 height 5
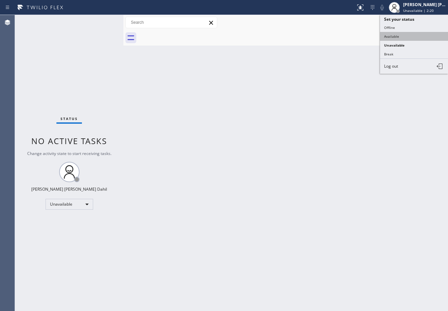
click at [399, 34] on button "Available" at bounding box center [414, 36] width 68 height 9
click at [373, 77] on div "Back to Dashboard Change Sender ID Customers Technicians Select a contact Outbo…" at bounding box center [285, 163] width 324 height 296
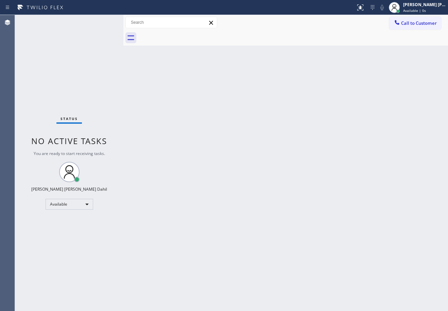
click at [229, 178] on div "Back to Dashboard Change Sender ID Customers Technicians Select a contact Outbo…" at bounding box center [285, 163] width 324 height 296
click at [298, 196] on div "Back to Dashboard Change Sender ID Customers Technicians Select a contact Outbo…" at bounding box center [285, 163] width 324 height 296
click at [320, 38] on div at bounding box center [292, 37] width 309 height 15
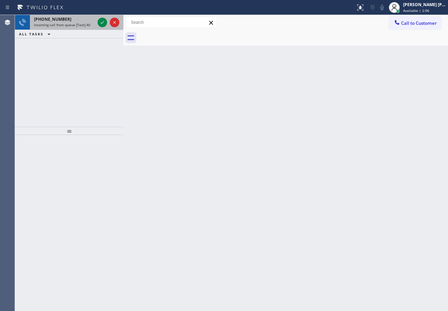
click at [71, 18] on div "[PHONE_NUMBER]" at bounding box center [64, 19] width 61 height 6
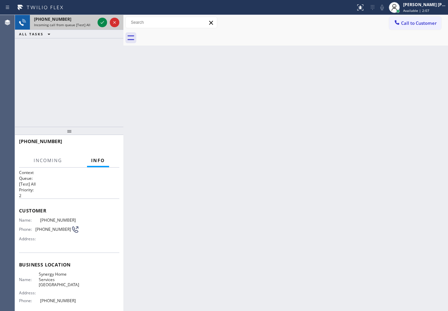
click at [71, 18] on div "[PHONE_NUMBER]" at bounding box center [64, 19] width 61 height 6
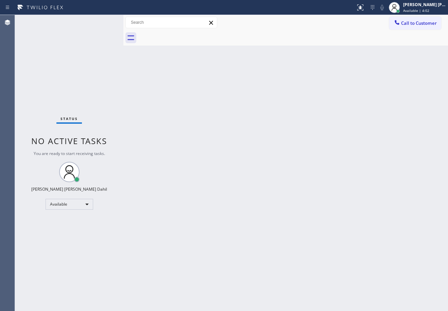
click at [362, 36] on div at bounding box center [292, 37] width 309 height 15
click at [411, 258] on div "Back to Dashboard Change Sender ID Customers Technicians Select a contact Outbo…" at bounding box center [285, 163] width 324 height 296
click at [330, 43] on div at bounding box center [292, 37] width 309 height 15
click at [343, 239] on div "Back to Dashboard Change Sender ID Customers Technicians Select a contact Outbo…" at bounding box center [285, 163] width 324 height 296
drag, startPoint x: 325, startPoint y: 235, endPoint x: 335, endPoint y: 243, distance: 13.0
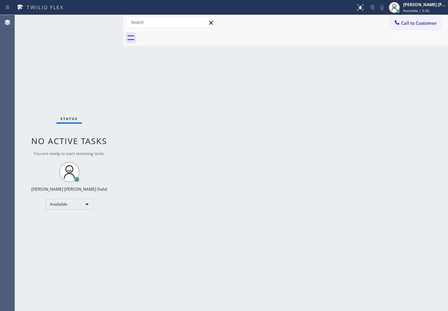
click at [332, 240] on div "Back to Dashboard Change Sender ID Customers Technicians Select a contact Outbo…" at bounding box center [285, 163] width 324 height 296
click at [391, 238] on div "Back to Dashboard Change Sender ID Customers Technicians Select a contact Outbo…" at bounding box center [285, 163] width 324 height 296
drag, startPoint x: 252, startPoint y: 33, endPoint x: 258, endPoint y: 54, distance: 21.3
click at [252, 33] on div at bounding box center [292, 37] width 309 height 15
click at [263, 39] on div at bounding box center [292, 37] width 309 height 15
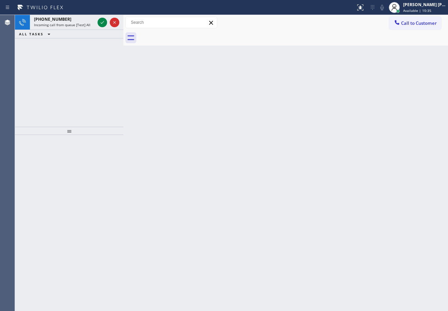
click at [263, 39] on div at bounding box center [292, 37] width 309 height 15
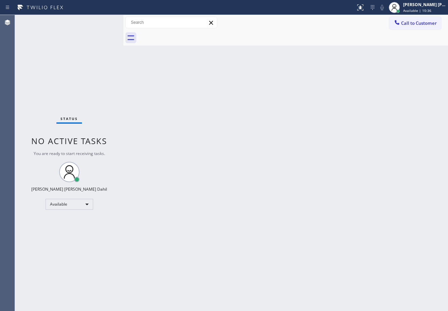
click at [69, 23] on div "Status No active tasks You are ready to start receiving tasks. [PERSON_NAME] [P…" at bounding box center [69, 163] width 108 height 296
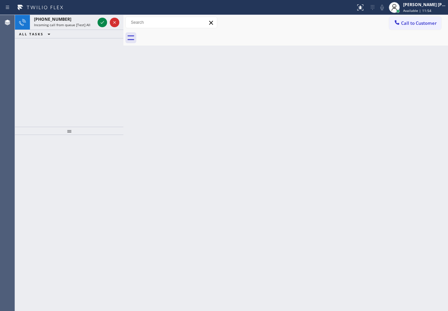
click at [69, 23] on span "Incoming call from queue [Test] All" at bounding box center [62, 24] width 56 height 5
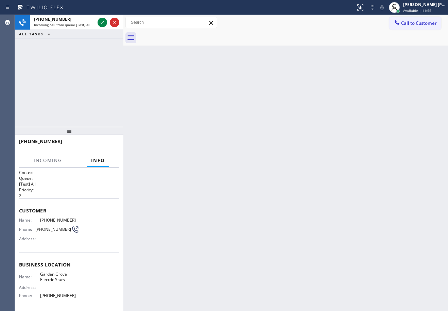
click at [69, 23] on span "Incoming call from queue [Test] All" at bounding box center [62, 24] width 56 height 5
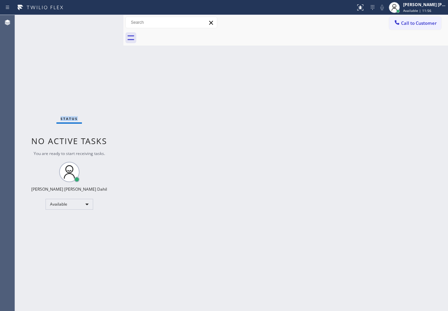
click at [69, 23] on div "Status No active tasks You are ready to start receiving tasks. [PERSON_NAME] [P…" at bounding box center [69, 163] width 108 height 296
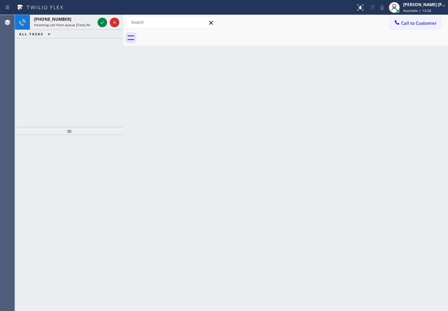
click at [69, 23] on span "Incoming call from queue [Test] All" at bounding box center [62, 24] width 56 height 5
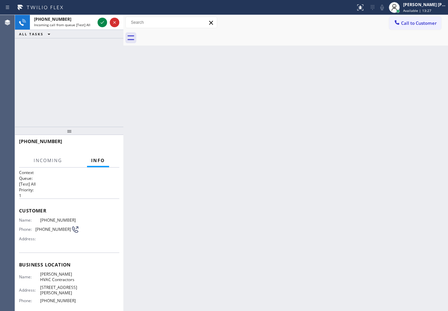
click at [69, 23] on span "Incoming call from queue [Test] All" at bounding box center [62, 24] width 56 height 5
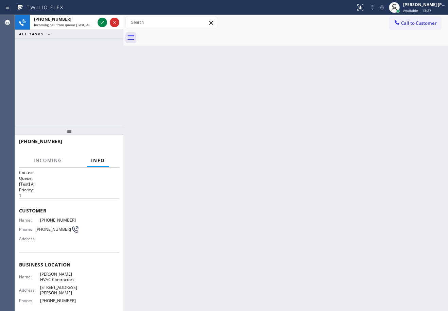
click at [69, 23] on span "Incoming call from queue [Test] All" at bounding box center [62, 24] width 56 height 5
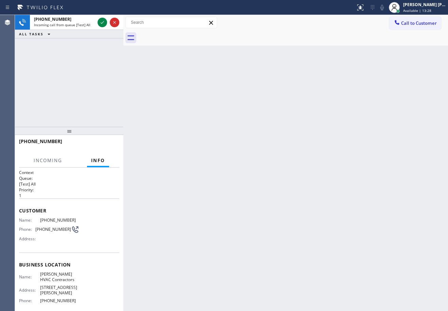
click at [69, 23] on span "Incoming call from queue [Test] All" at bounding box center [62, 24] width 56 height 5
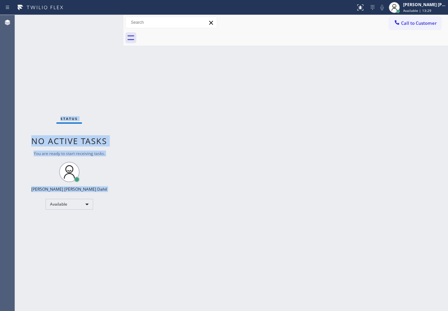
click at [69, 23] on div "Status No active tasks You are ready to start receiving tasks. [PERSON_NAME] [P…" at bounding box center [69, 163] width 108 height 296
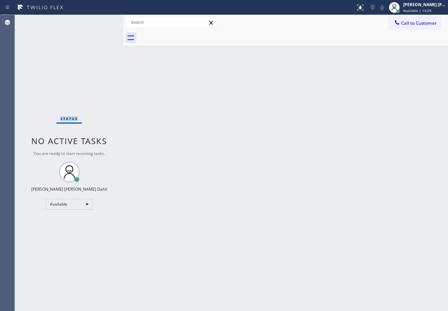
click at [69, 23] on div "Status No active tasks You are ready to start receiving tasks. [PERSON_NAME] [P…" at bounding box center [69, 163] width 108 height 296
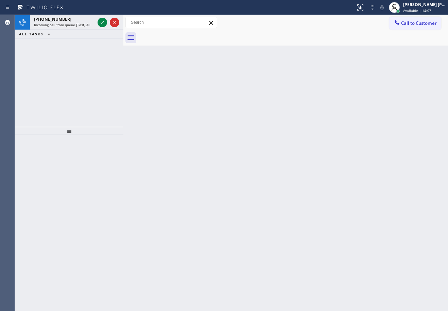
click at [69, 23] on span "Incoming call from queue [Test] All" at bounding box center [62, 24] width 56 height 5
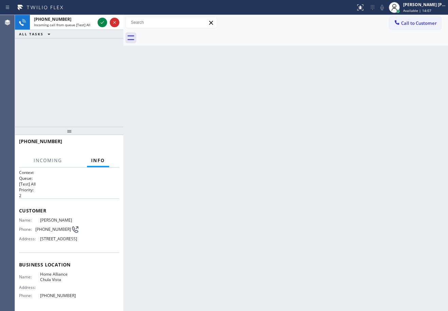
click at [69, 23] on span "Incoming call from queue [Test] All" at bounding box center [62, 24] width 56 height 5
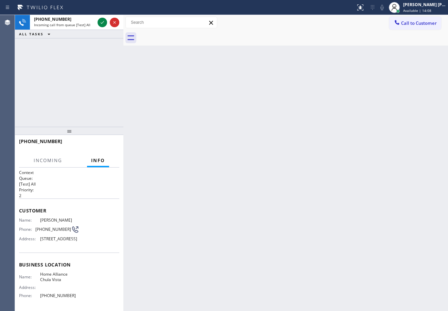
click at [69, 23] on span "Incoming call from queue [Test] All" at bounding box center [62, 24] width 56 height 5
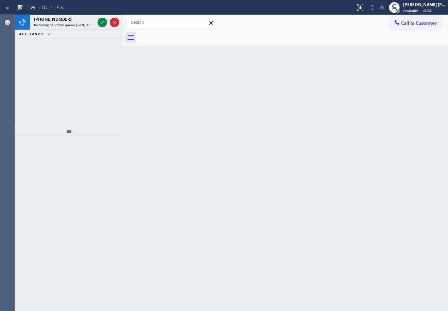
click at [107, 25] on div at bounding box center [108, 22] width 24 height 15
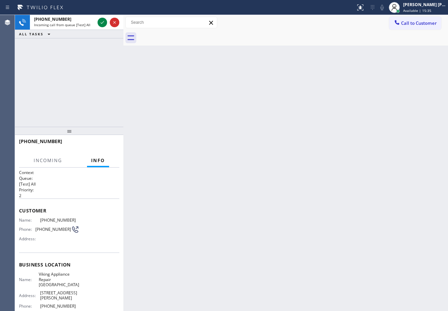
click at [107, 25] on div at bounding box center [108, 22] width 24 height 15
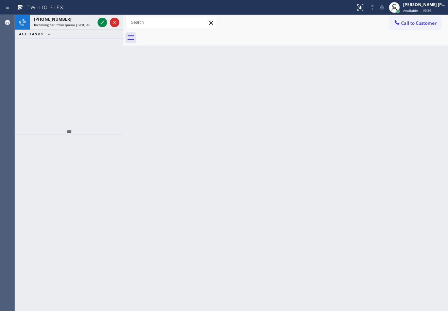
click at [107, 25] on div at bounding box center [108, 22] width 24 height 15
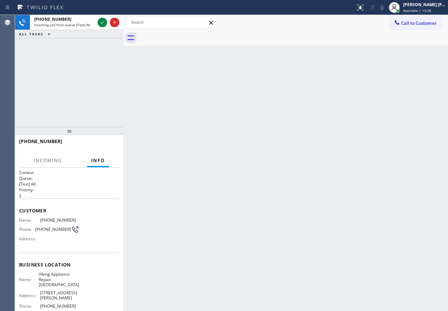
click at [107, 25] on div at bounding box center [108, 22] width 24 height 15
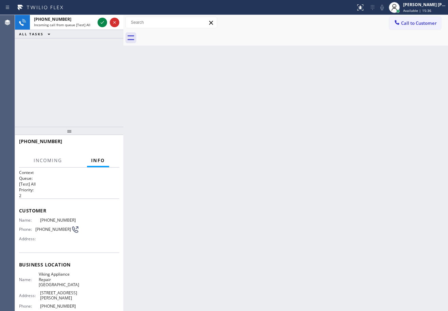
click at [107, 25] on div at bounding box center [108, 22] width 24 height 15
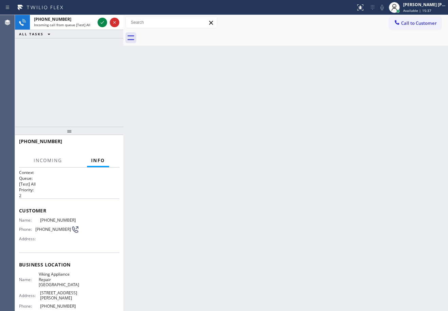
click at [107, 25] on div at bounding box center [108, 22] width 24 height 15
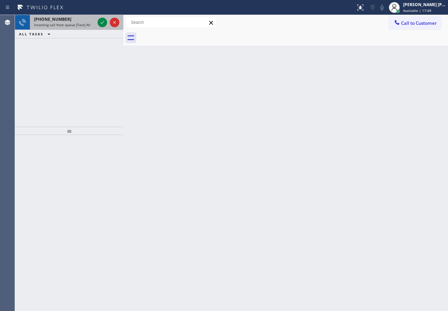
click at [62, 20] on div "[PHONE_NUMBER]" at bounding box center [64, 19] width 61 height 6
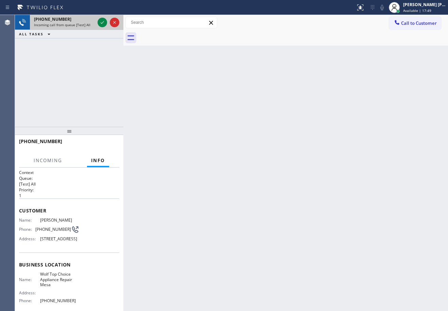
click at [62, 20] on div "[PHONE_NUMBER]" at bounding box center [64, 19] width 61 height 6
click at [63, 19] on div "[PHONE_NUMBER]" at bounding box center [64, 19] width 61 height 6
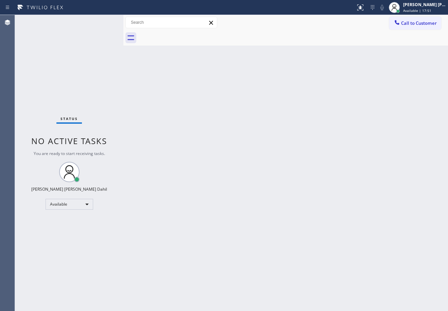
click at [78, 20] on div "Status No active tasks You are ready to start receiving tasks. [PERSON_NAME] [P…" at bounding box center [69, 163] width 108 height 296
drag, startPoint x: 63, startPoint y: 19, endPoint x: 78, endPoint y: 20, distance: 15.7
click at [78, 20] on div "Status No active tasks You are ready to start receiving tasks. [PERSON_NAME] [P…" at bounding box center [69, 163] width 108 height 296
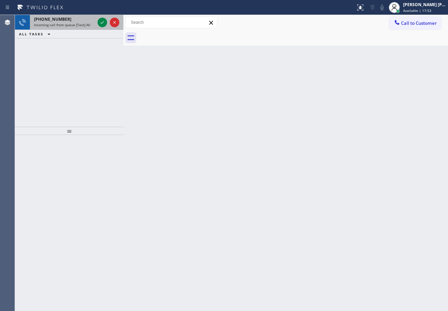
click at [77, 22] on span "Incoming call from queue [Test] All" at bounding box center [62, 24] width 56 height 5
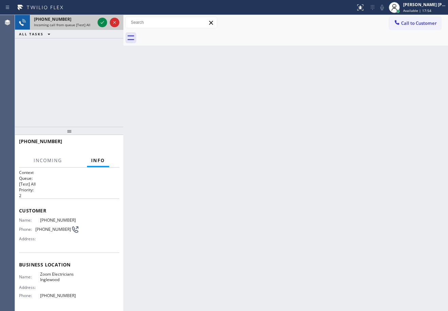
click at [77, 22] on span "Incoming call from queue [Test] All" at bounding box center [62, 24] width 56 height 5
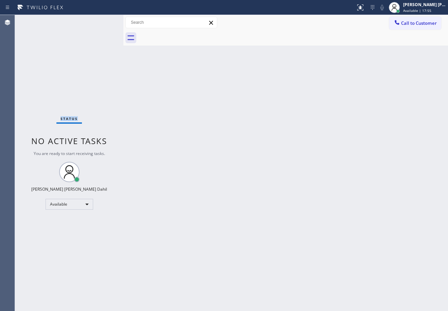
click at [77, 22] on div "Status No active tasks You are ready to start receiving tasks. [PERSON_NAME] [P…" at bounding box center [69, 163] width 108 height 296
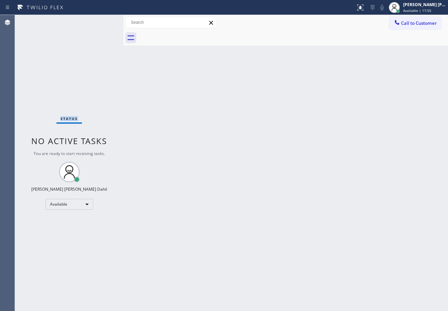
click at [77, 22] on div "Status No active tasks You are ready to start receiving tasks. [PERSON_NAME] [P…" at bounding box center [69, 163] width 108 height 296
click at [322, 191] on div "Back to Dashboard Change Sender ID Customers Technicians Select a contact Outbo…" at bounding box center [285, 163] width 324 height 296
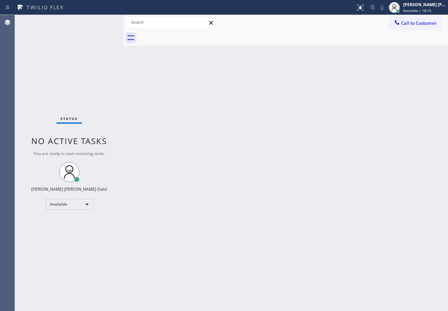
click at [323, 182] on div "Back to Dashboard Change Sender ID Customers Technicians Select a contact Outbo…" at bounding box center [285, 163] width 324 height 296
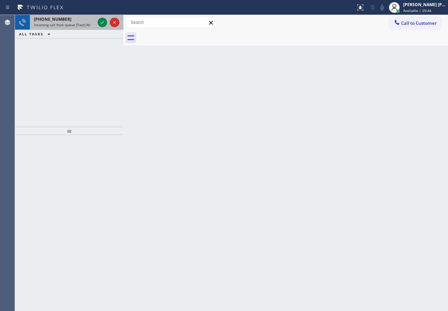
click at [74, 18] on div "[PHONE_NUMBER]" at bounding box center [64, 19] width 61 height 6
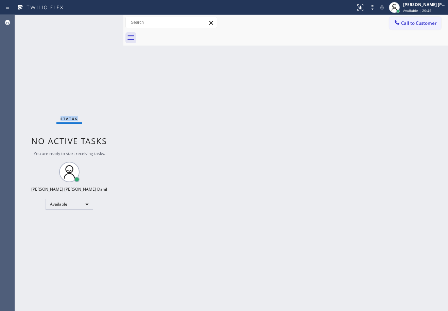
click at [74, 18] on div "Status No active tasks You are ready to start receiving tasks. [PERSON_NAME] [P…" at bounding box center [69, 163] width 108 height 296
drag, startPoint x: 74, startPoint y: 18, endPoint x: 78, endPoint y: 18, distance: 4.8
click at [76, 18] on div "Status No active tasks You are ready to start receiving tasks. [PERSON_NAME] [P…" at bounding box center [69, 163] width 108 height 296
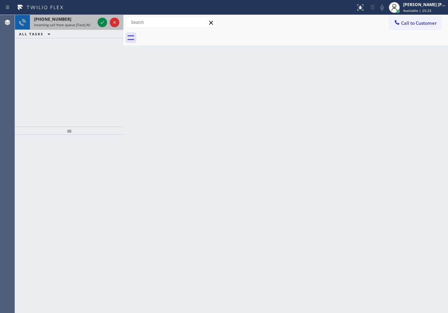
click at [91, 26] on div "Incoming call from queue [Test] All" at bounding box center [64, 24] width 61 height 5
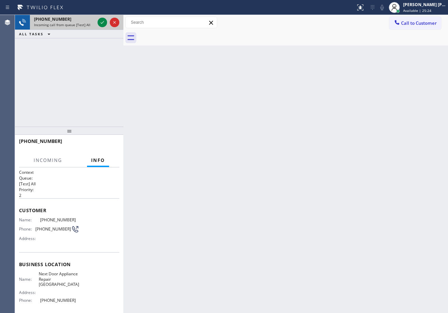
click at [91, 26] on div "Incoming call from queue [Test] All" at bounding box center [64, 24] width 61 height 5
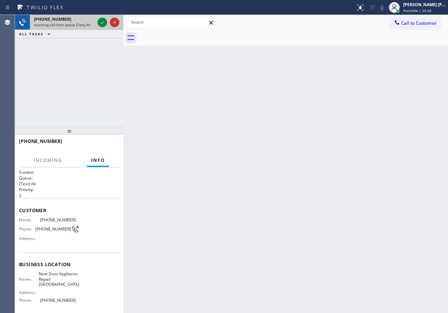
click at [91, 25] on div "Incoming call from queue [Test] All" at bounding box center [64, 24] width 61 height 5
click at [91, 24] on div "Incoming call from queue [Test] All" at bounding box center [64, 24] width 61 height 5
click at [101, 21] on icon at bounding box center [102, 22] width 8 height 8
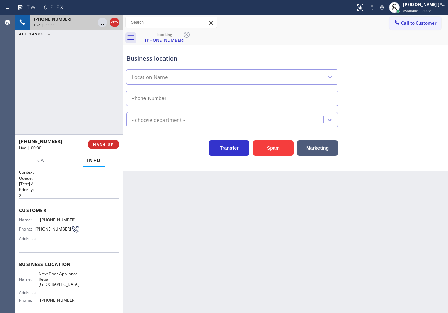
type input "[PHONE_NUMBER]"
drag, startPoint x: 52, startPoint y: 300, endPoint x: 38, endPoint y: 296, distance: 13.8
click at [35, 300] on div "Phone: [PHONE_NUMBER]" at bounding box center [49, 300] width 60 height 5
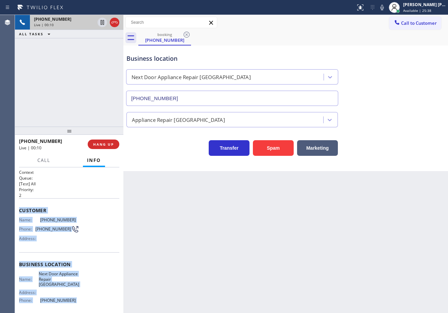
scroll to position [55, 0]
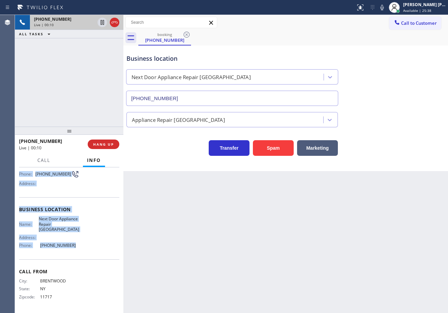
drag, startPoint x: 17, startPoint y: 209, endPoint x: 84, endPoint y: 246, distance: 77.1
click at [84, 246] on div "Context Queue: [Test] All Priority: 2 Customer Name: [PHONE_NUMBER] Phone: [PHO…" at bounding box center [69, 240] width 108 height 146
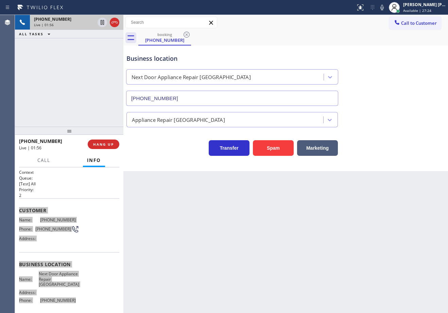
scroll to position [55, 0]
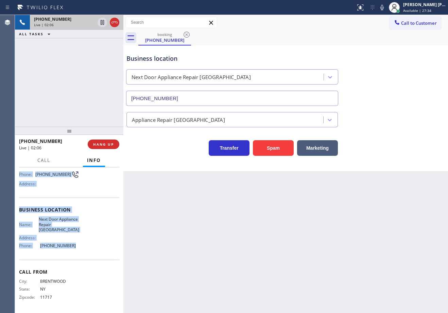
click at [395, 98] on div "Business location Next Door Appliance Repair [GEOGRAPHIC_DATA] [PHONE_NUMBER]" at bounding box center [285, 74] width 321 height 61
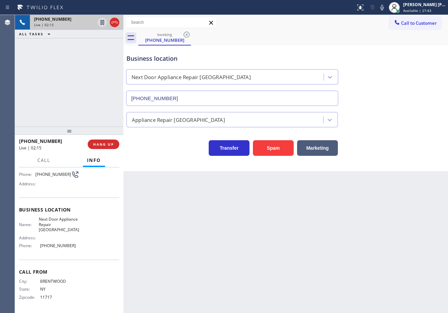
click at [396, 115] on div "Appliance Repair [GEOGRAPHIC_DATA]" at bounding box center [285, 118] width 321 height 18
click at [386, 8] on icon at bounding box center [382, 7] width 8 height 8
click at [103, 18] on button at bounding box center [102, 23] width 10 height 10
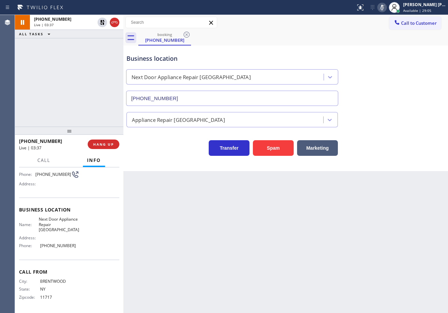
click at [84, 38] on div "ALL TASKS ALL TASKS ACTIVE TASKS TASKS IN WRAP UP" at bounding box center [69, 34] width 108 height 8
click at [98, 23] on div at bounding box center [102, 22] width 10 height 8
click at [386, 6] on icon at bounding box center [382, 7] width 8 height 8
click at [393, 68] on div "Business location Next Door Appliance Repair [GEOGRAPHIC_DATA] [PHONE_NUMBER]" at bounding box center [285, 74] width 321 height 61
click at [386, 8] on icon at bounding box center [382, 7] width 8 height 8
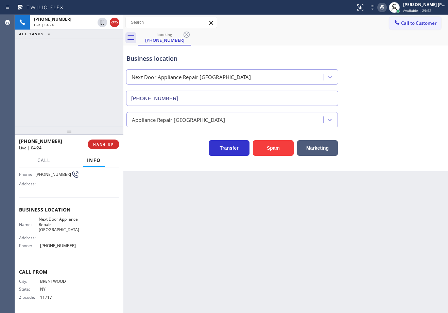
click at [381, 41] on div "booking [PHONE_NUMBER]" at bounding box center [292, 37] width 309 height 15
click at [386, 7] on icon at bounding box center [382, 7] width 8 height 8
click at [386, 8] on icon at bounding box center [382, 7] width 8 height 8
click at [386, 4] on icon at bounding box center [382, 7] width 8 height 8
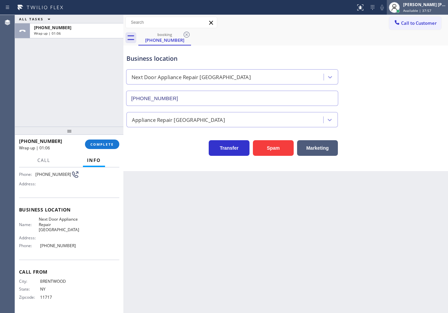
click at [427, 8] on span "Available | 37:57" at bounding box center [417, 10] width 28 height 5
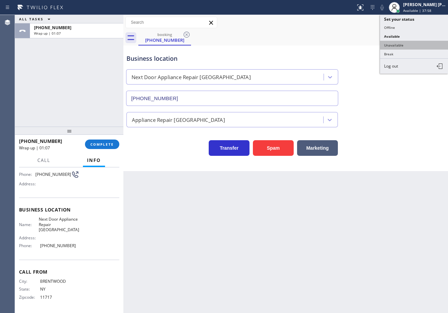
click at [407, 41] on button "Unavailable" at bounding box center [414, 45] width 68 height 9
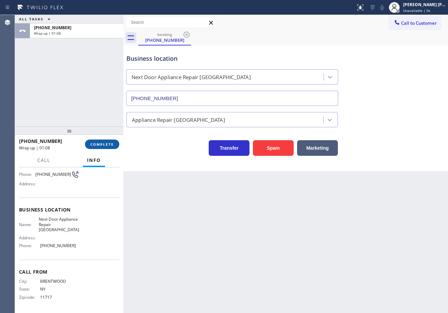
click at [104, 144] on span "COMPLETE" at bounding box center [101, 144] width 23 height 5
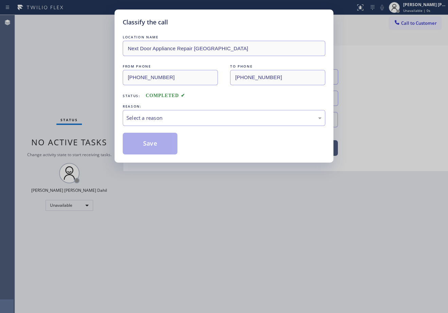
click at [174, 126] on div "Select a reason" at bounding box center [224, 118] width 202 height 16
click at [156, 144] on button "Save" at bounding box center [150, 144] width 55 height 22
click at [156, 145] on button "Save" at bounding box center [150, 144] width 55 height 22
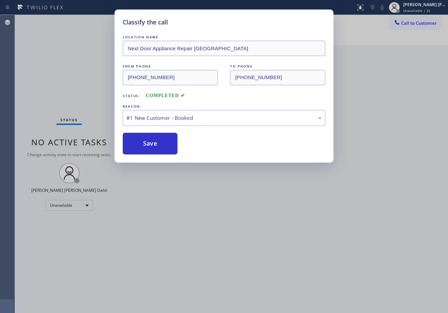
click at [423, 9] on div "Classify the call LOCATION NAME Next Door Appliance Repair [GEOGRAPHIC_DATA] FR…" at bounding box center [224, 156] width 448 height 313
click at [423, 9] on span "Unavailable | 2s" at bounding box center [416, 10] width 27 height 5
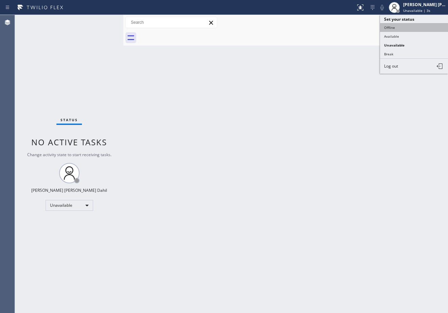
click at [408, 29] on button "Offline" at bounding box center [414, 27] width 68 height 9
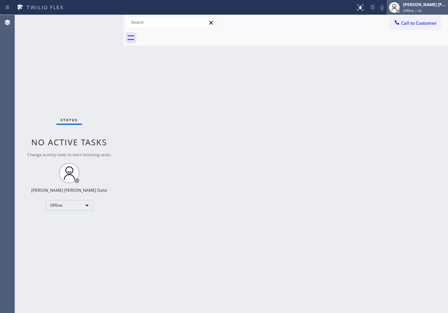
click at [425, 8] on div "[PERSON_NAME] [PERSON_NAME] Dahil Offline | 0s" at bounding box center [424, 7] width 46 height 12
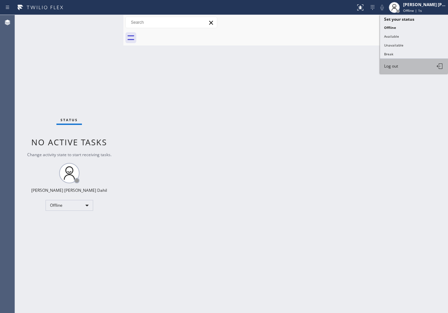
click at [411, 62] on button "Log out" at bounding box center [414, 66] width 68 height 15
